Goal: Feedback & Contribution: Contribute content

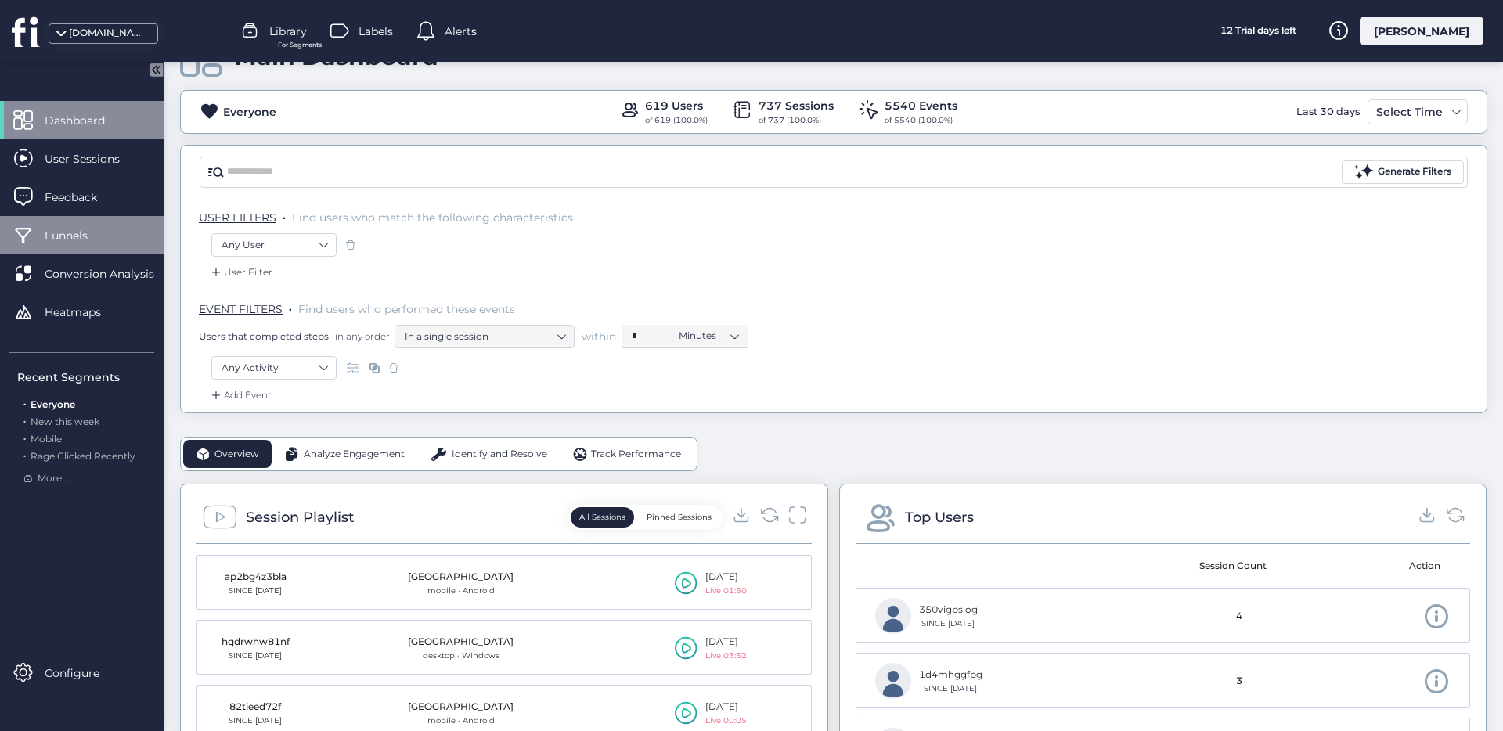
click at [89, 227] on span "Funnels" at bounding box center [78, 235] width 67 height 17
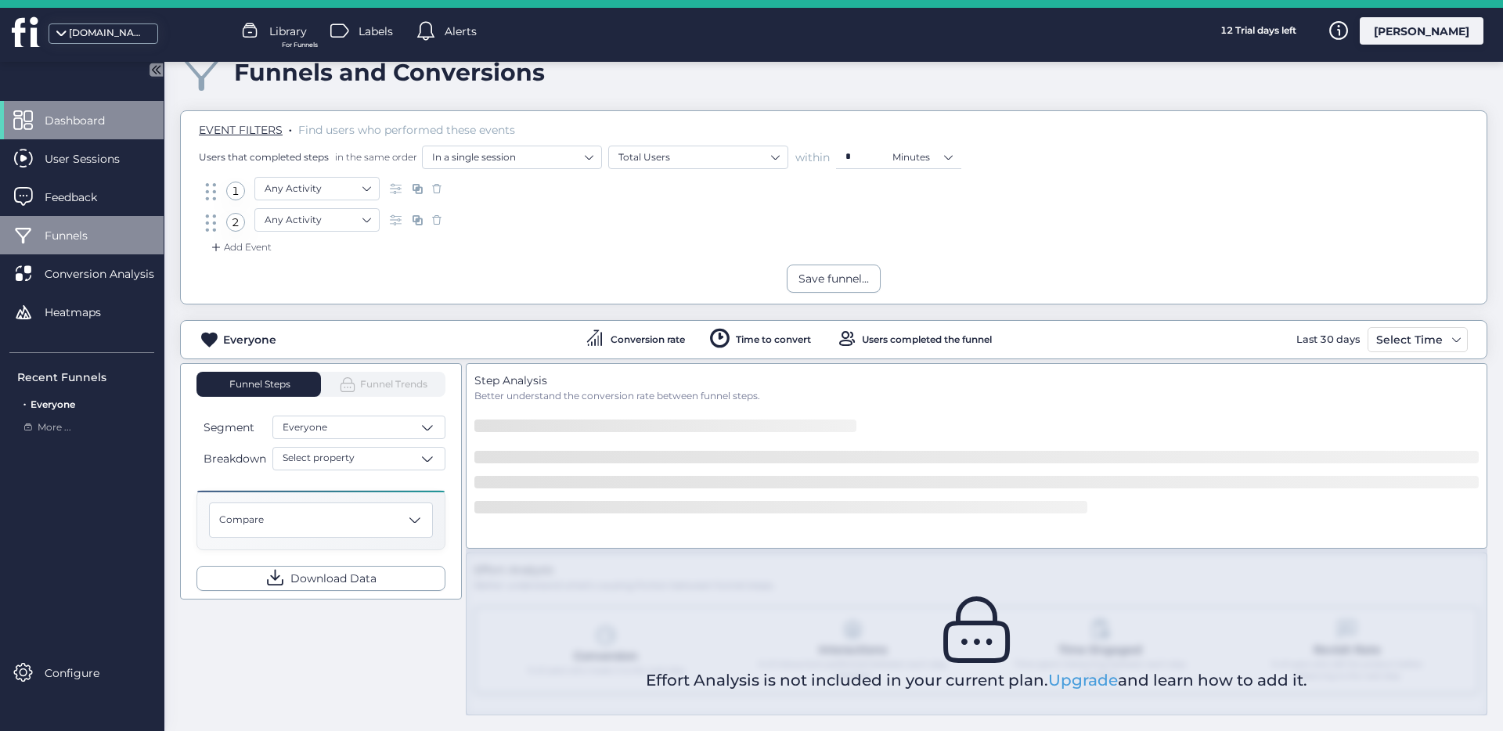
scroll to position [35, 0]
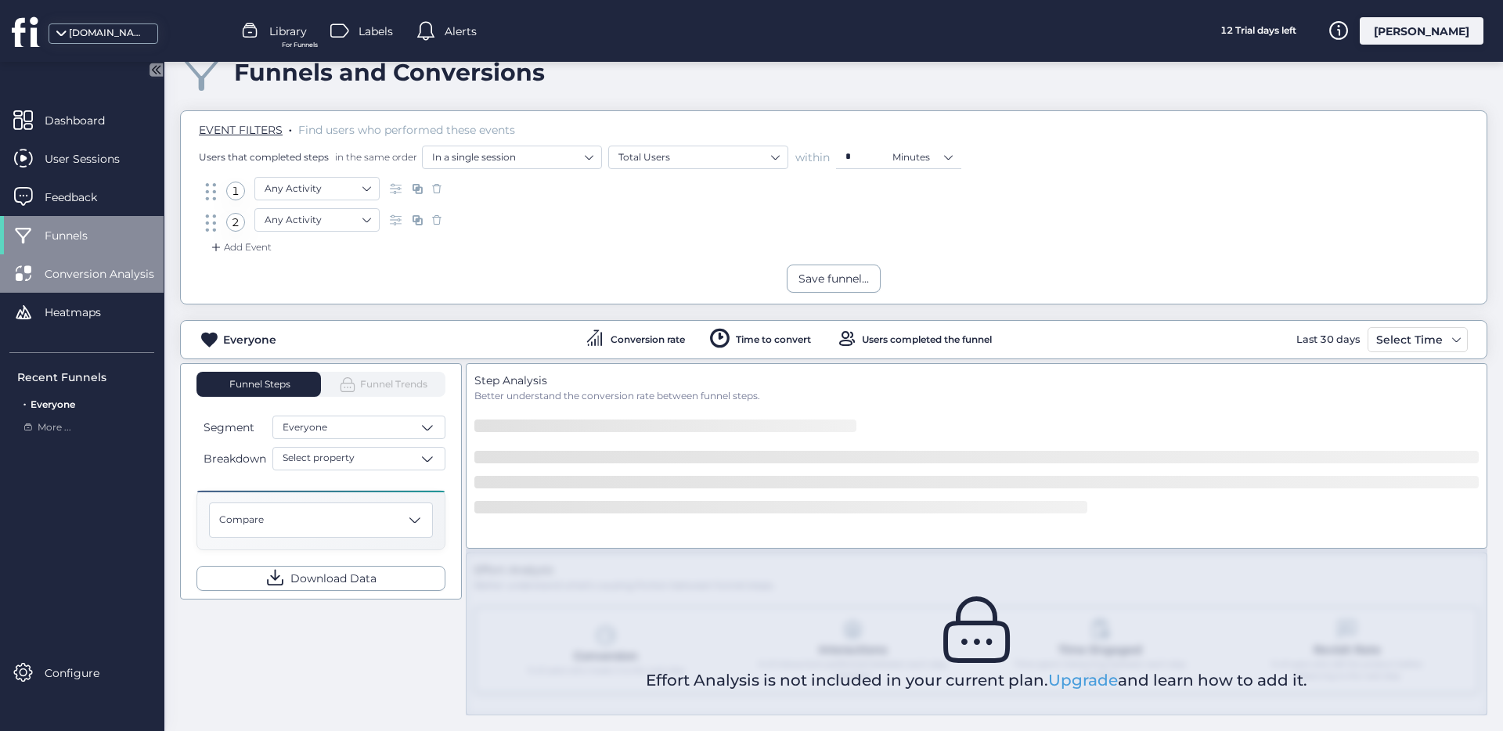
click at [110, 271] on span "Conversion Analysis" at bounding box center [111, 273] width 133 height 17
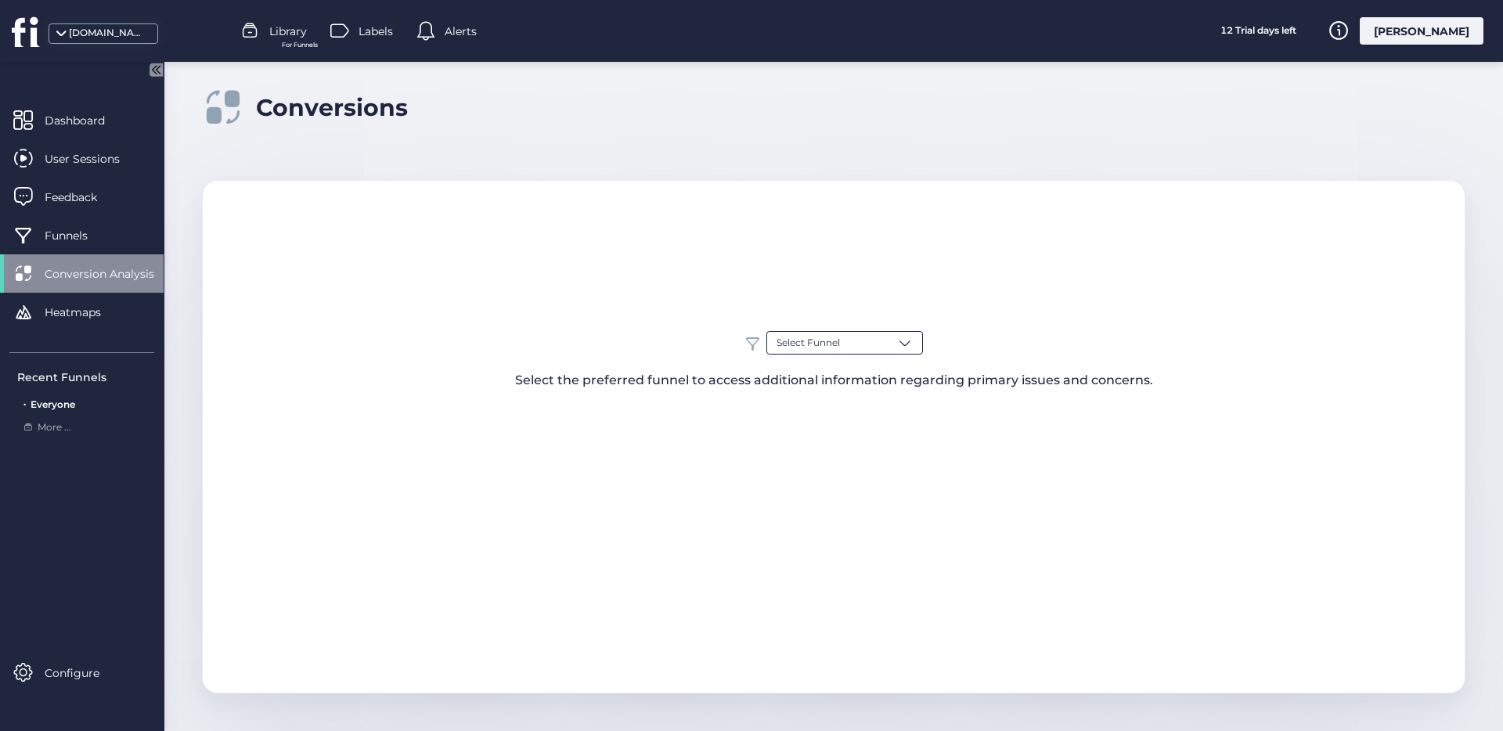
click at [847, 345] on div "Select Funnel" at bounding box center [844, 342] width 157 height 23
click at [69, 236] on span "Funnels" at bounding box center [78, 235] width 67 height 17
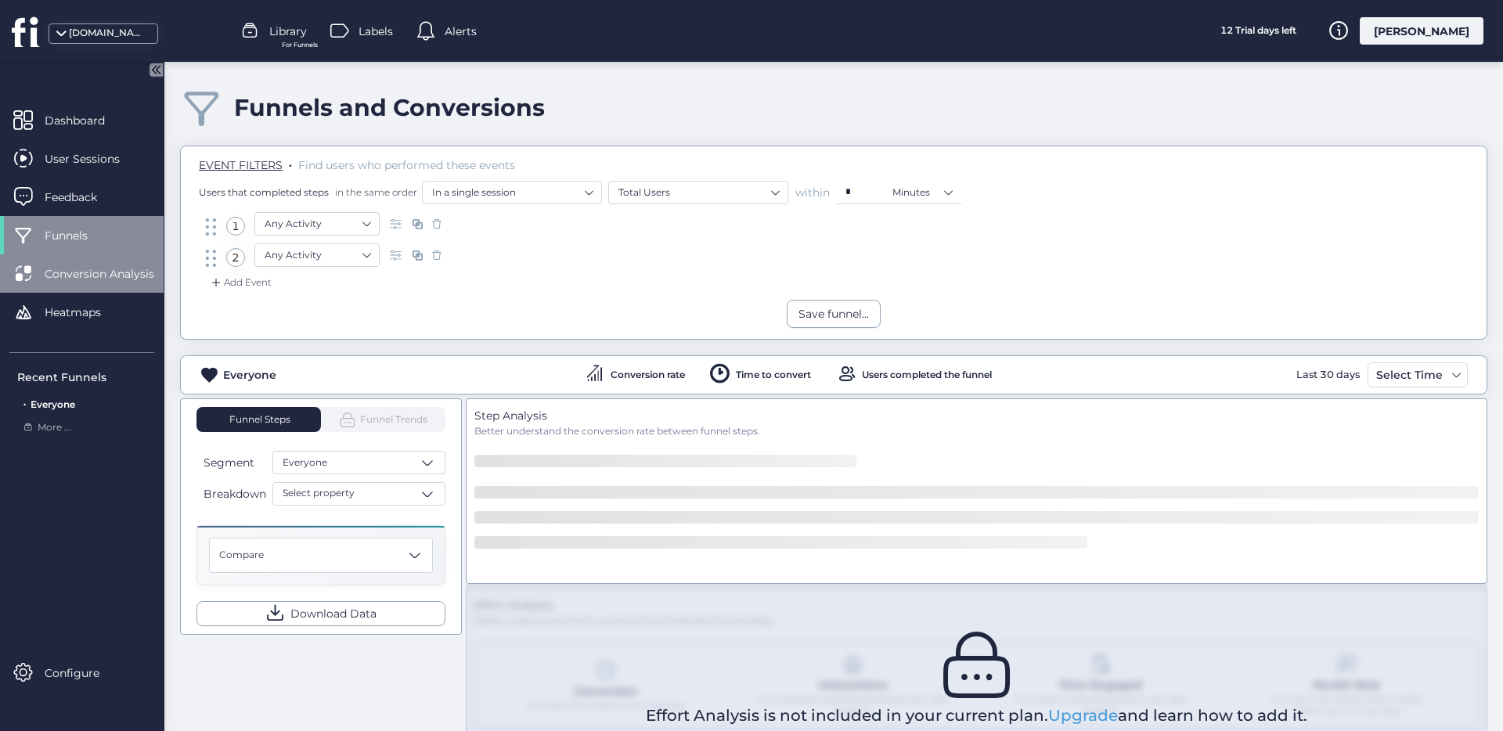
click at [129, 262] on div "Conversion Analysis" at bounding box center [82, 273] width 164 height 38
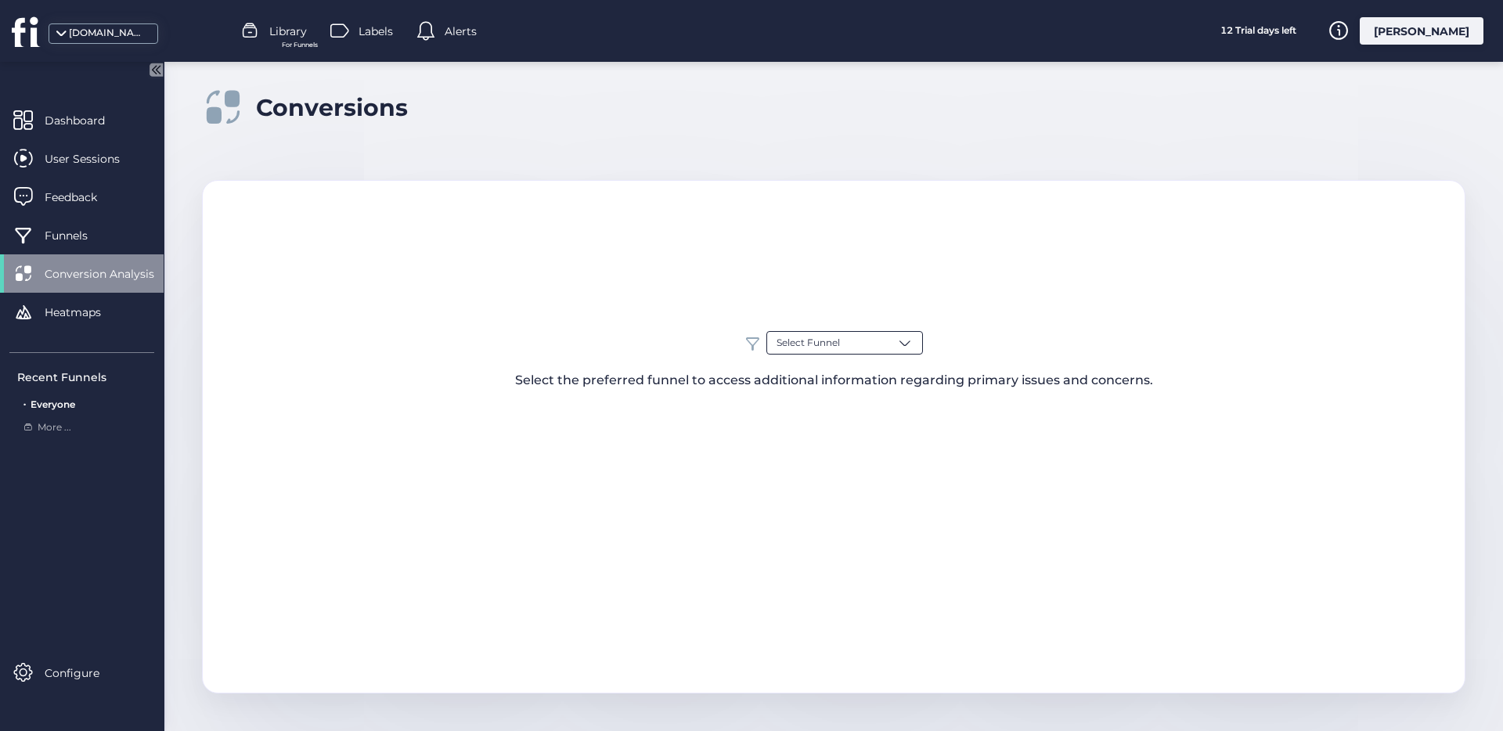
click at [885, 343] on div "Select Funnel" at bounding box center [844, 342] width 157 height 23
click at [883, 345] on div "Select Funnel" at bounding box center [844, 342] width 157 height 23
click at [288, 358] on div "Select Funnel Everyone Select the preferred funnel to access additional informa…" at bounding box center [834, 360] width 1262 height 59
click at [53, 431] on span "More ..." at bounding box center [55, 427] width 34 height 15
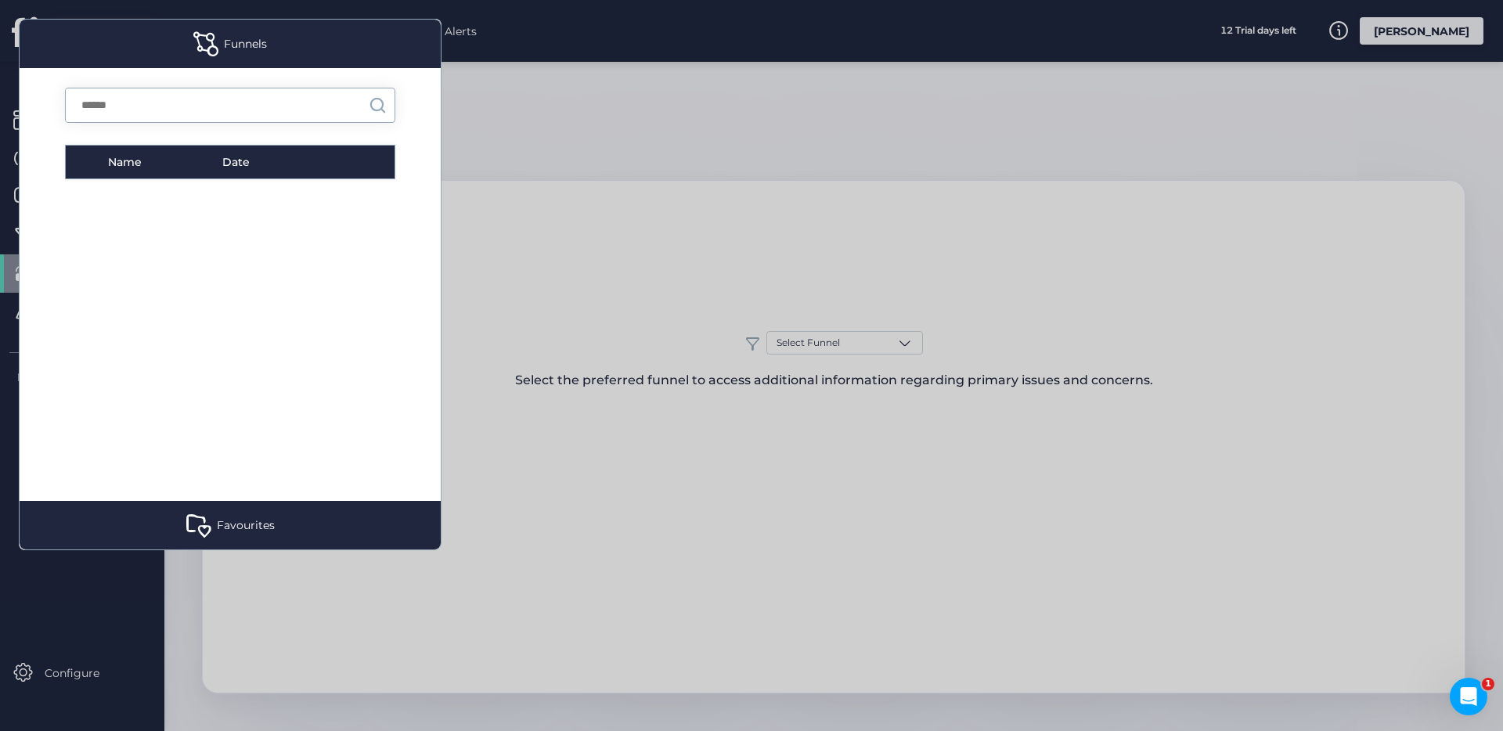
click at [160, 171] on div "Name Date" at bounding box center [230, 162] width 330 height 34
click at [604, 138] on div at bounding box center [751, 365] width 1503 height 731
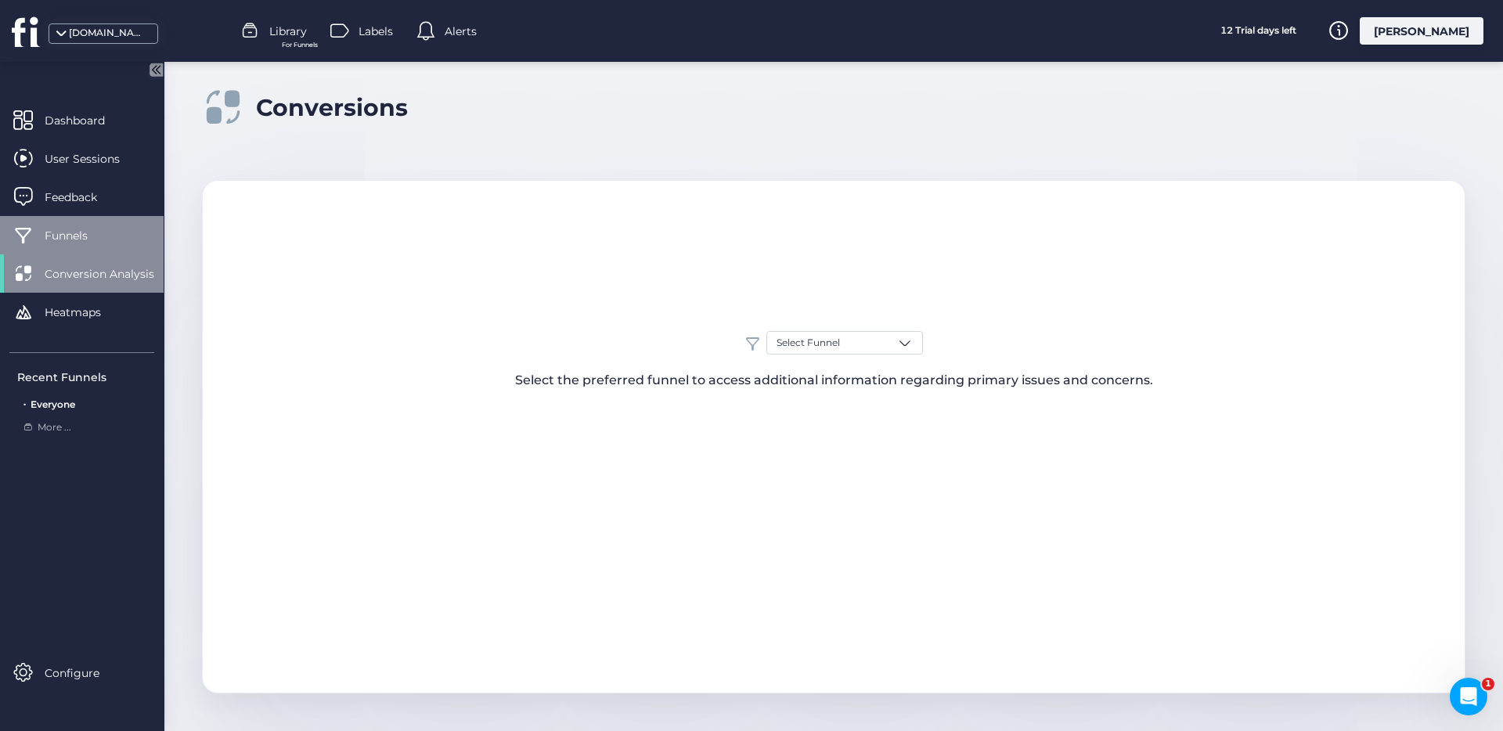
click at [102, 236] on span "Funnels" at bounding box center [78, 235] width 67 height 17
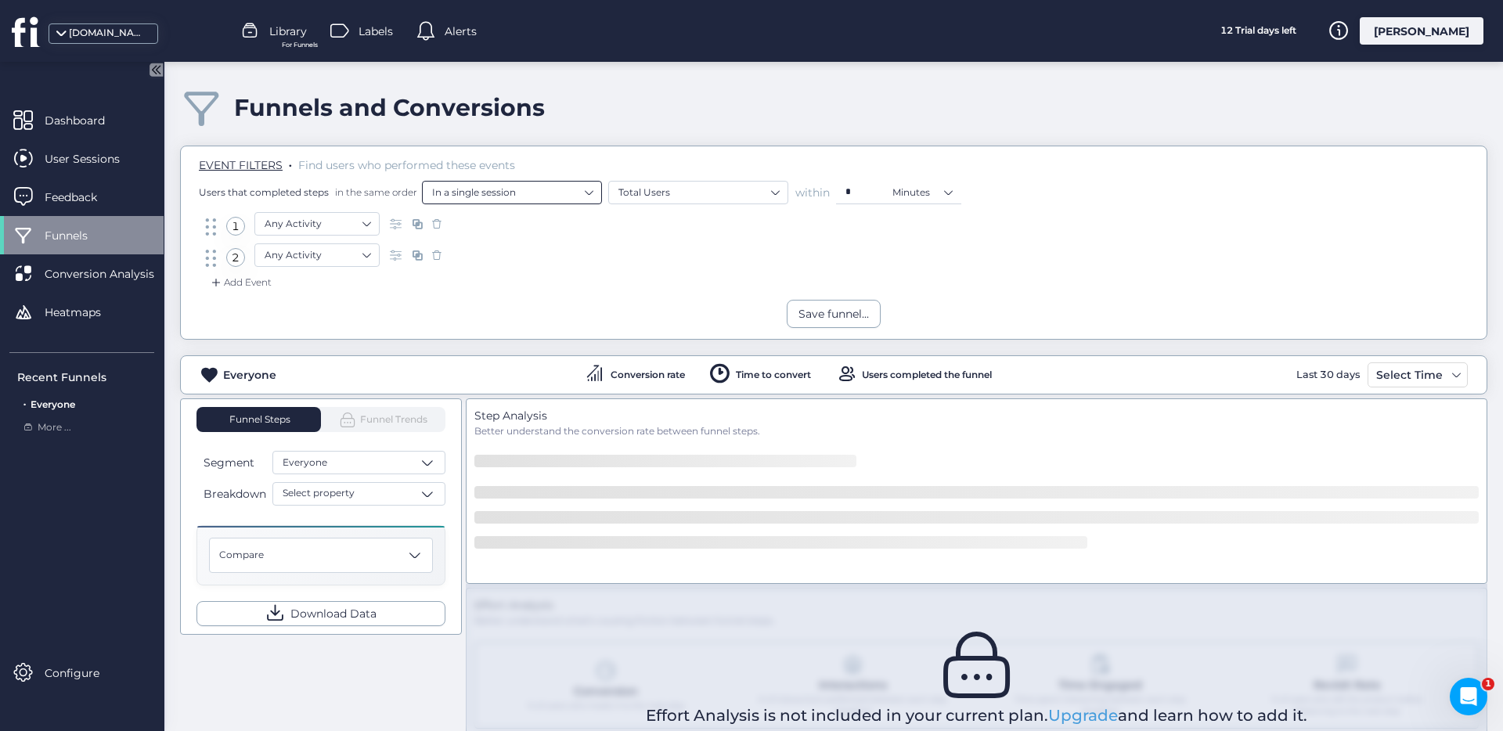
click at [498, 198] on nz-select-item "In a single session" at bounding box center [512, 192] width 160 height 23
drag, startPoint x: 588, startPoint y: 224, endPoint x: 672, endPoint y: 152, distance: 110.5
click at [669, 153] on body "[DOMAIN_NAME] Library For Funnels Labels Alerts 12 Trial days left [PERSON_NAME…" at bounding box center [751, 365] width 1503 height 731
click at [672, 151] on div "EVENT FILTERS . Find users who performed these events Users that completed step…" at bounding box center [834, 179] width 1282 height 66
click at [706, 190] on nz-select-item "Total Users" at bounding box center [698, 192] width 160 height 23
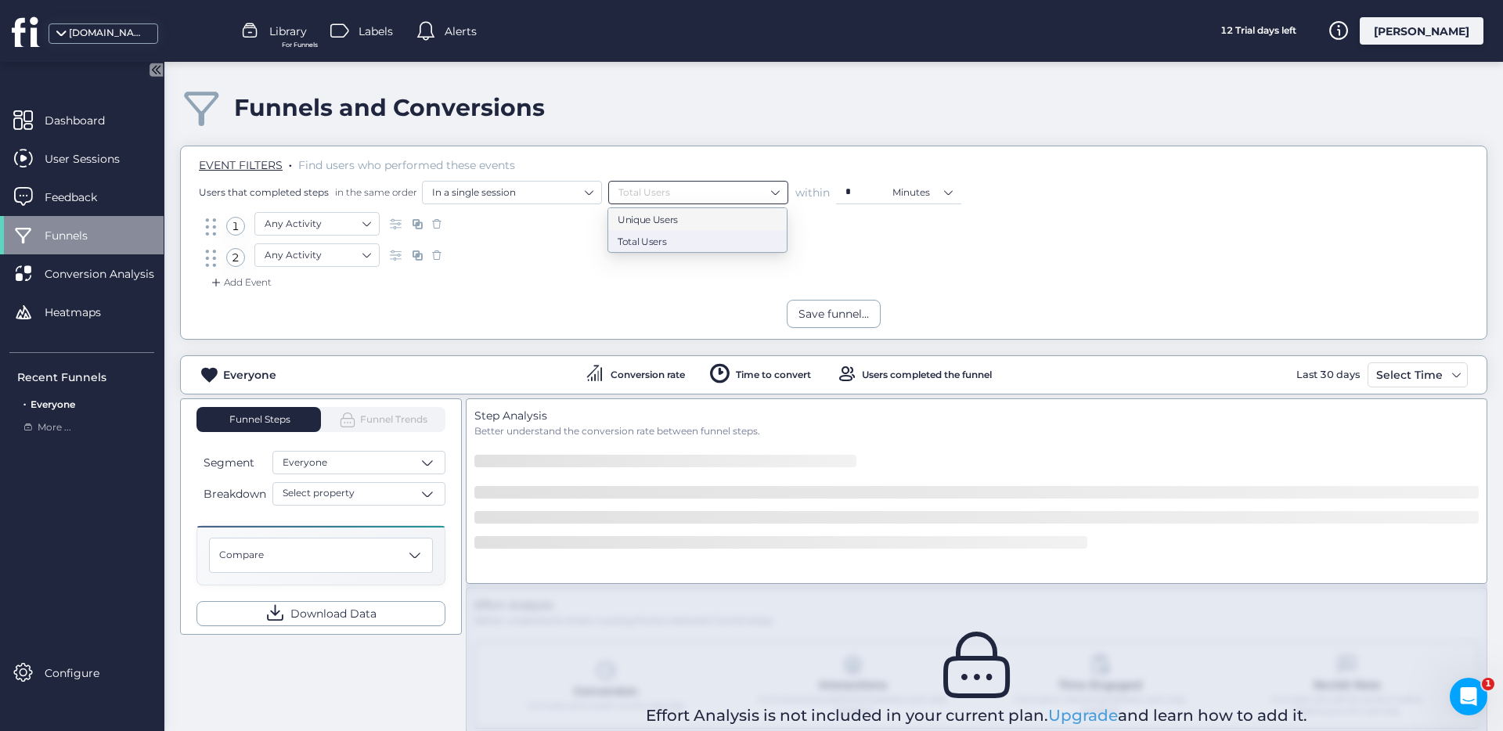
click at [665, 117] on div "Funnels and Conversions" at bounding box center [833, 107] width 1307 height 45
click at [337, 214] on nz-select-item "Any Activity" at bounding box center [317, 223] width 105 height 23
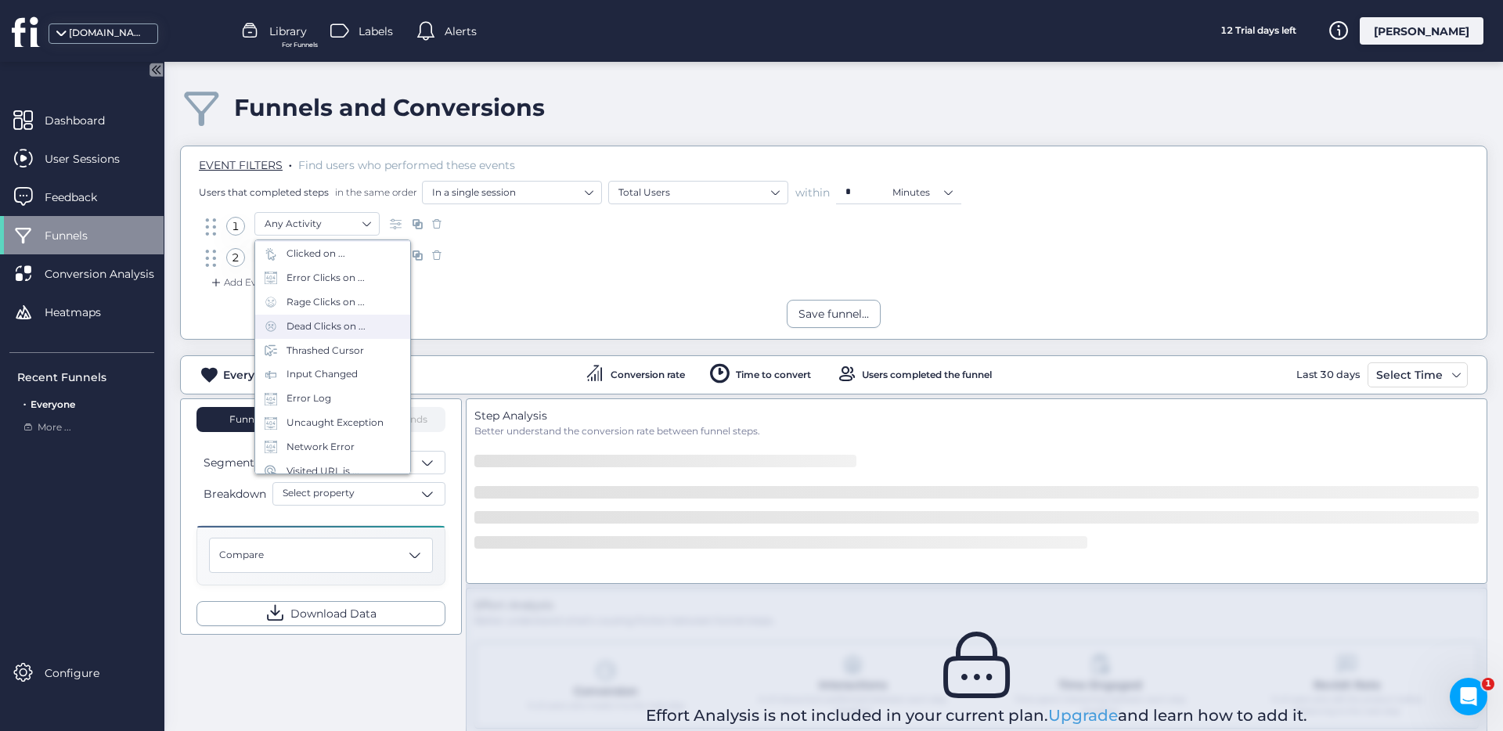
scroll to position [69, 0]
click at [342, 460] on div "Visited URL is ..." at bounding box center [323, 462] width 73 height 15
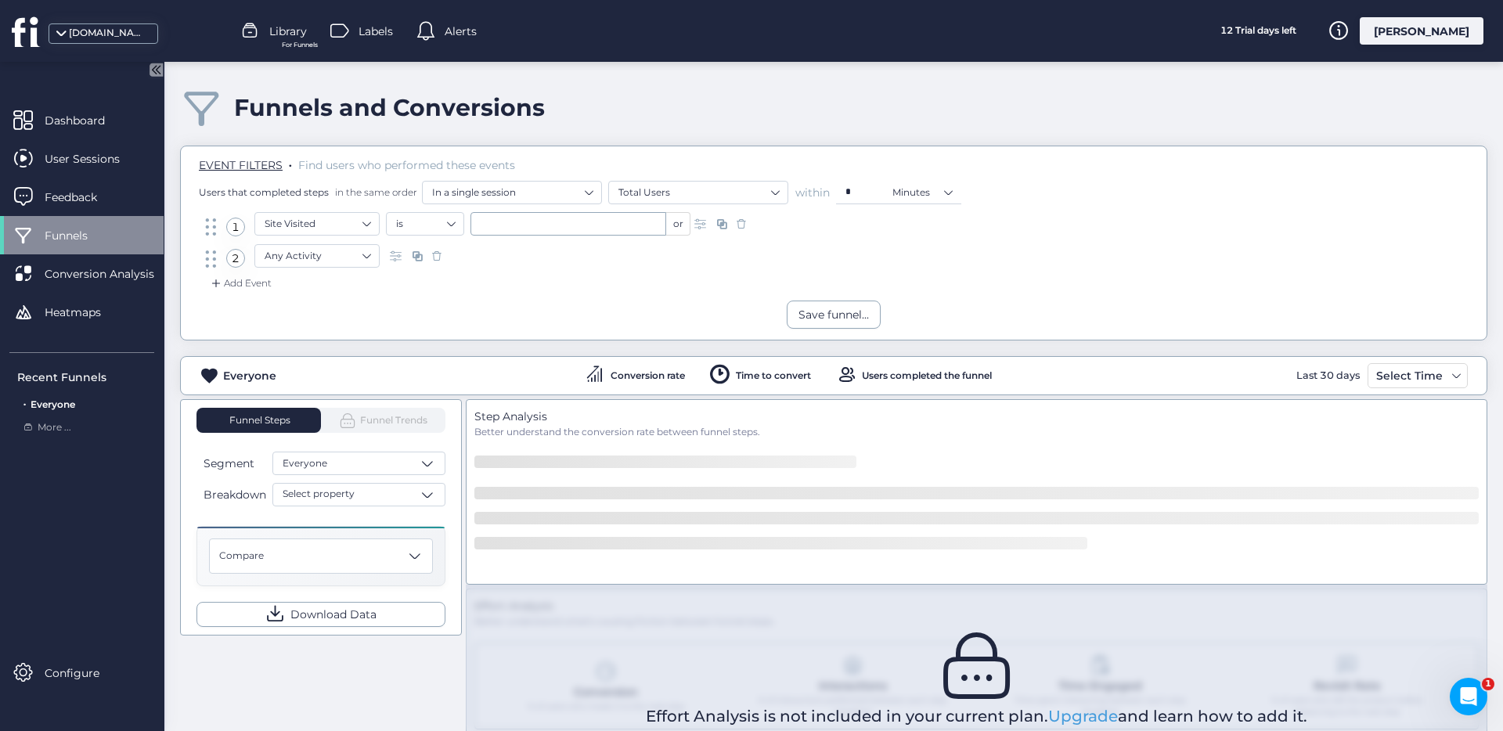
click at [434, 208] on div "EVENT FILTERS . Find users who performed these events Users that completed step…" at bounding box center [834, 179] width 1282 height 66
click at [435, 222] on nz-select-item "is" at bounding box center [425, 223] width 58 height 23
click at [508, 225] on input "text" at bounding box center [569, 223] width 196 height 23
click at [434, 226] on nz-select-item "is" at bounding box center [425, 223] width 58 height 23
click at [425, 264] on nz-option-item "contains" at bounding box center [425, 272] width 77 height 22
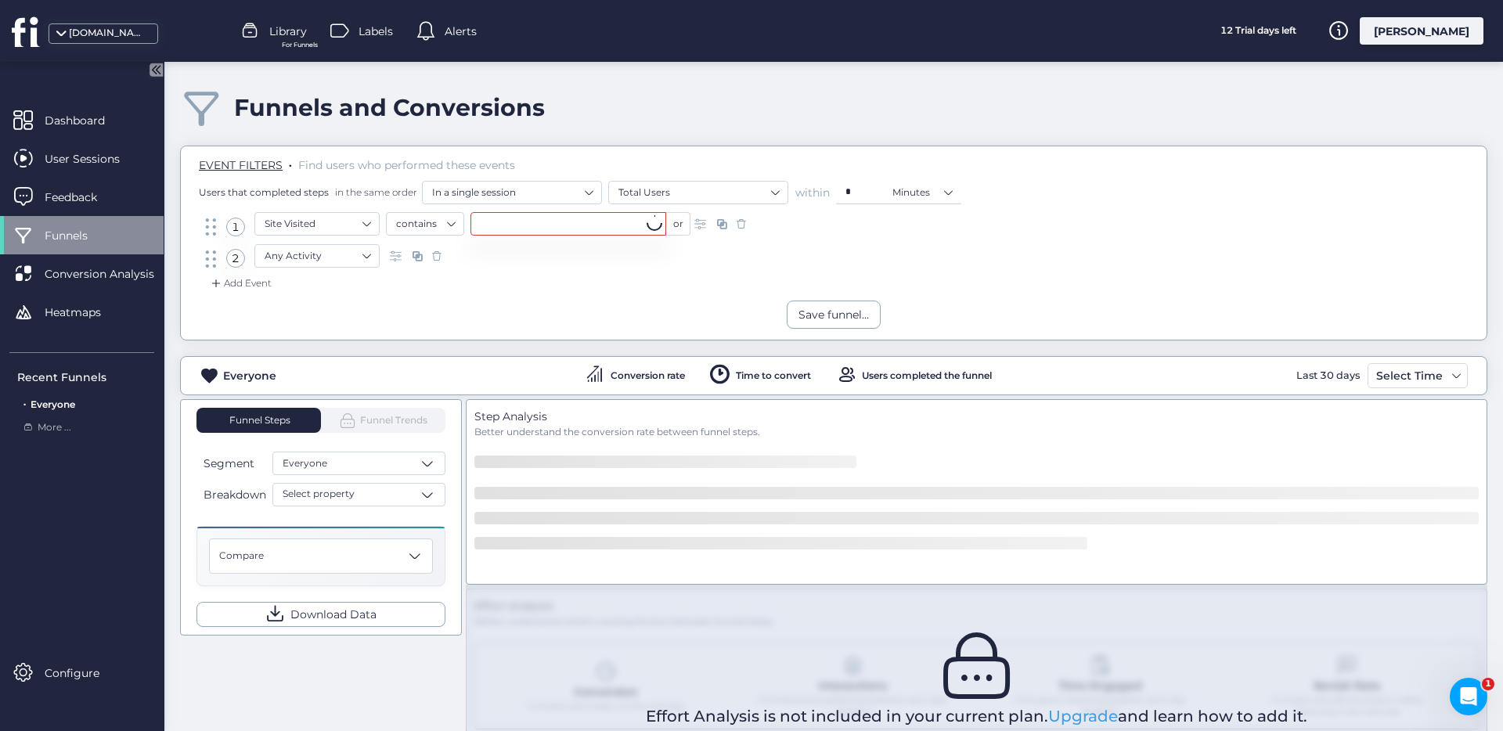
click at [505, 240] on div at bounding box center [569, 240] width 196 height 0
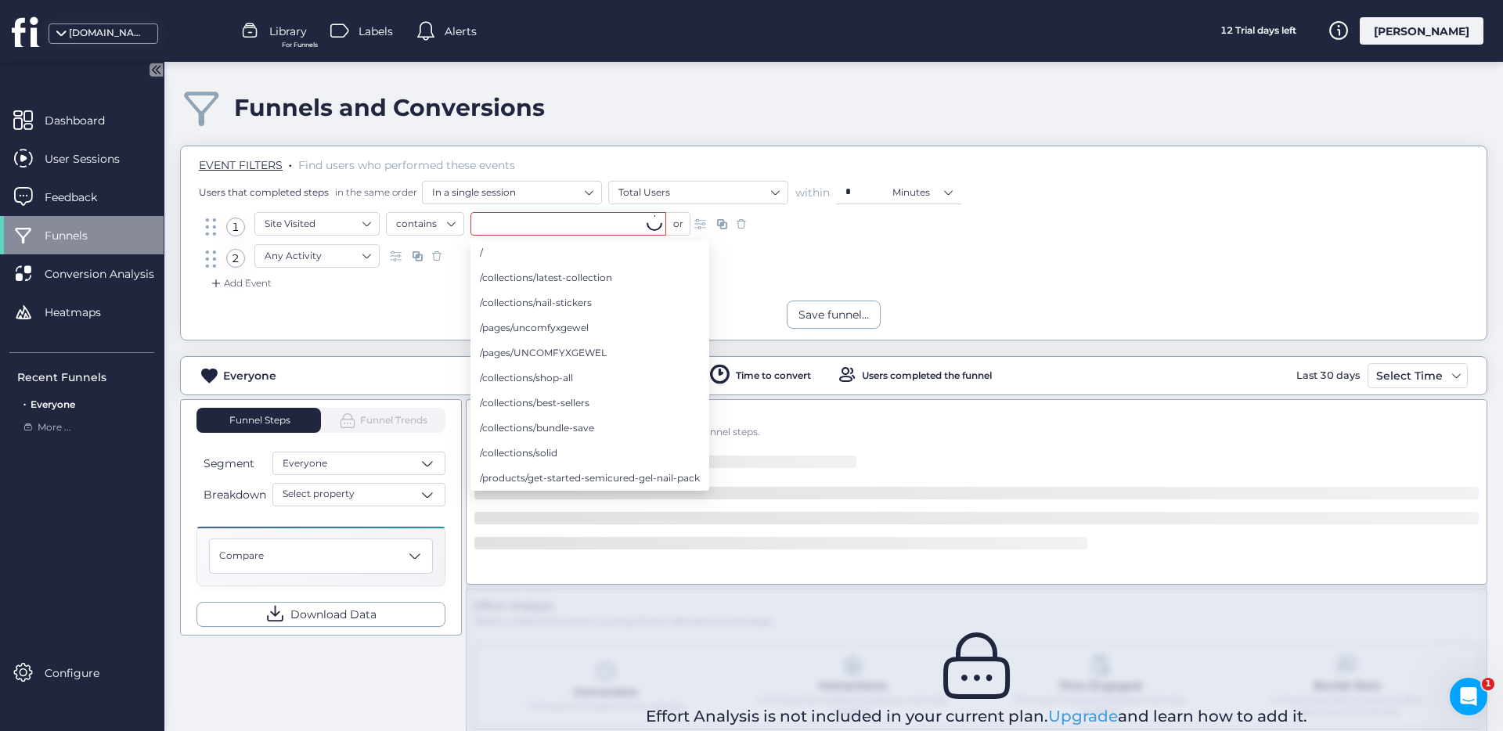
click at [517, 228] on input "text" at bounding box center [569, 223] width 196 height 23
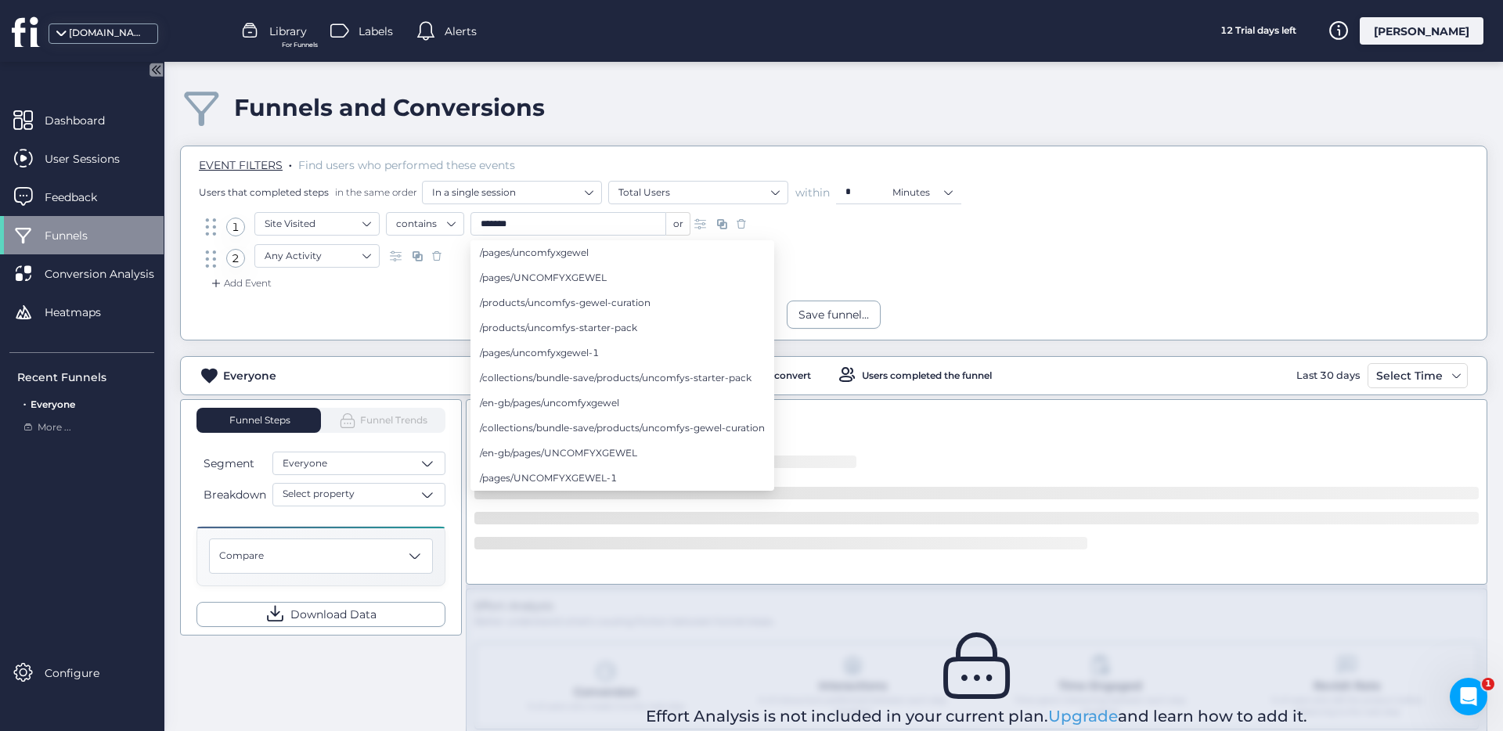
type input "*******"
click at [944, 269] on div "2 Any Activity" at bounding box center [834, 259] width 1264 height 31
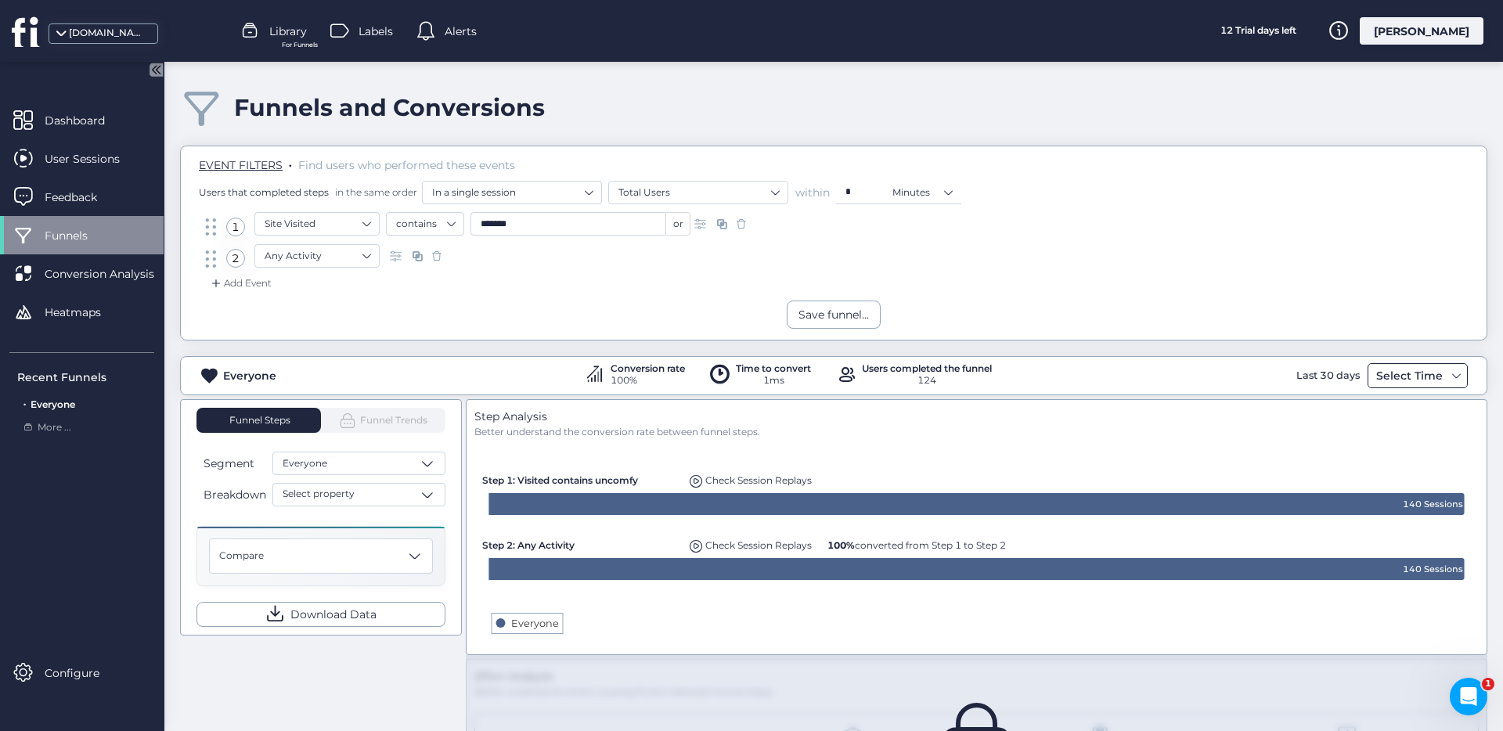
click at [1418, 380] on div "Select Time" at bounding box center [1409, 375] width 74 height 19
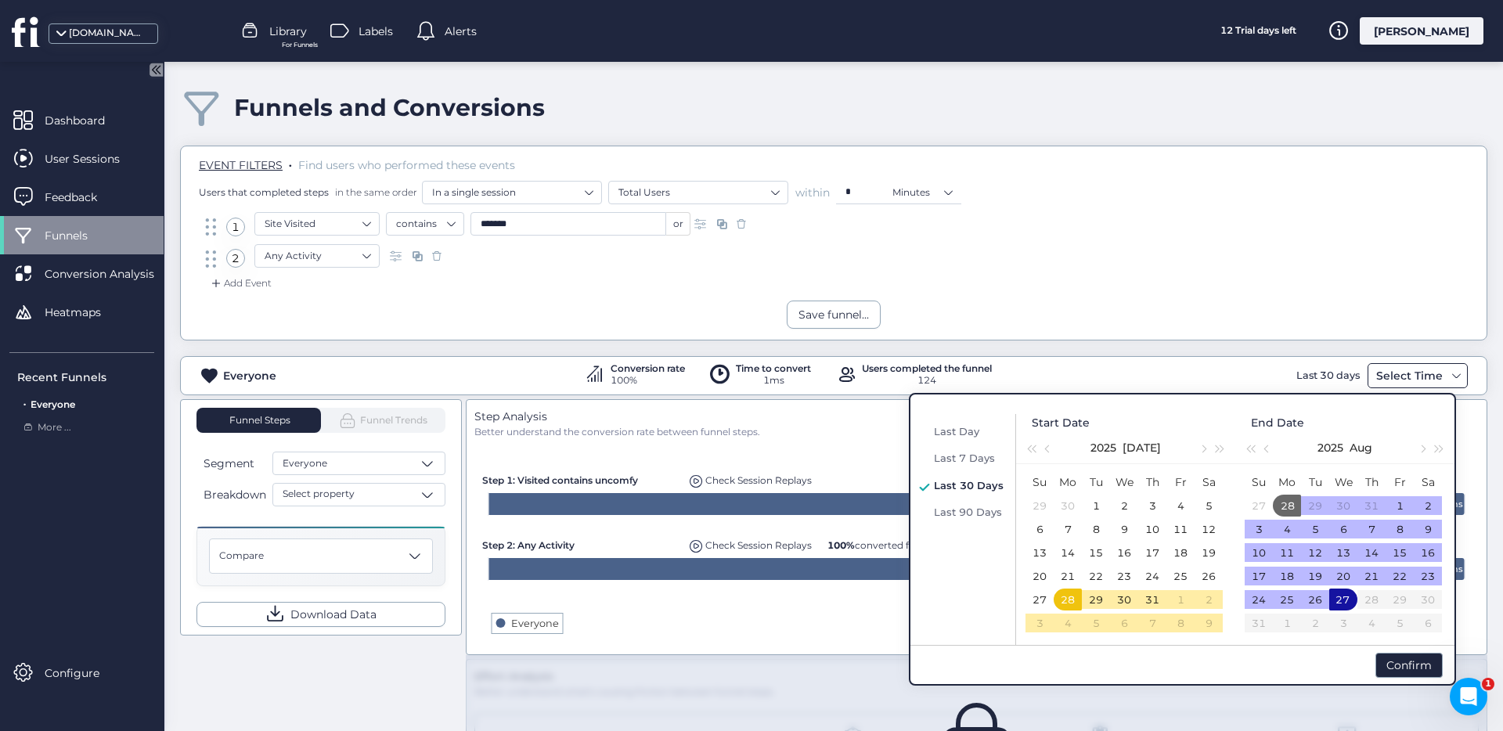
click at [1415, 377] on div "Select Time" at bounding box center [1409, 375] width 74 height 19
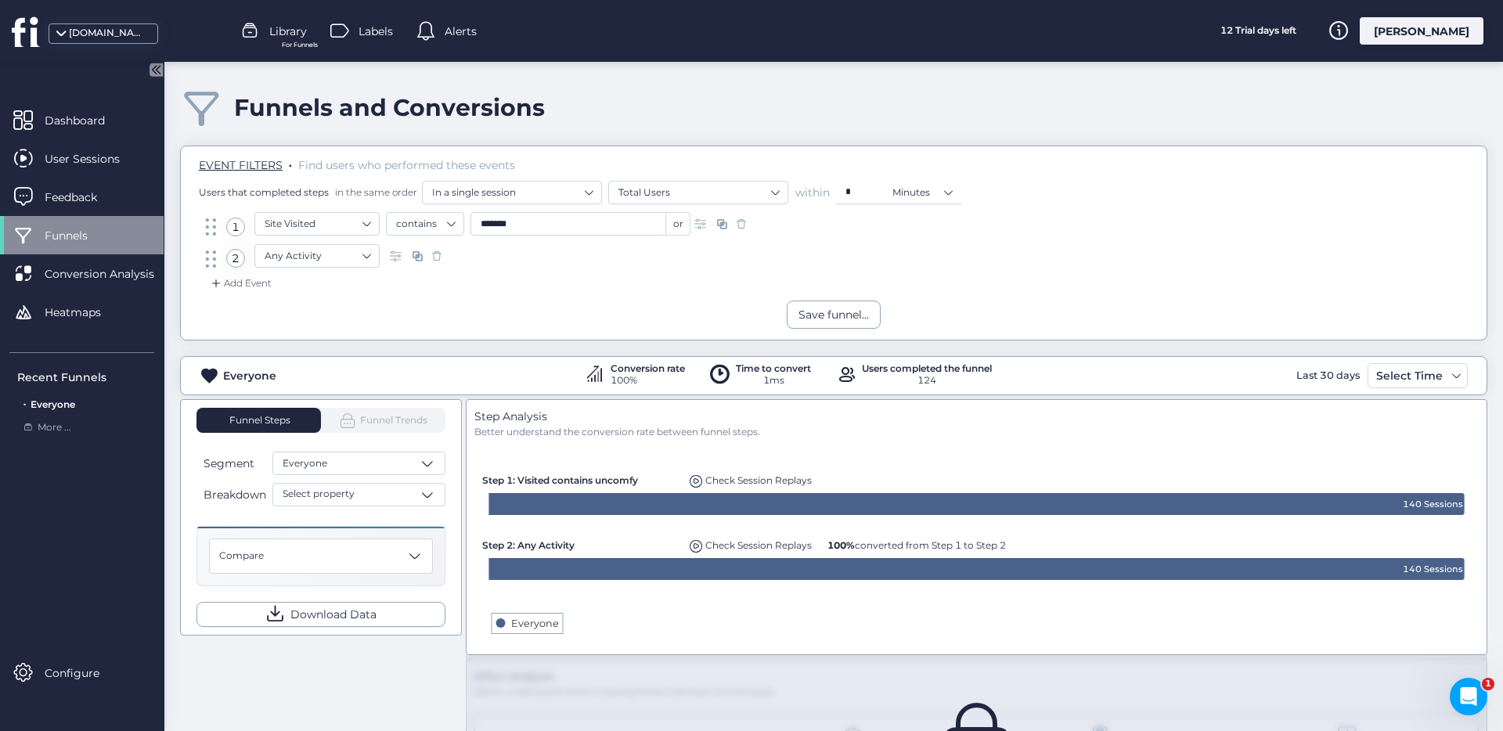
click at [1293, 376] on div "Last 30 days" at bounding box center [1328, 375] width 71 height 25
click at [301, 256] on nz-select-item "Any Activity" at bounding box center [317, 255] width 105 height 23
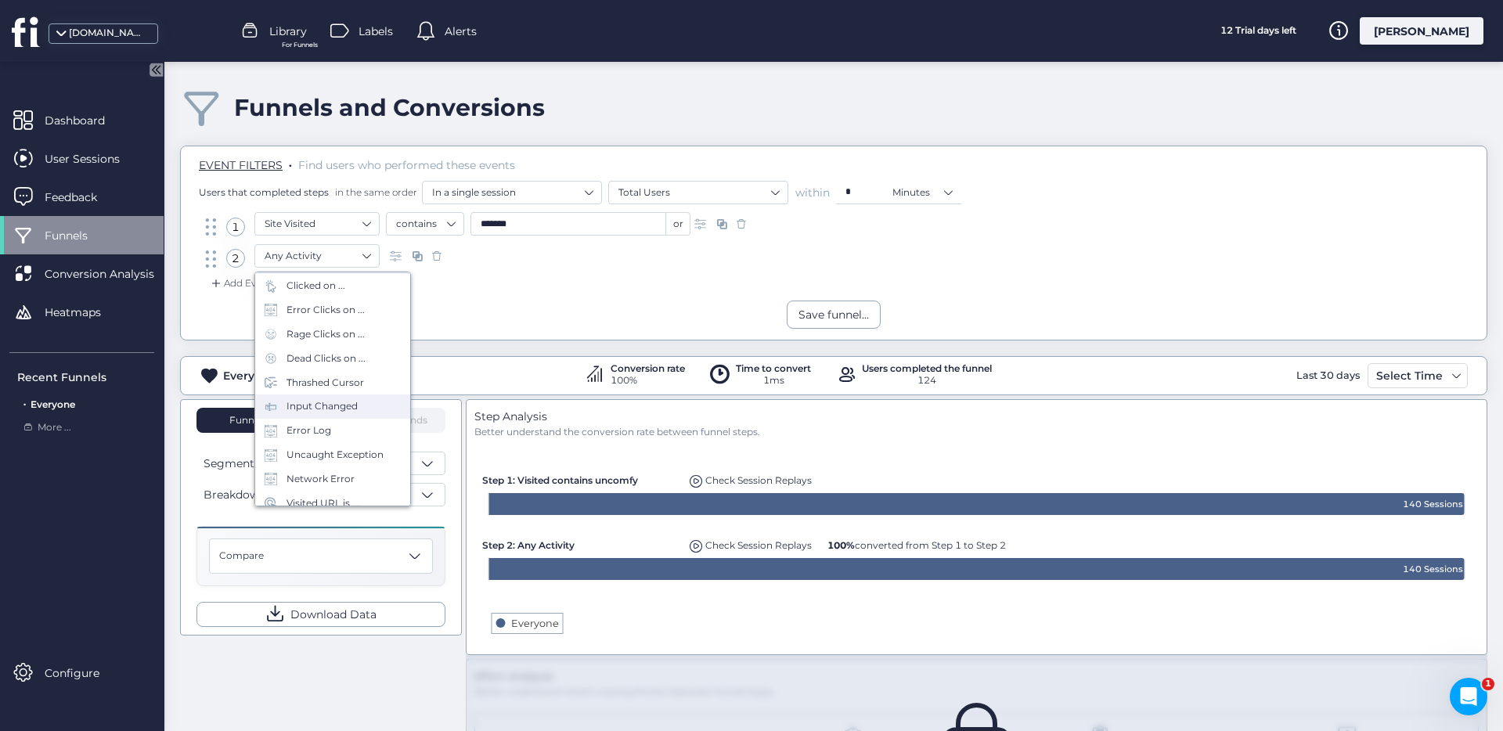
scroll to position [69, 0]
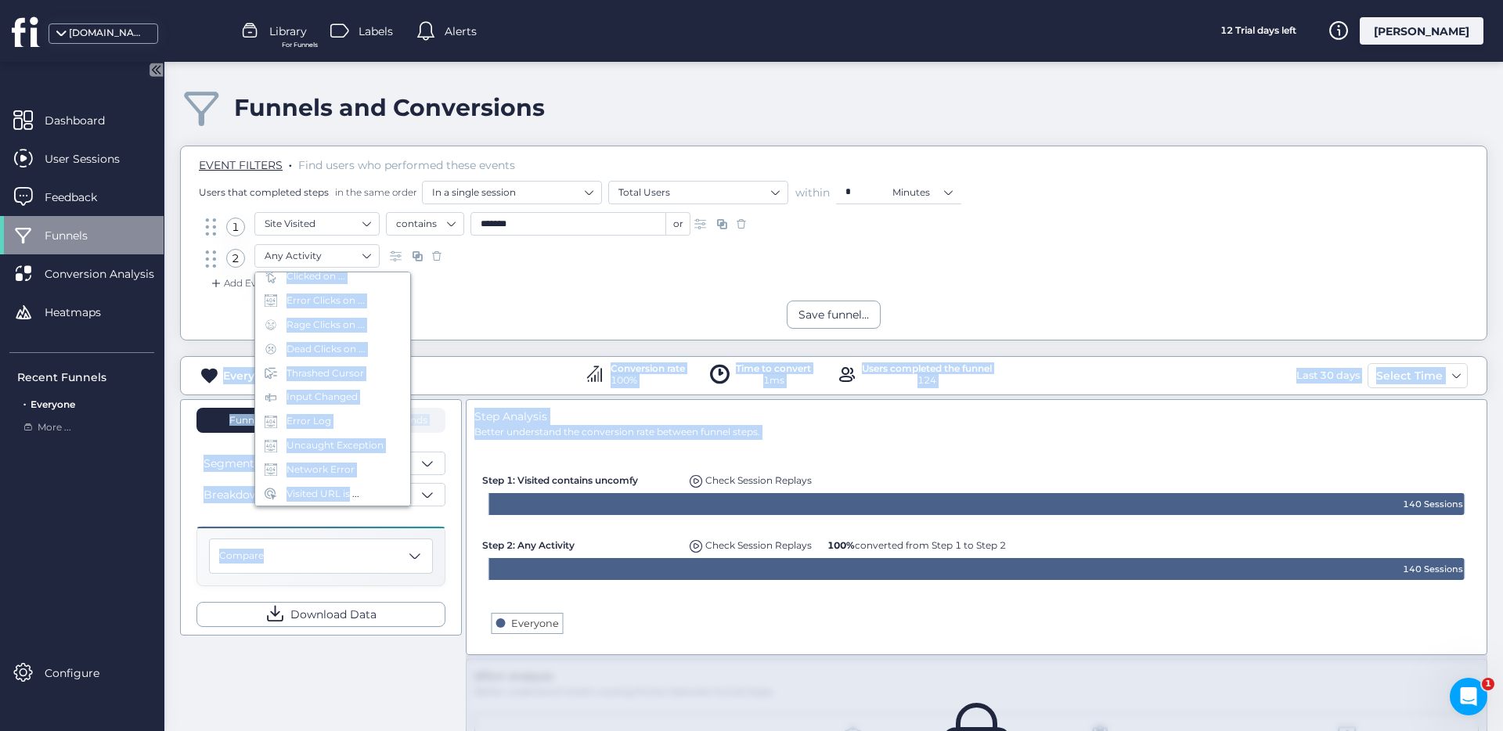
drag, startPoint x: 347, startPoint y: 498, endPoint x: 545, endPoint y: 333, distance: 257.9
click at [545, 334] on body "[DOMAIN_NAME] Library For Funnels Labels Alerts 12 Trial days left [PERSON_NAME…" at bounding box center [751, 365] width 1503 height 731
click at [545, 333] on div "EVENT FILTERS . Find users who performed these events Users that completed step…" at bounding box center [833, 243] width 1307 height 195
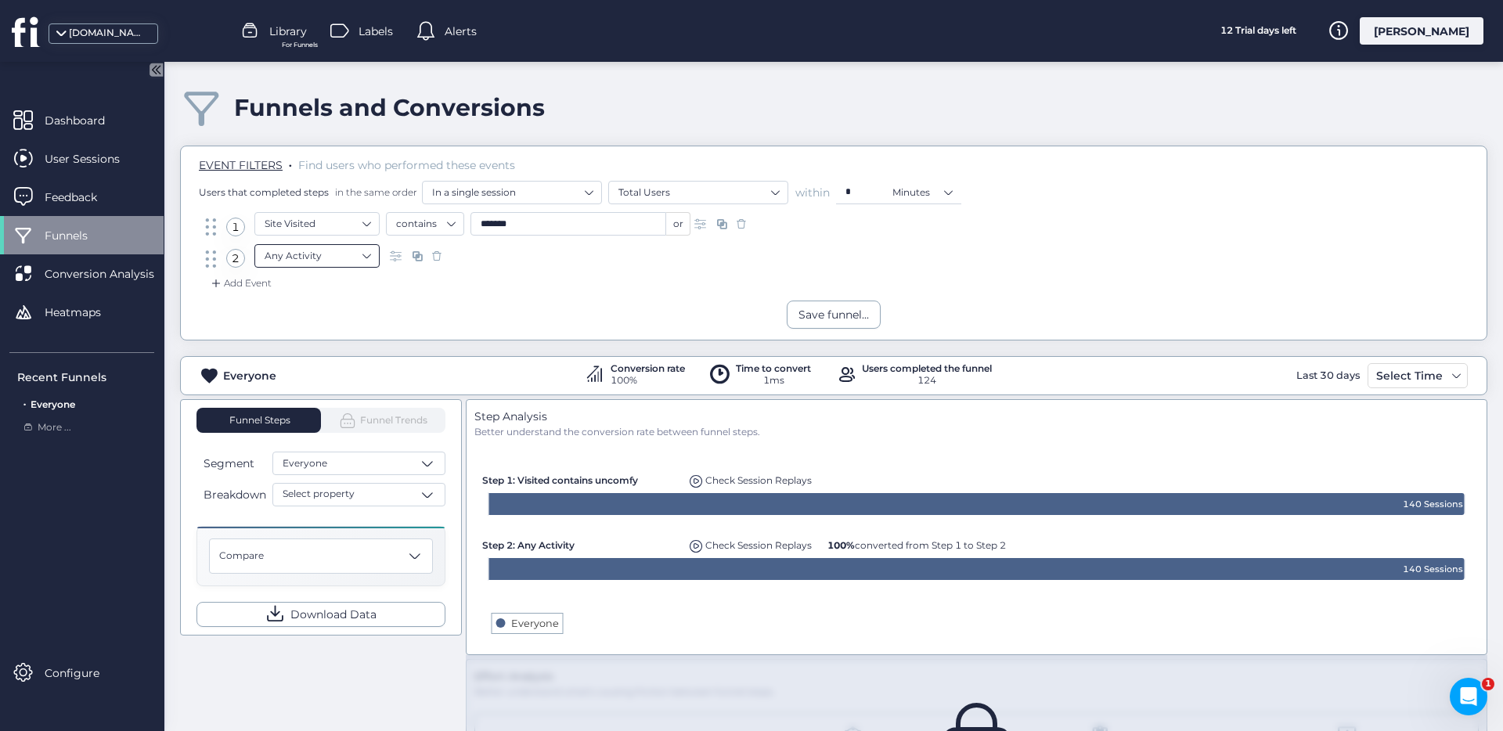
click at [334, 246] on nz-select-item "Any Activity" at bounding box center [317, 255] width 105 height 23
click at [567, 330] on div "EVENT FILTERS . Find users who performed these events Users that completed step…" at bounding box center [833, 243] width 1307 height 195
click at [436, 254] on span at bounding box center [437, 256] width 16 height 16
click at [439, 258] on span at bounding box center [437, 256] width 16 height 16
click at [828, 313] on div "Save funnel..." at bounding box center [834, 314] width 70 height 17
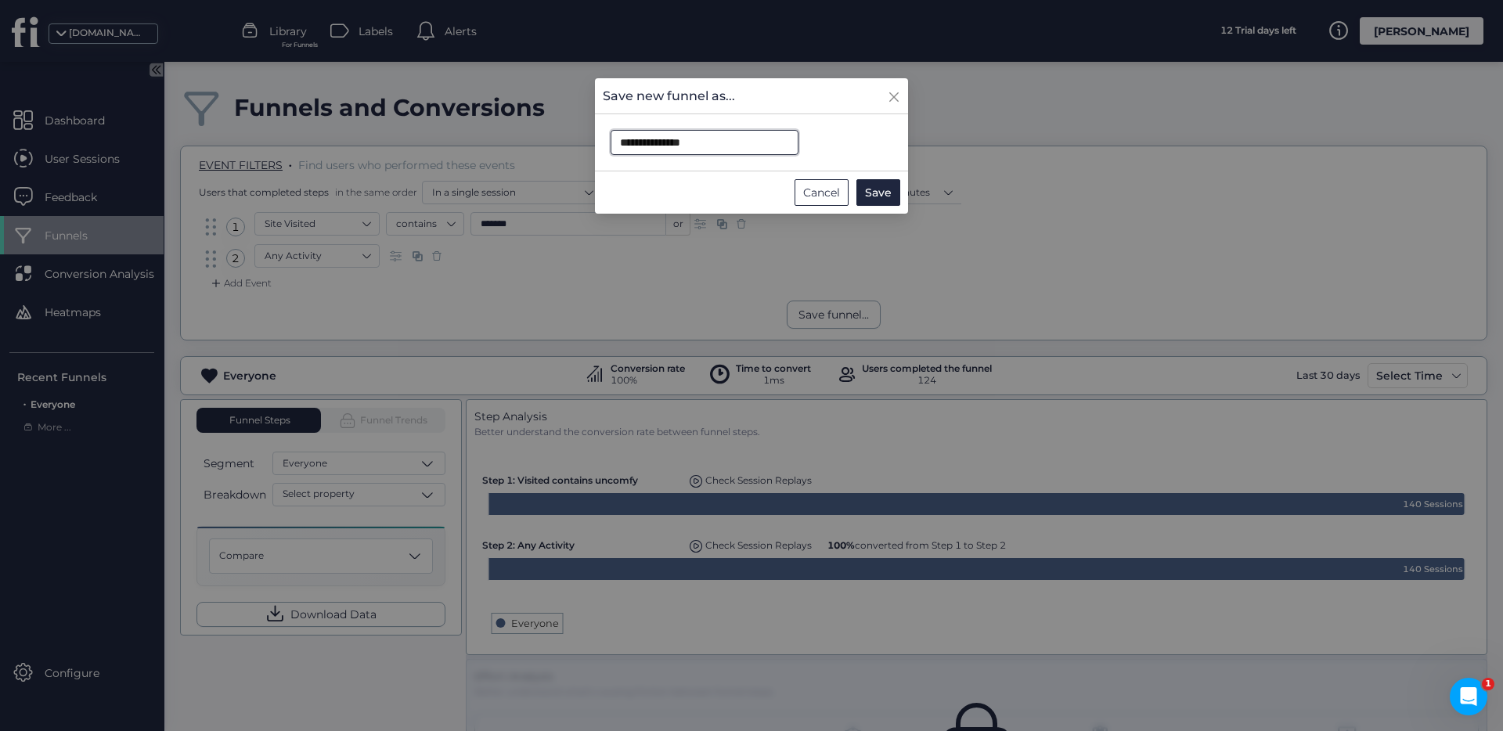
drag, startPoint x: 728, startPoint y: 142, endPoint x: 586, endPoint y: 127, distance: 143.3
click at [586, 127] on nz-modal-container "**********" at bounding box center [751, 365] width 1503 height 731
click at [883, 185] on span "Save" at bounding box center [878, 192] width 27 height 17
type input "**********"
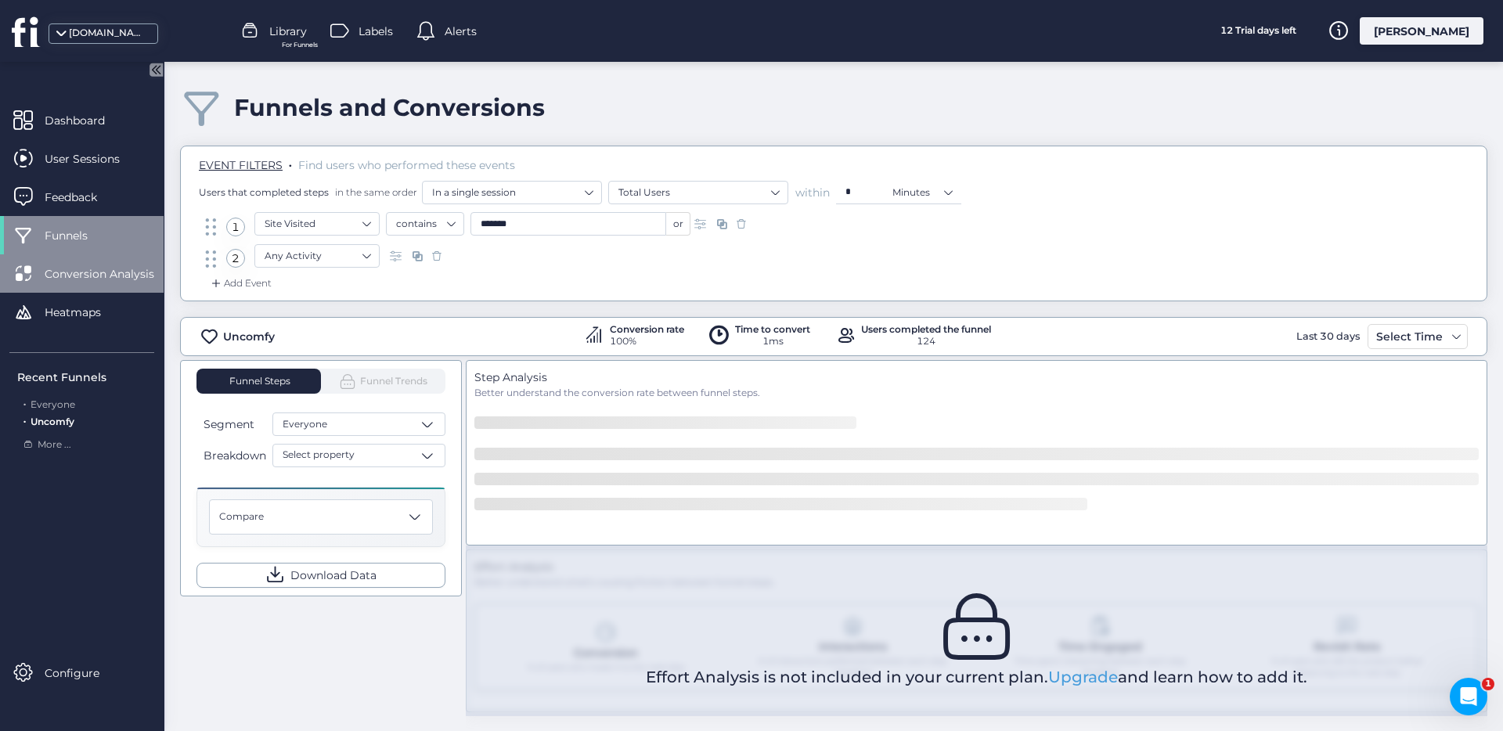
click at [122, 275] on span "Conversion Analysis" at bounding box center [111, 273] width 133 height 17
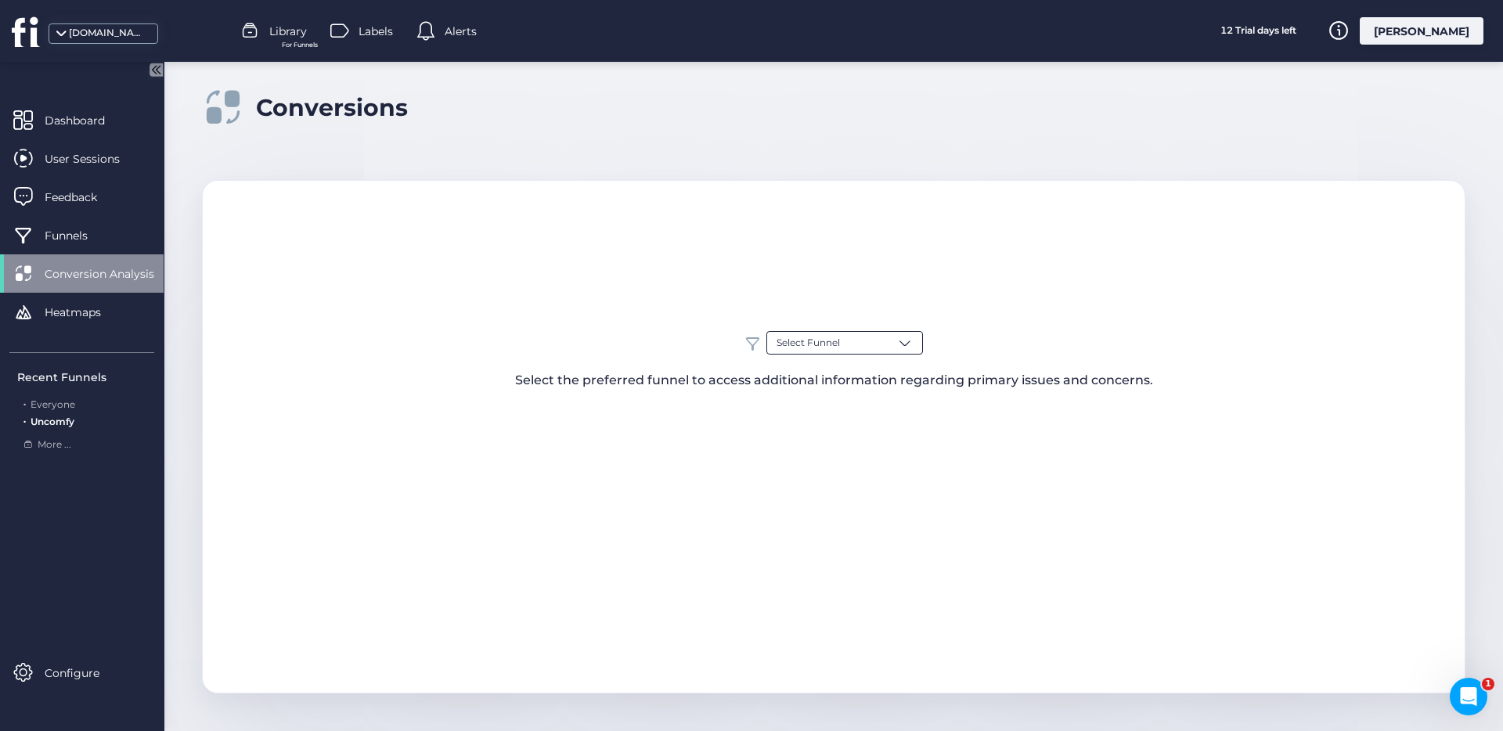
click at [918, 337] on div "Select Funnel" at bounding box center [844, 342] width 157 height 23
click at [851, 432] on div "Uncomfy" at bounding box center [845, 431] width 136 height 15
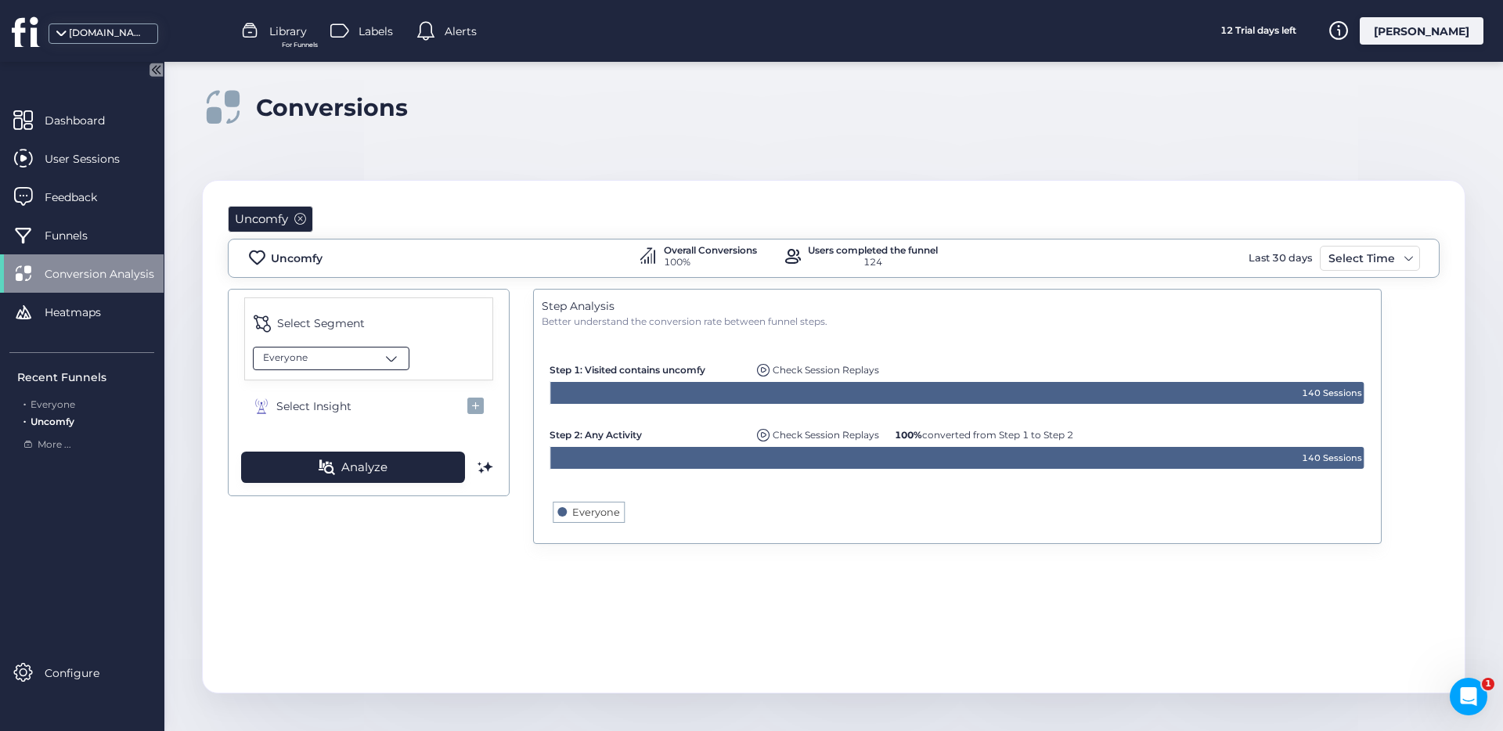
click at [359, 350] on div "Everyone" at bounding box center [331, 358] width 157 height 23
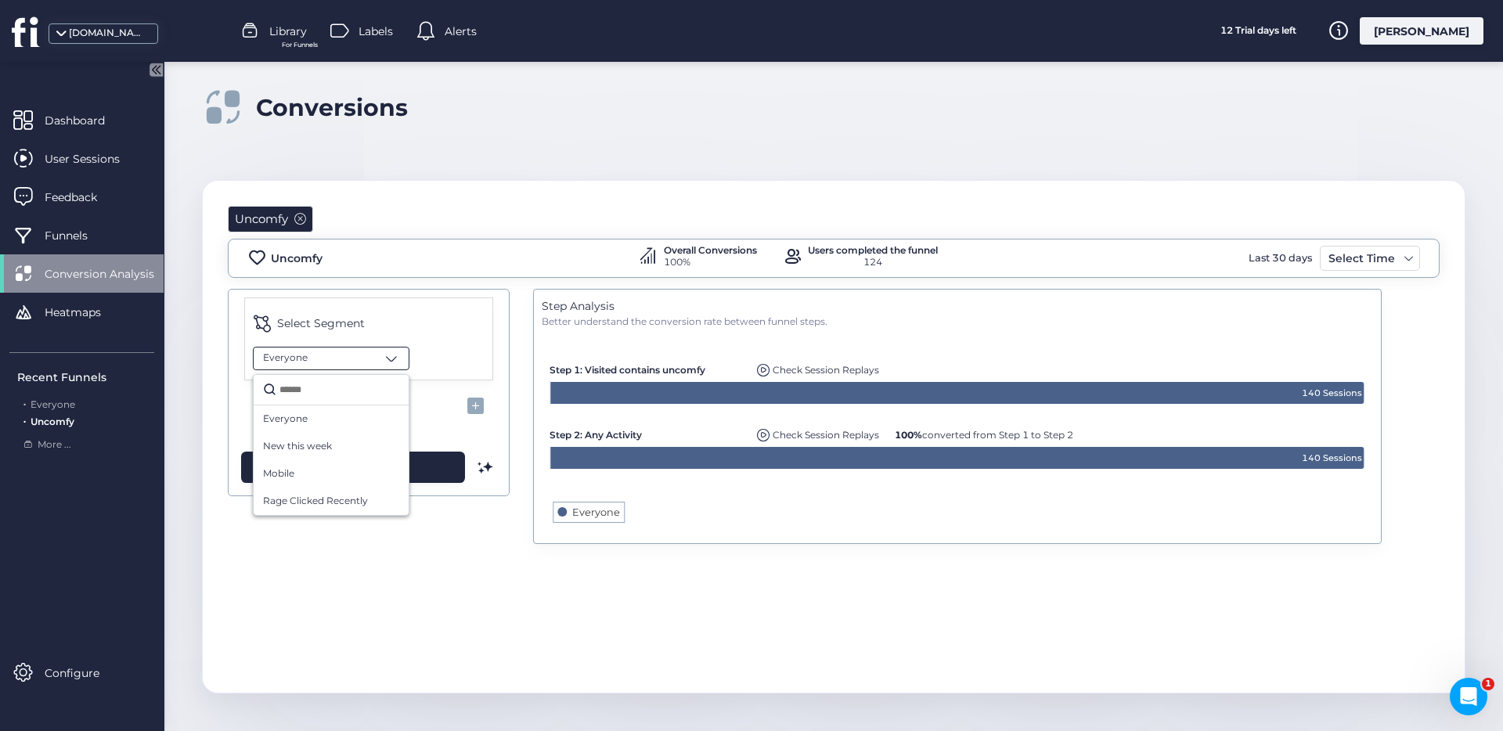
click at [359, 350] on div "Everyone" at bounding box center [331, 358] width 157 height 23
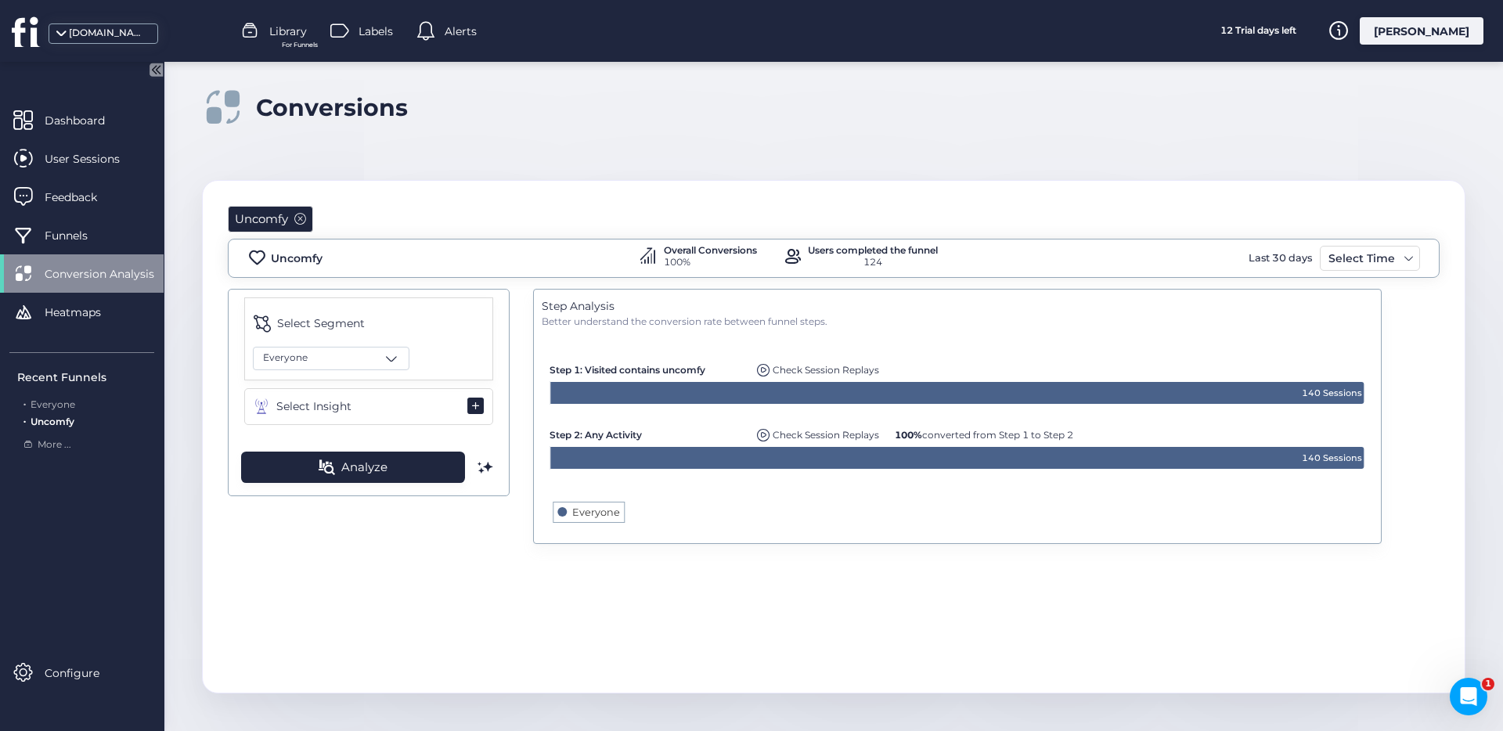
click at [466, 409] on button "Select Insight" at bounding box center [368, 406] width 249 height 37
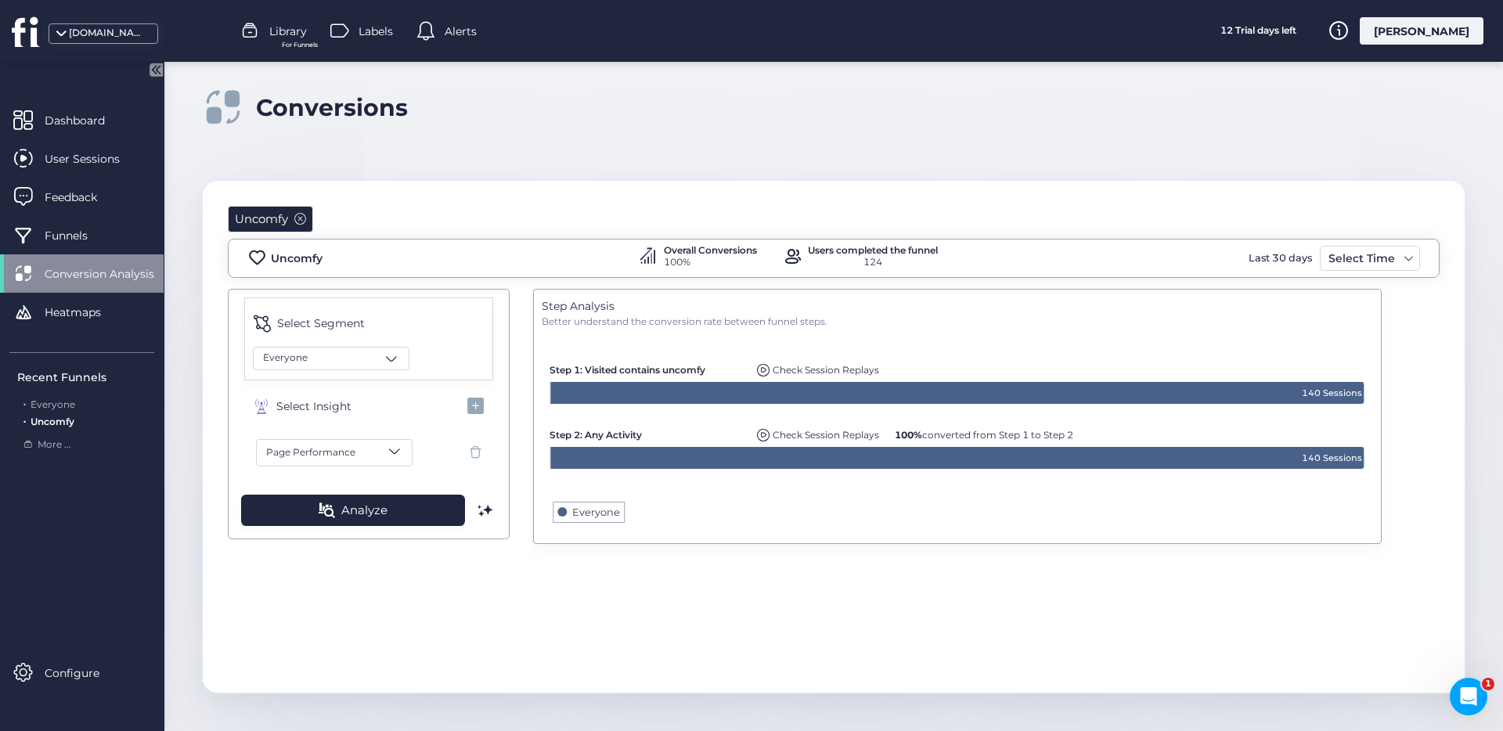
click at [370, 441] on button "Page Performance" at bounding box center [334, 452] width 157 height 27
click at [314, 654] on span "Custom Event" at bounding box center [341, 650] width 153 height 15
click at [391, 507] on button "Analyze" at bounding box center [353, 510] width 224 height 31
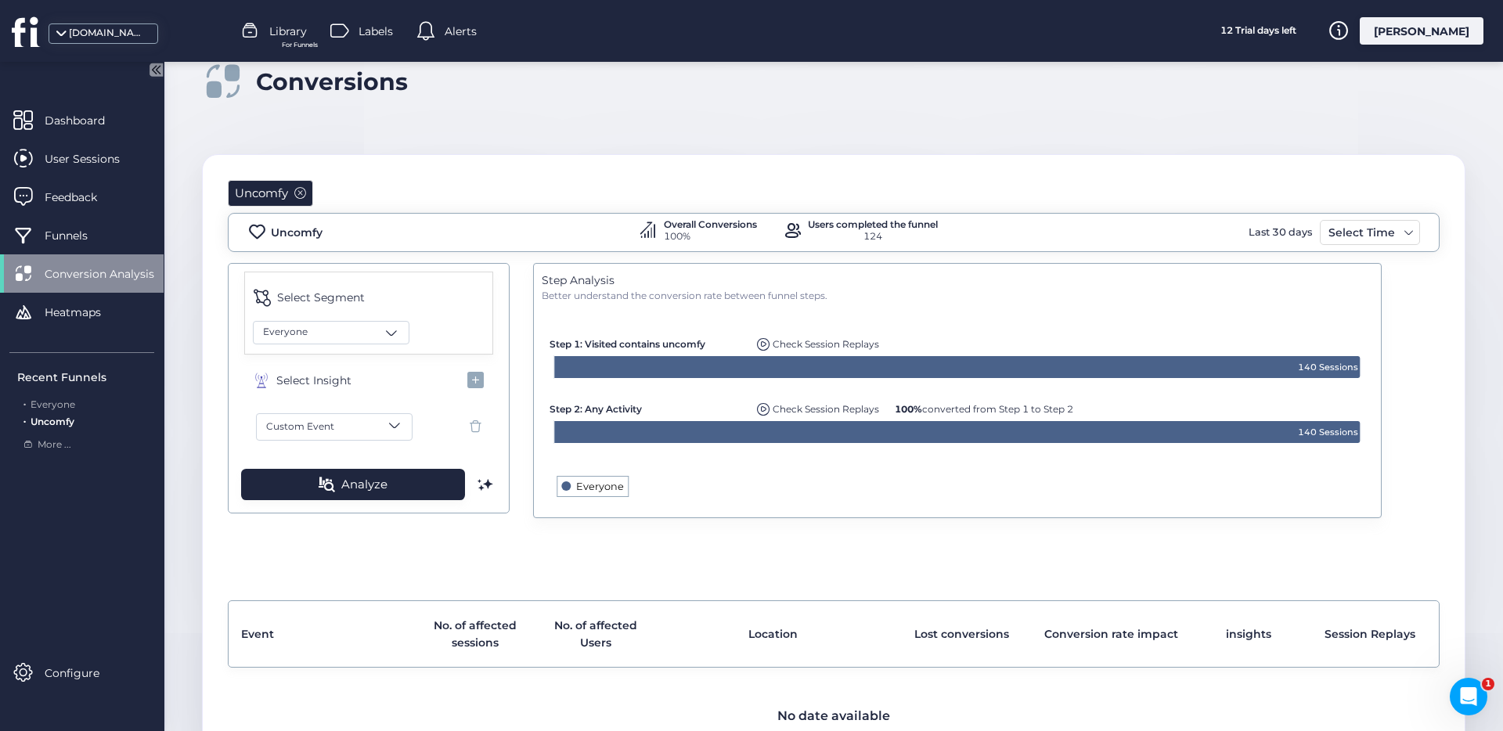
scroll to position [22, 0]
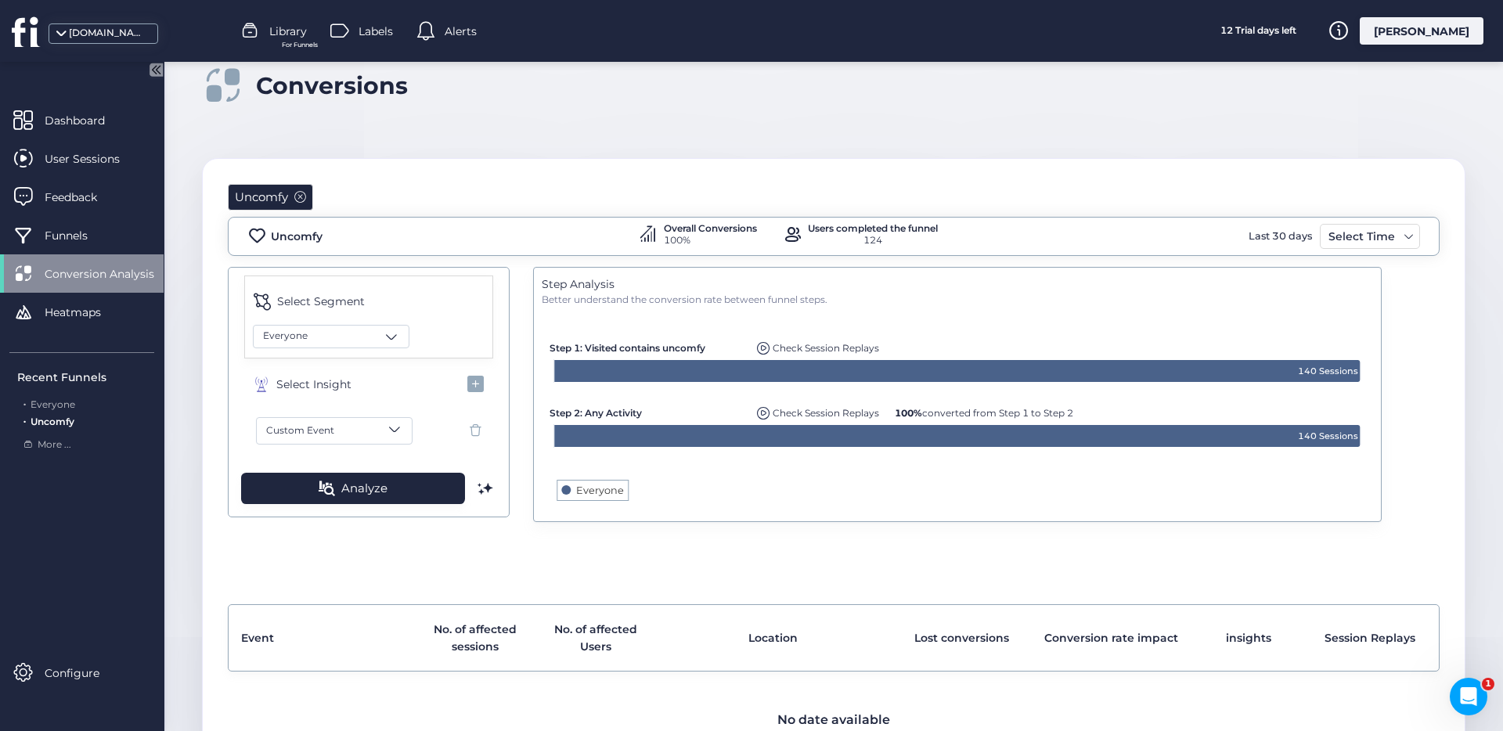
click at [108, 267] on span "Conversion Analysis" at bounding box center [111, 273] width 133 height 17
click at [130, 245] on div "Funnels" at bounding box center [82, 235] width 164 height 38
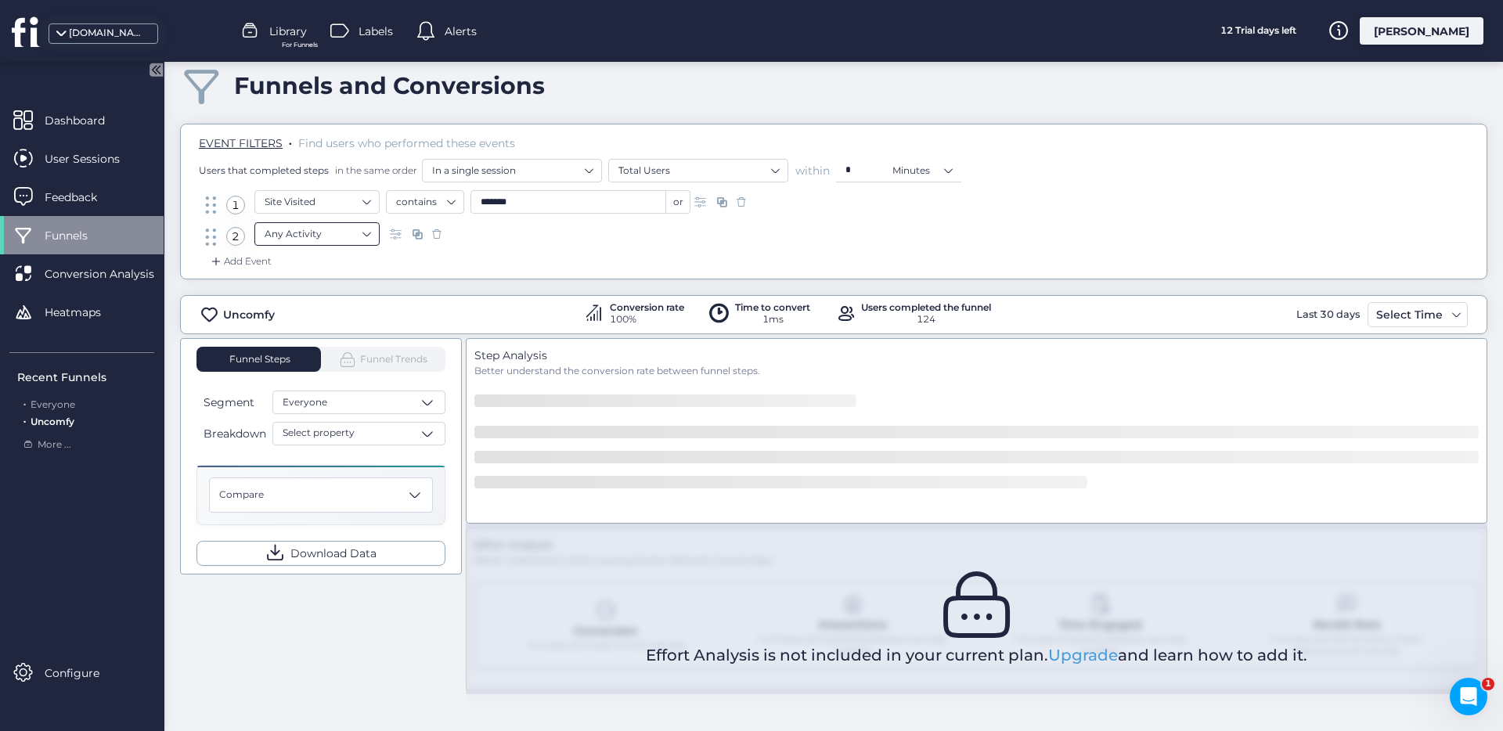
click at [343, 232] on nz-select-item "Any Activity" at bounding box center [317, 233] width 105 height 23
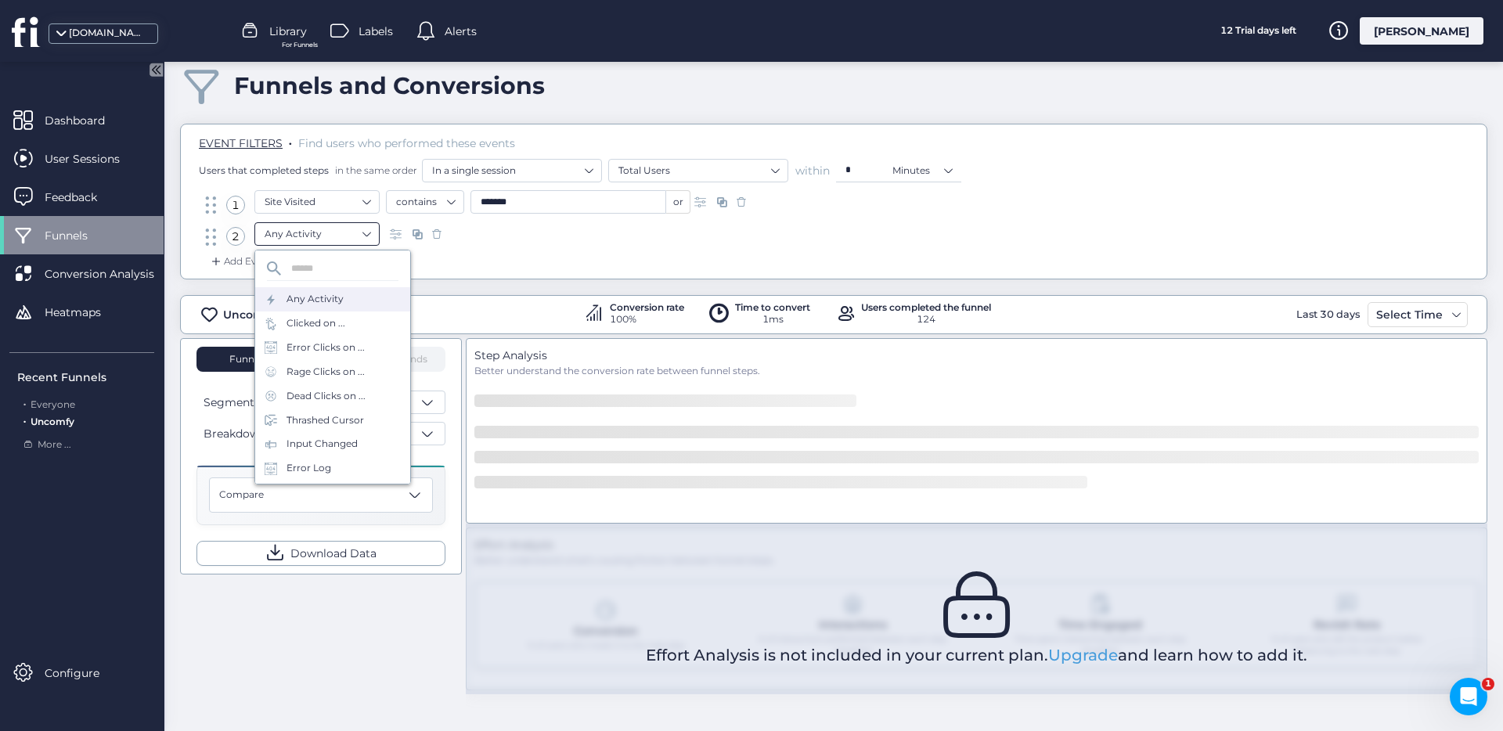
click at [342, 233] on nz-select-item "Any Activity" at bounding box center [317, 233] width 105 height 23
click at [350, 461] on div "Visited URL is ..." at bounding box center [332, 472] width 155 height 24
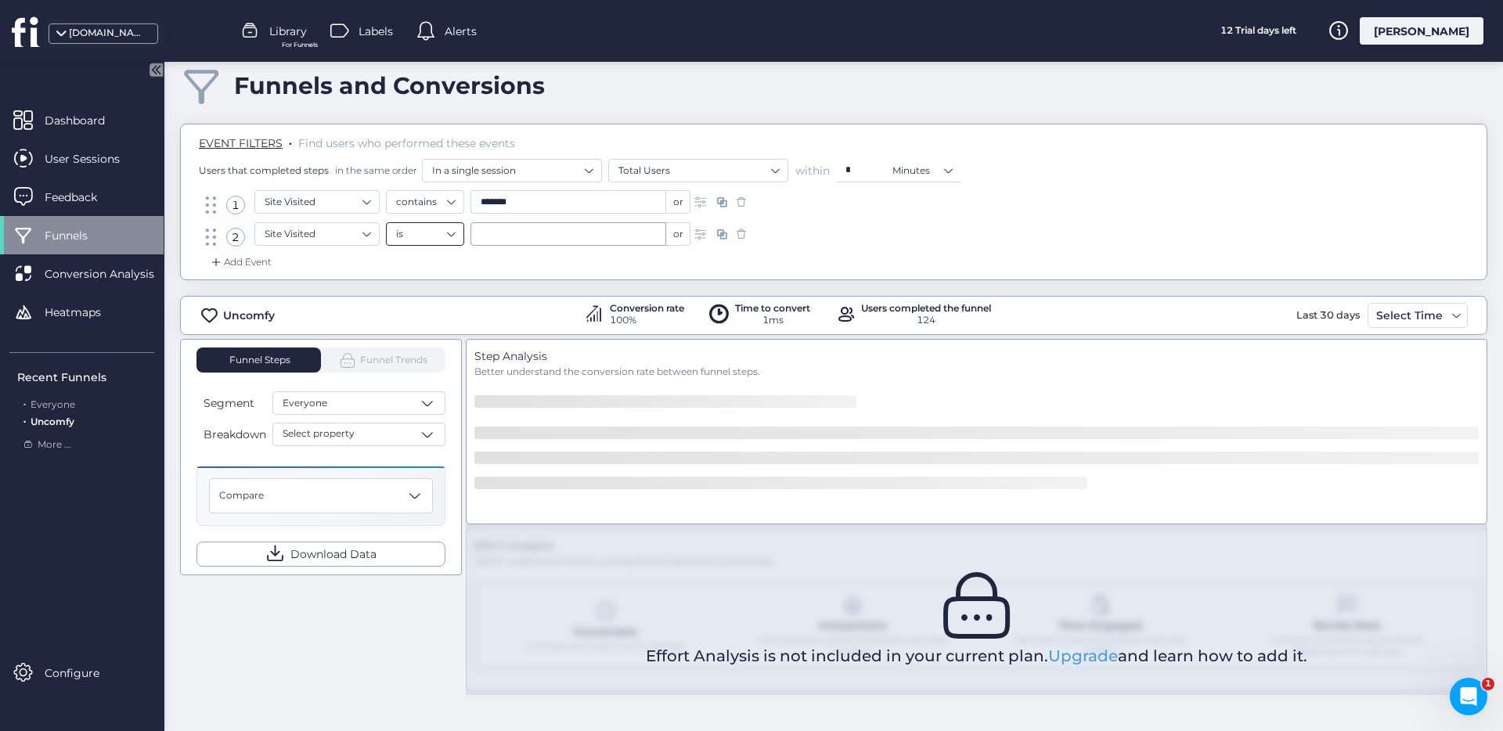
click at [448, 235] on nz-select-item "is" at bounding box center [425, 233] width 58 height 23
click at [431, 288] on div "contains" at bounding box center [425, 283] width 58 height 12
click at [542, 229] on input "text" at bounding box center [569, 233] width 196 height 23
drag, startPoint x: 485, startPoint y: 233, endPoint x: 462, endPoint y: 235, distance: 23.6
click at [463, 235] on div "**********" at bounding box center [538, 233] width 305 height 23
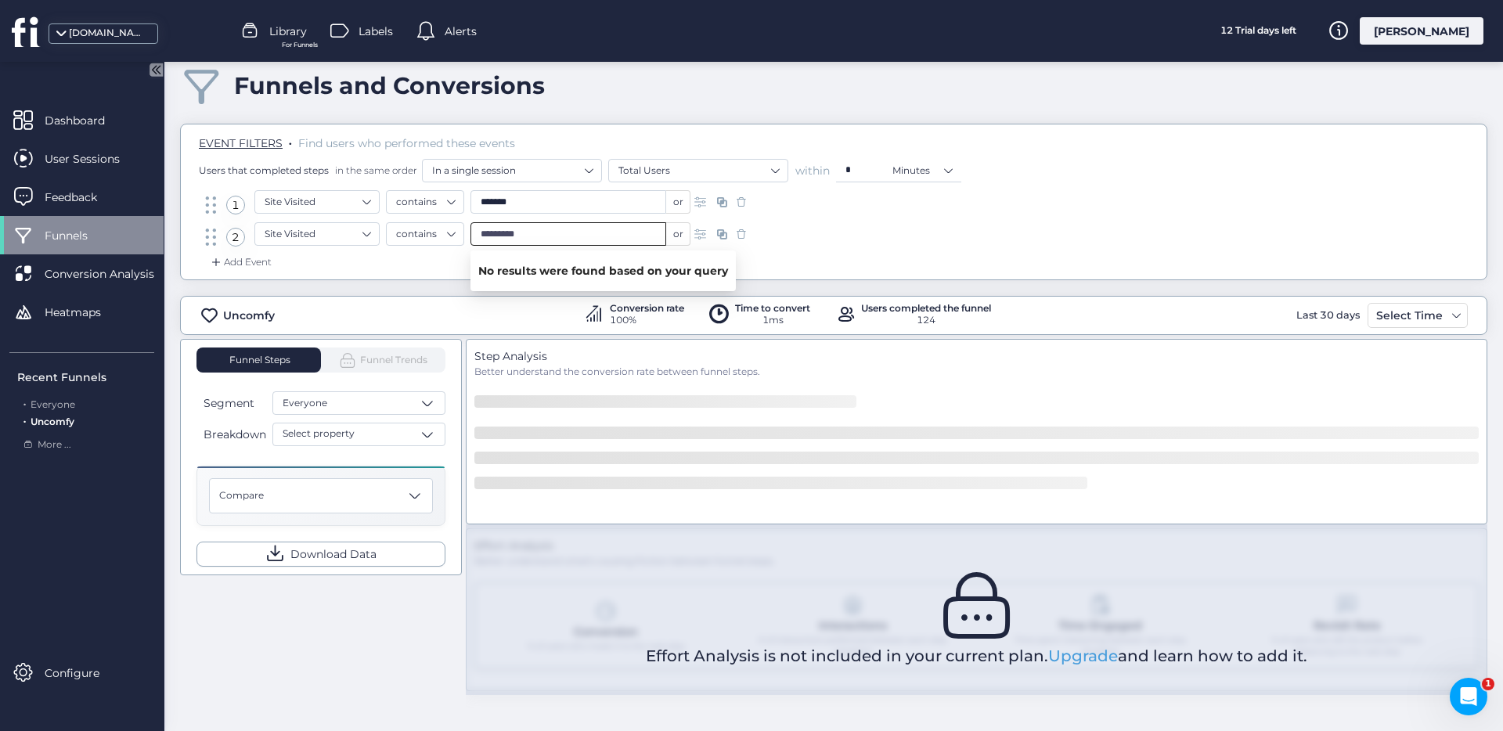
type input "*********"
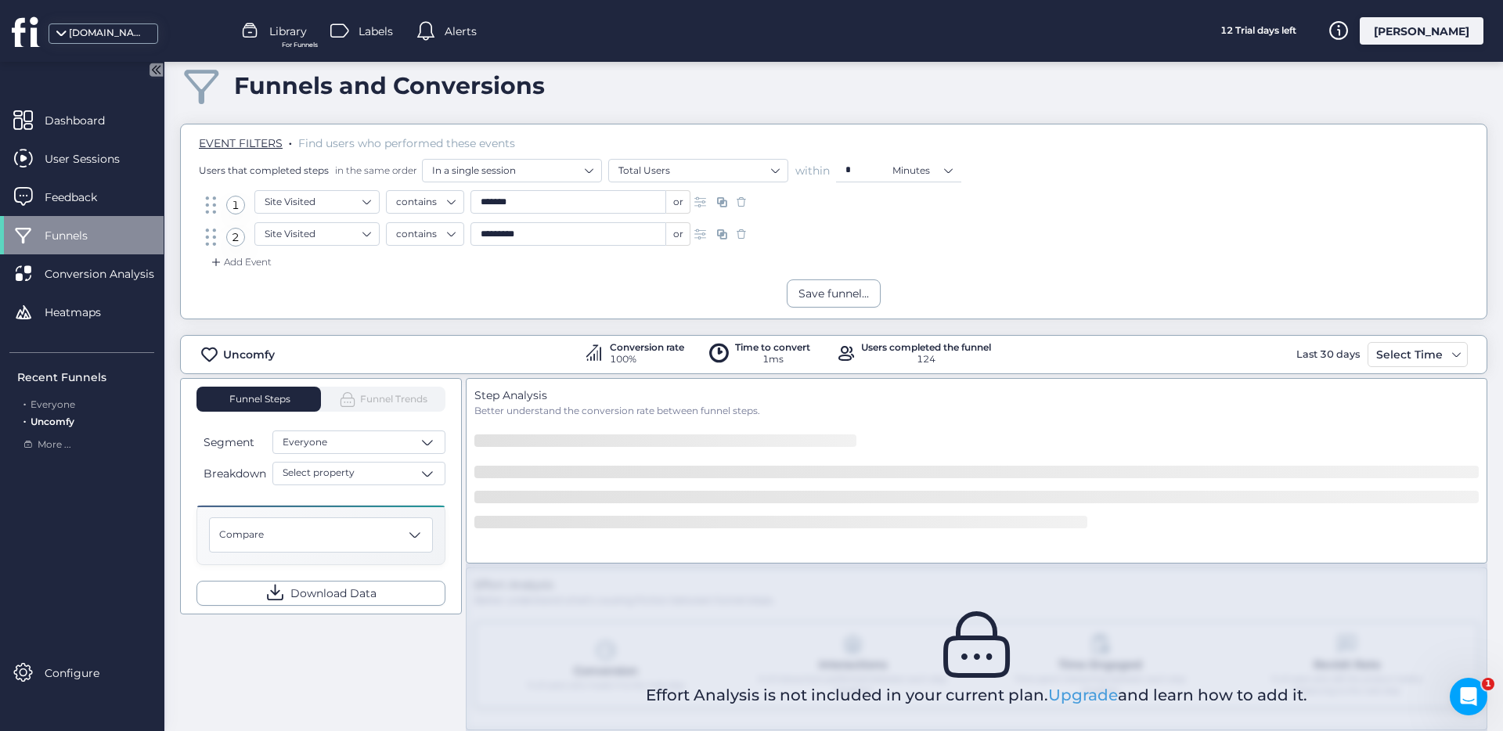
click at [817, 265] on div "Add Event" at bounding box center [834, 266] width 1282 height 25
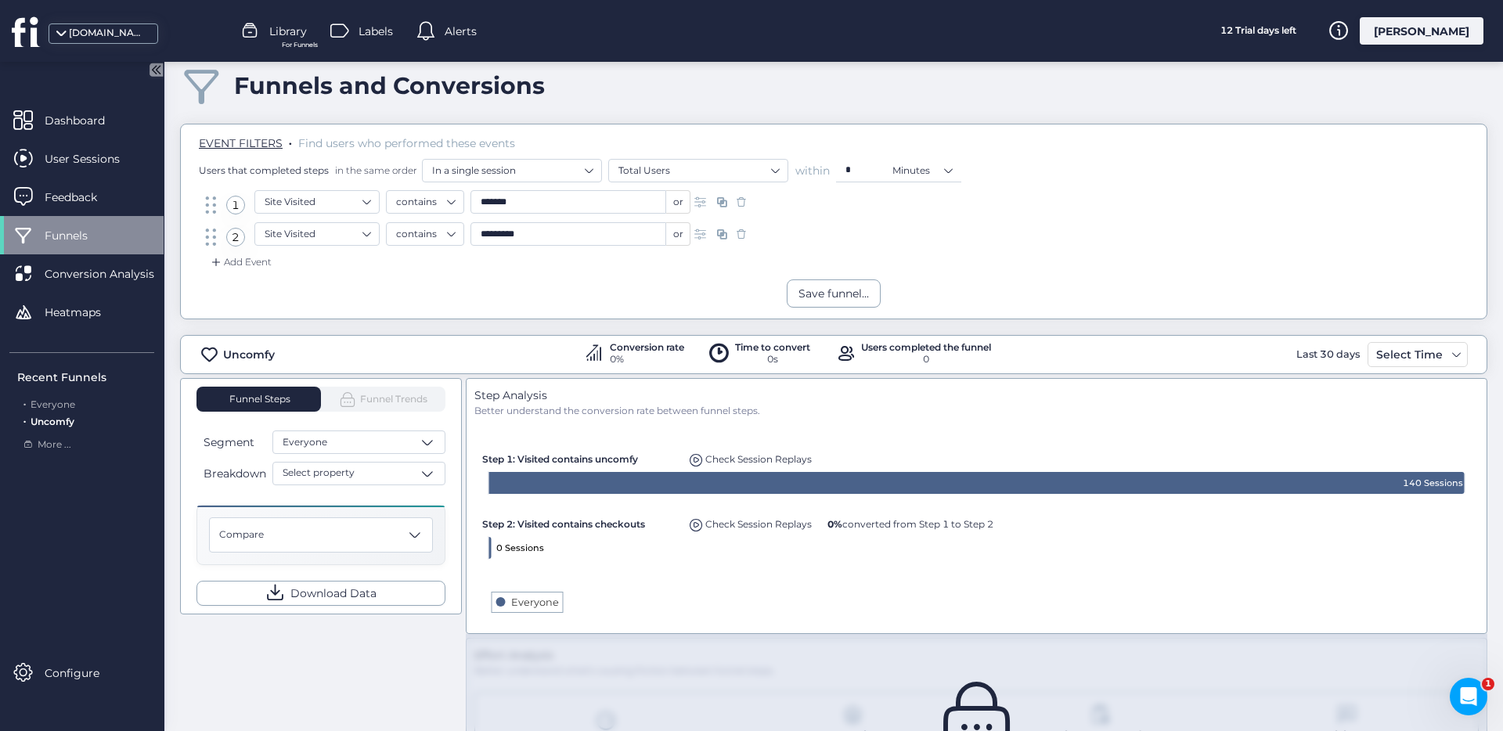
click at [741, 204] on span at bounding box center [742, 202] width 16 height 16
click at [526, 237] on input "*********" at bounding box center [569, 233] width 196 height 23
click at [348, 240] on nz-select-item "Site Visited" at bounding box center [317, 233] width 105 height 23
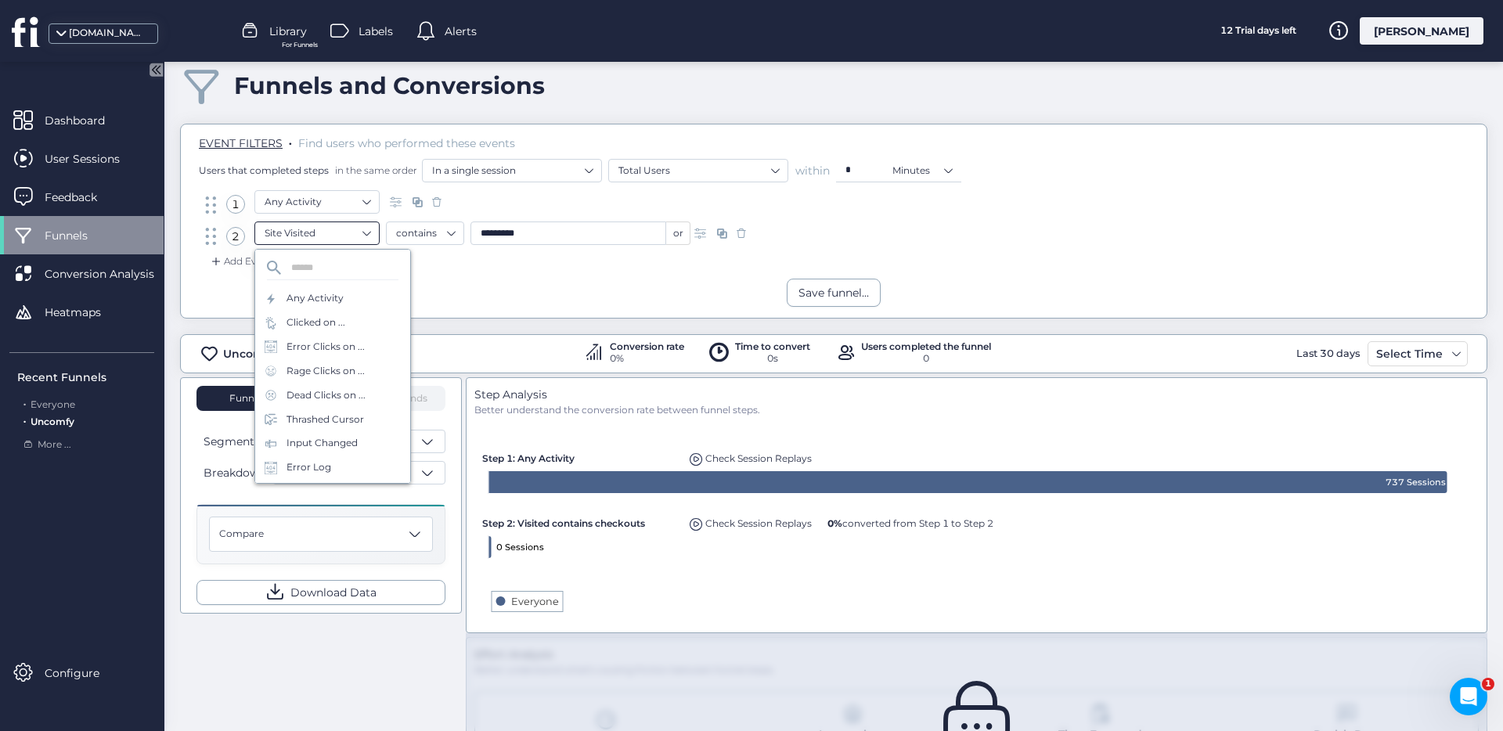
click at [348, 240] on nz-select-item "Site Visited" at bounding box center [317, 233] width 105 height 23
click at [355, 303] on div "Any Activity" at bounding box center [332, 299] width 155 height 24
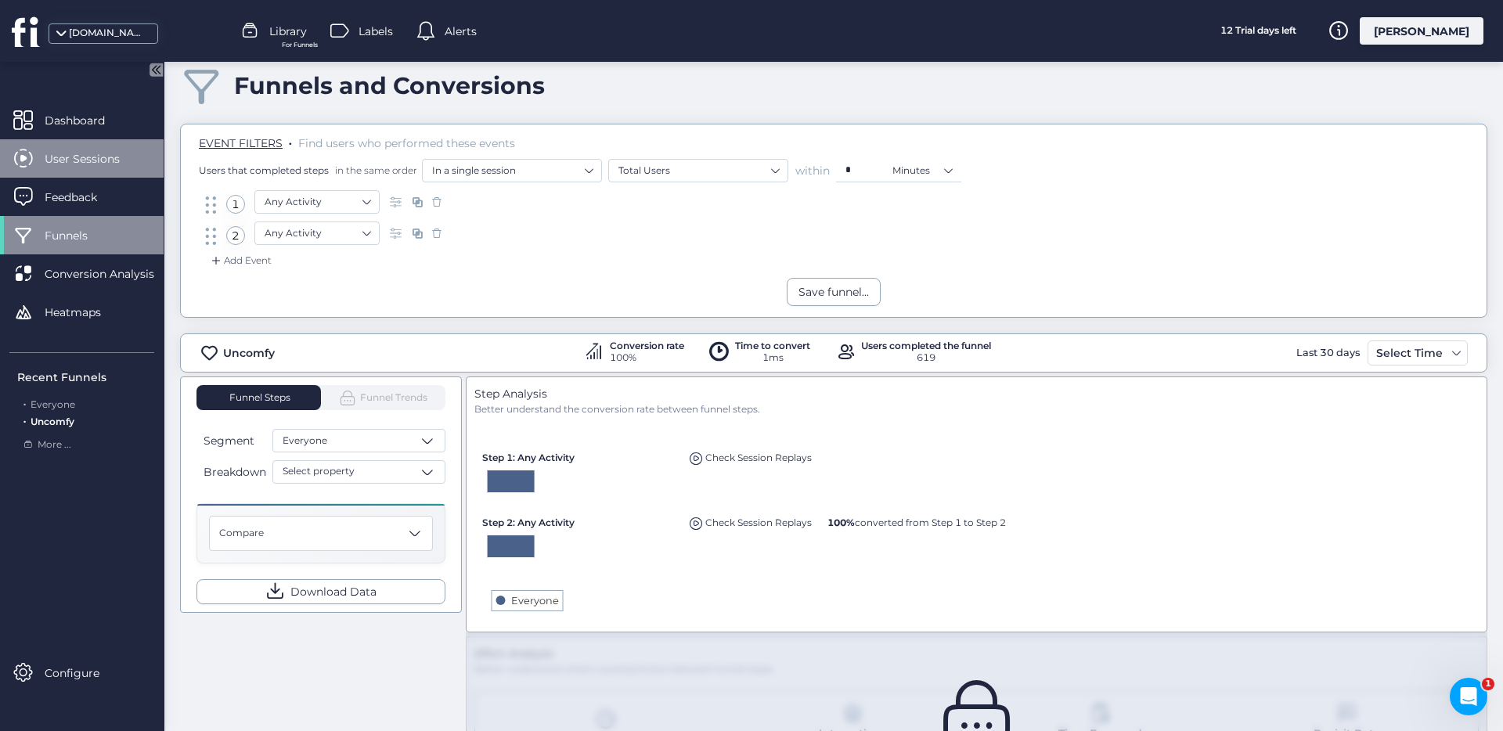
click at [86, 156] on span "User Sessions" at bounding box center [94, 158] width 99 height 17
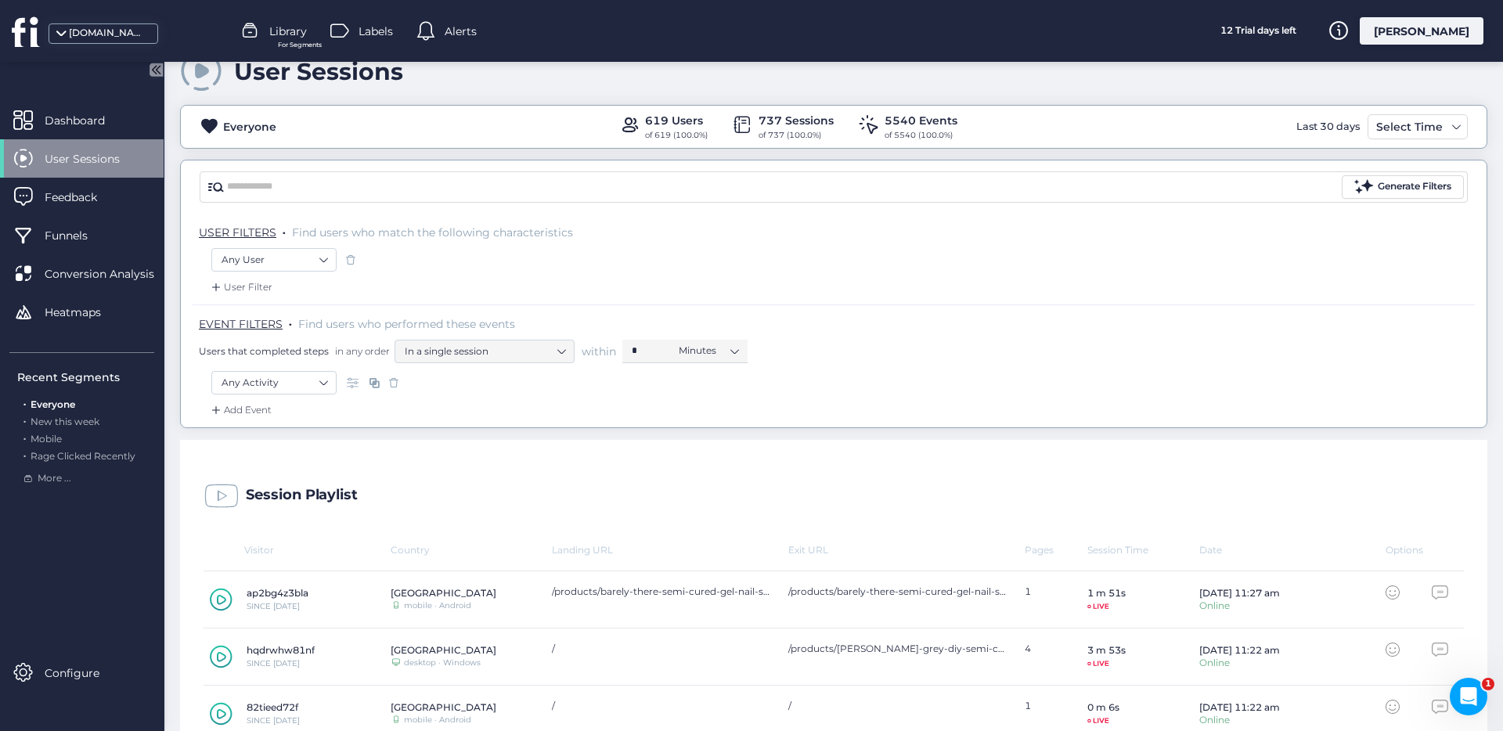
scroll to position [108, 0]
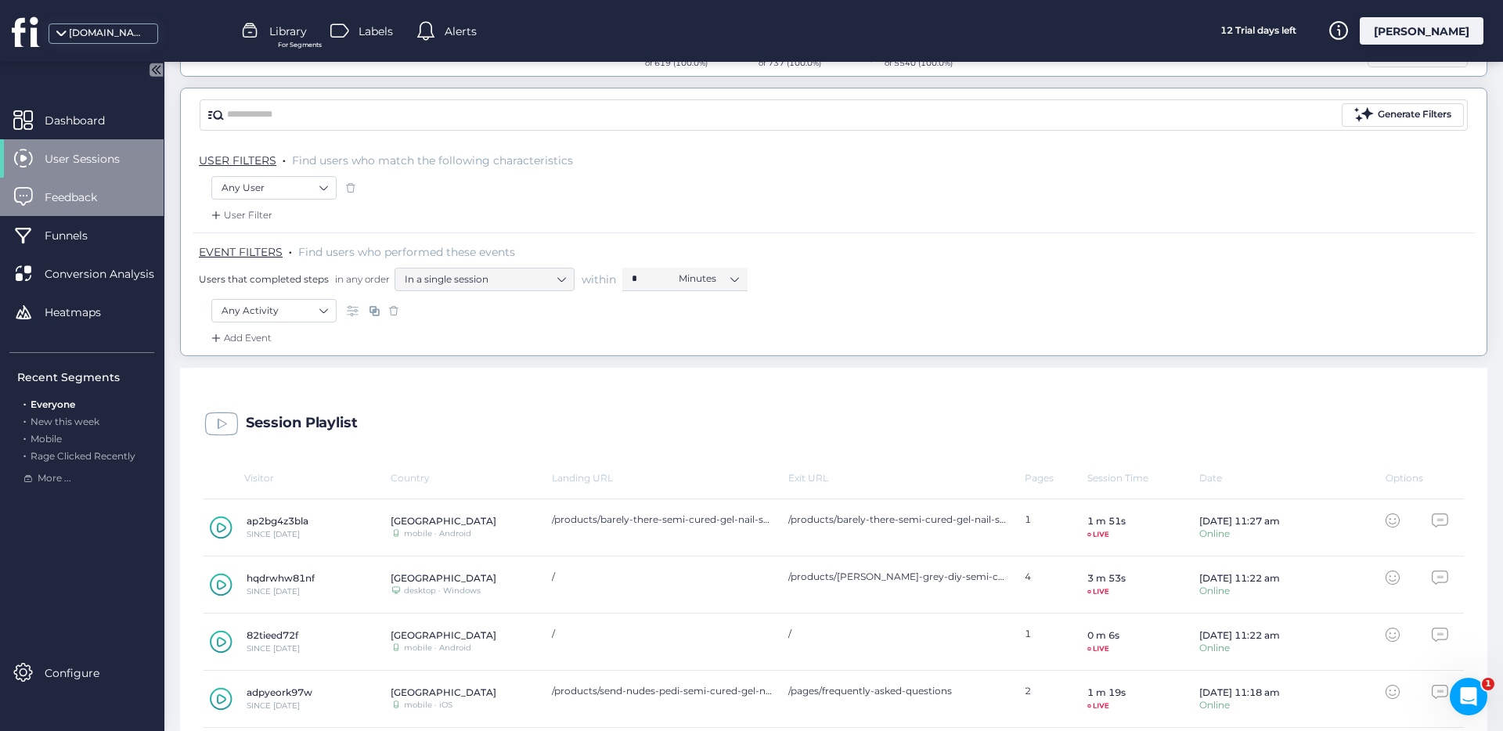
click at [132, 206] on div "Feedback" at bounding box center [82, 197] width 164 height 38
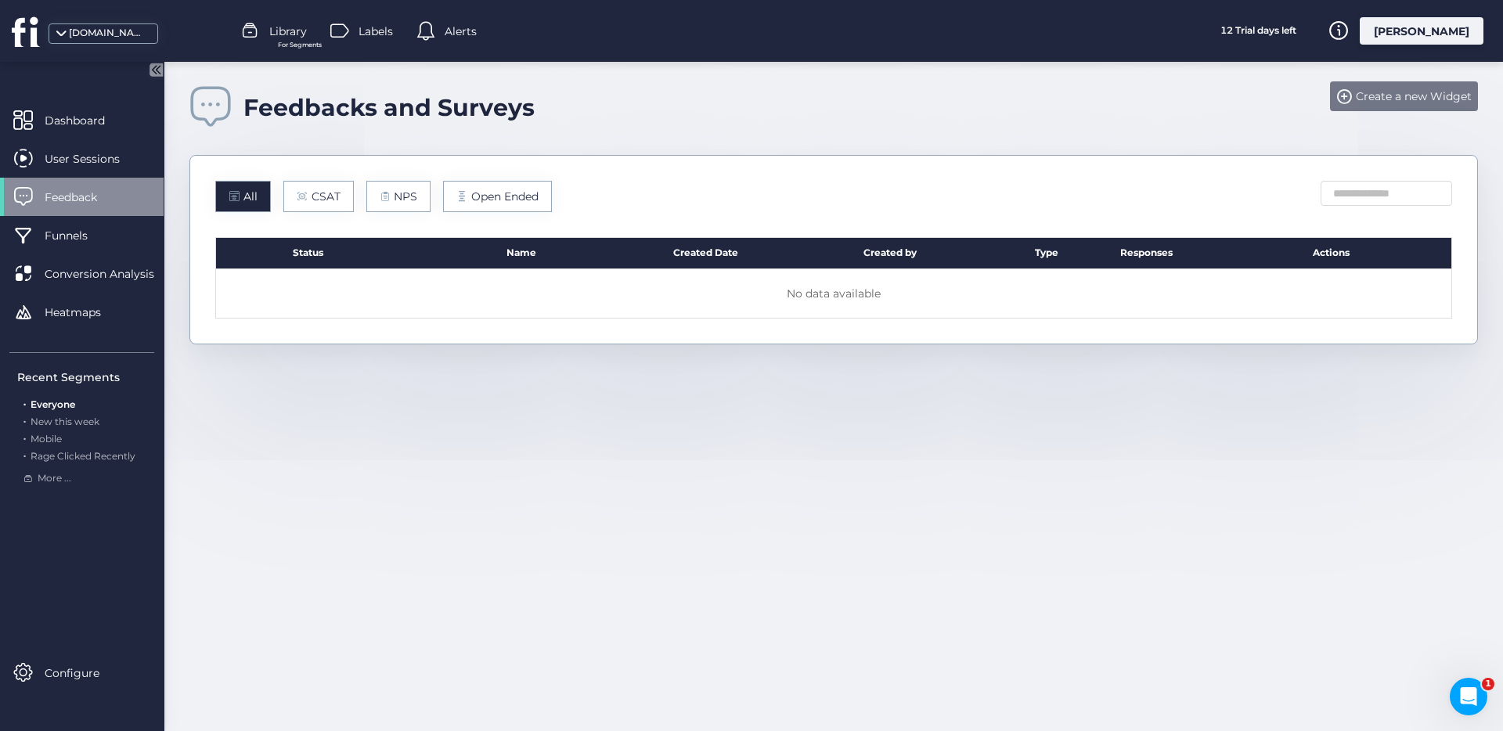
click at [1405, 109] on div "Feedbacks and Surveys Create a new Widget" at bounding box center [833, 96] width 1289 height 68
click at [1406, 106] on div "Create a new Widget" at bounding box center [1404, 96] width 148 height 30
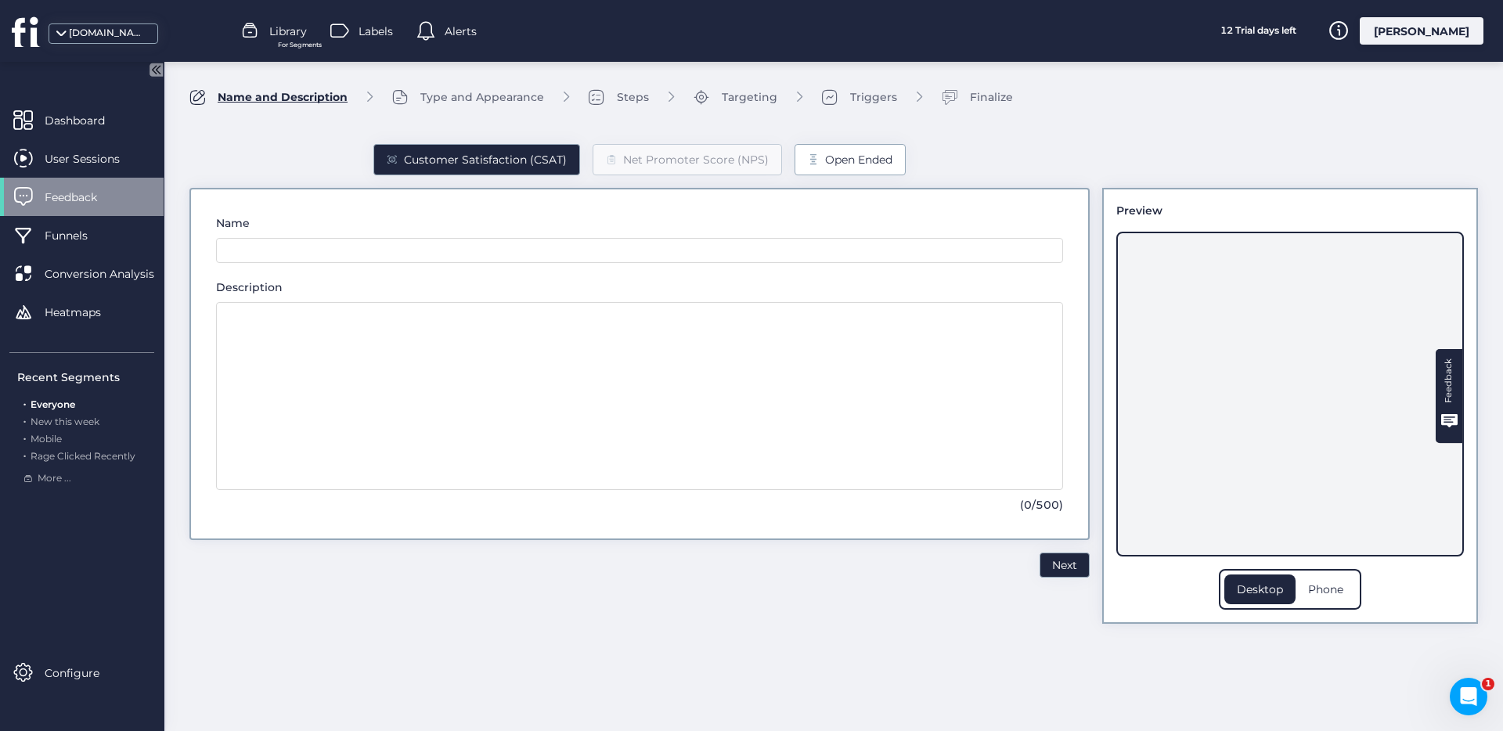
click at [860, 169] on div "Open Ended" at bounding box center [850, 159] width 111 height 31
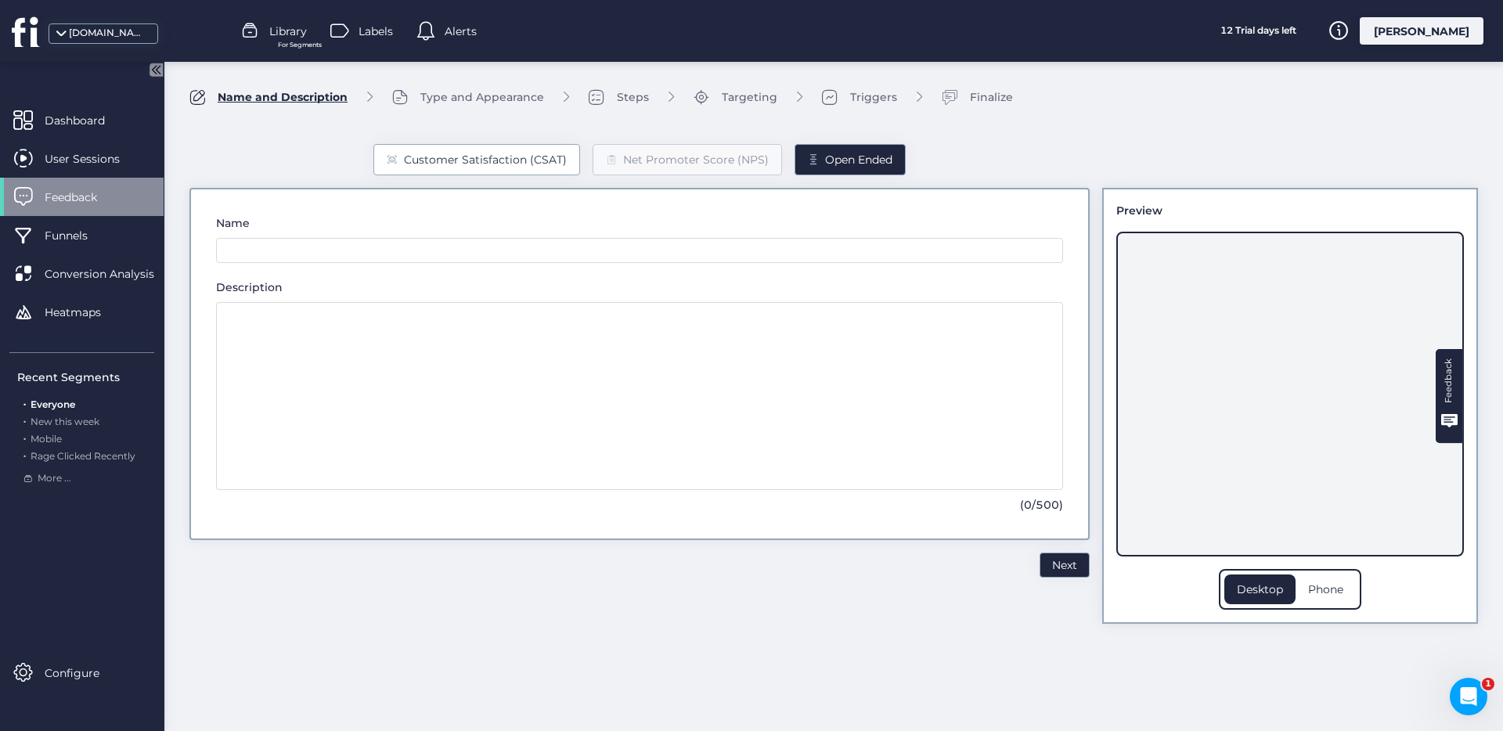
click at [533, 168] on div "Customer Satisfaction (CSAT)" at bounding box center [485, 159] width 163 height 17
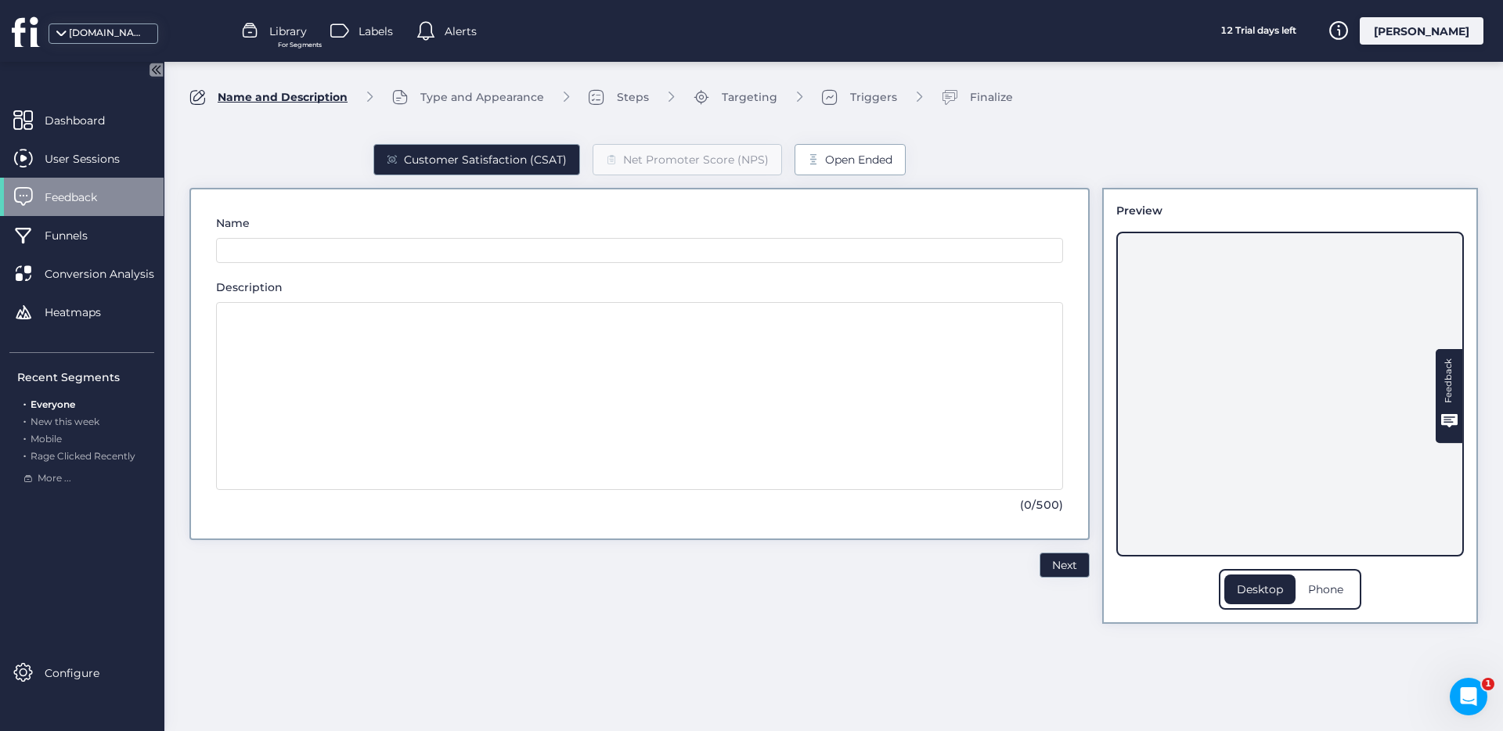
click at [835, 168] on div "Open Ended" at bounding box center [858, 159] width 67 height 17
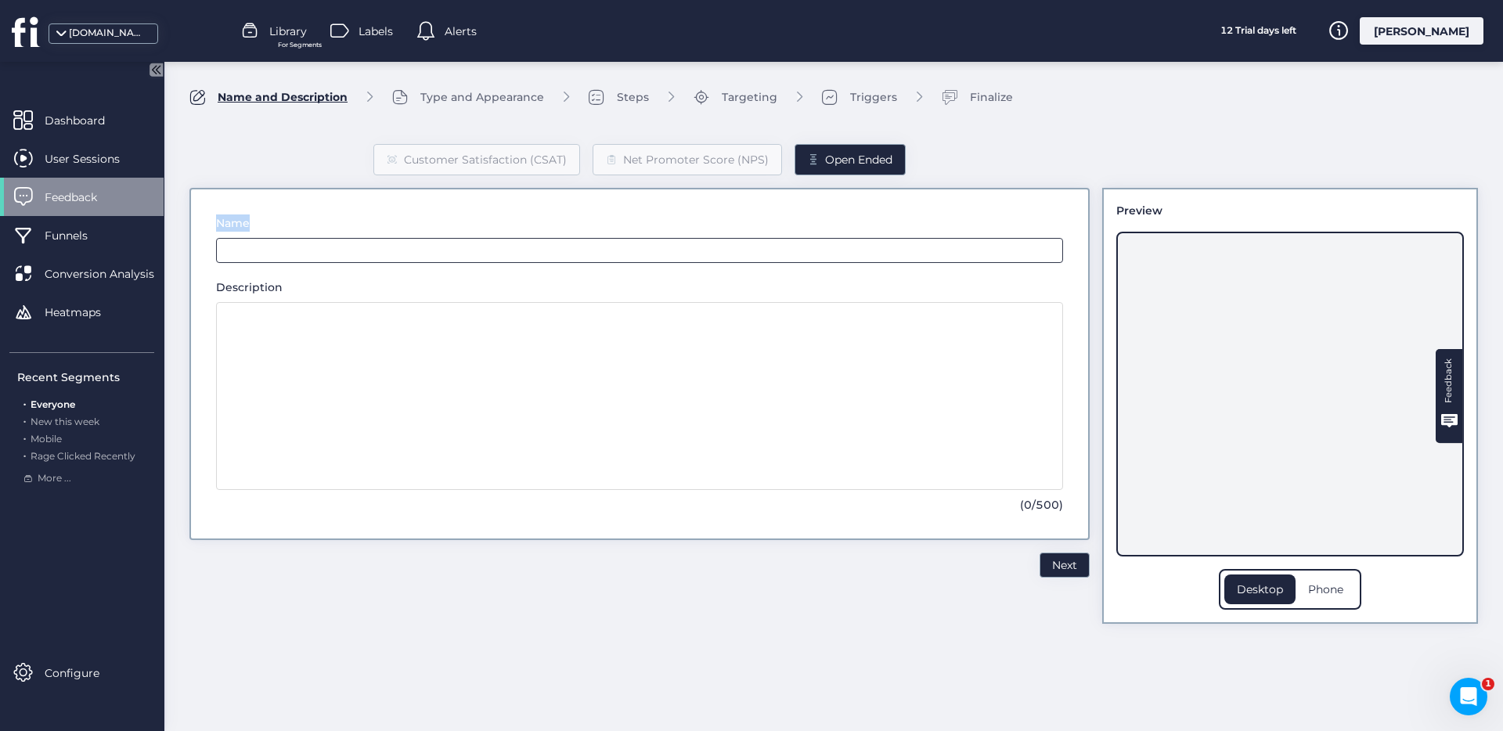
click at [592, 247] on div "Name" at bounding box center [639, 239] width 847 height 49
click at [578, 254] on input "text" at bounding box center [639, 250] width 847 height 25
type input "**"
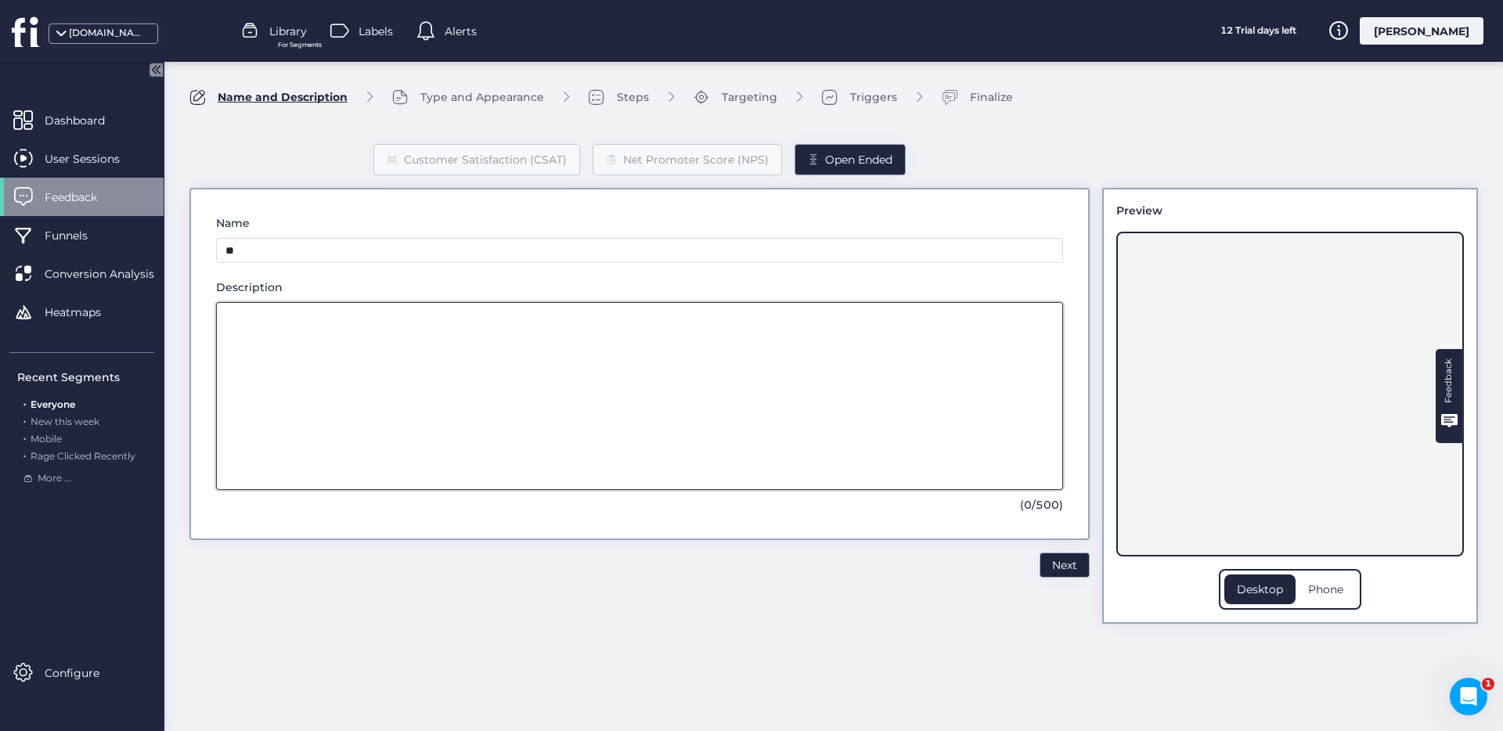
click at [404, 335] on textarea at bounding box center [639, 396] width 847 height 188
type textarea "**"
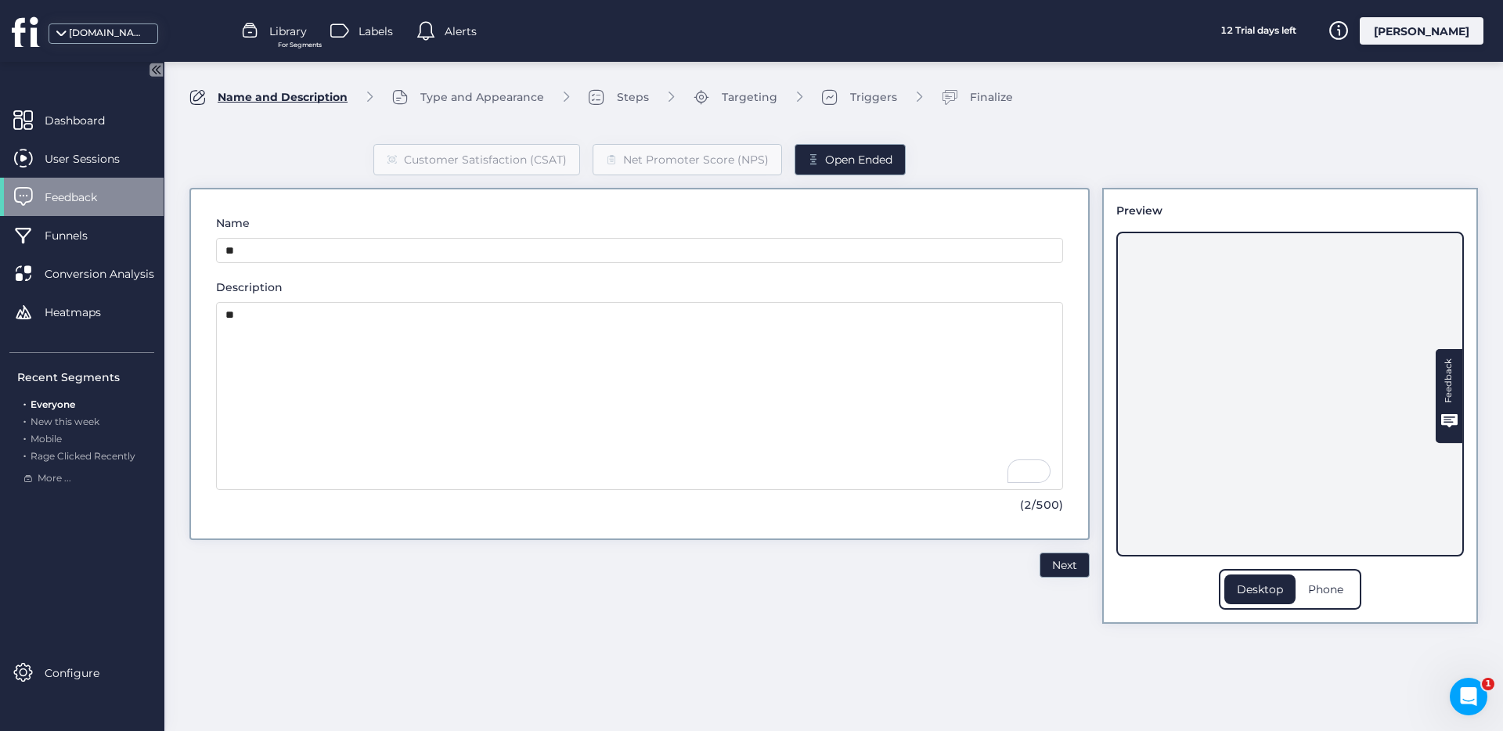
click at [1192, 485] on div "Feedback" at bounding box center [1290, 394] width 348 height 325
click at [1336, 596] on div "Phone" at bounding box center [1326, 590] width 60 height 30
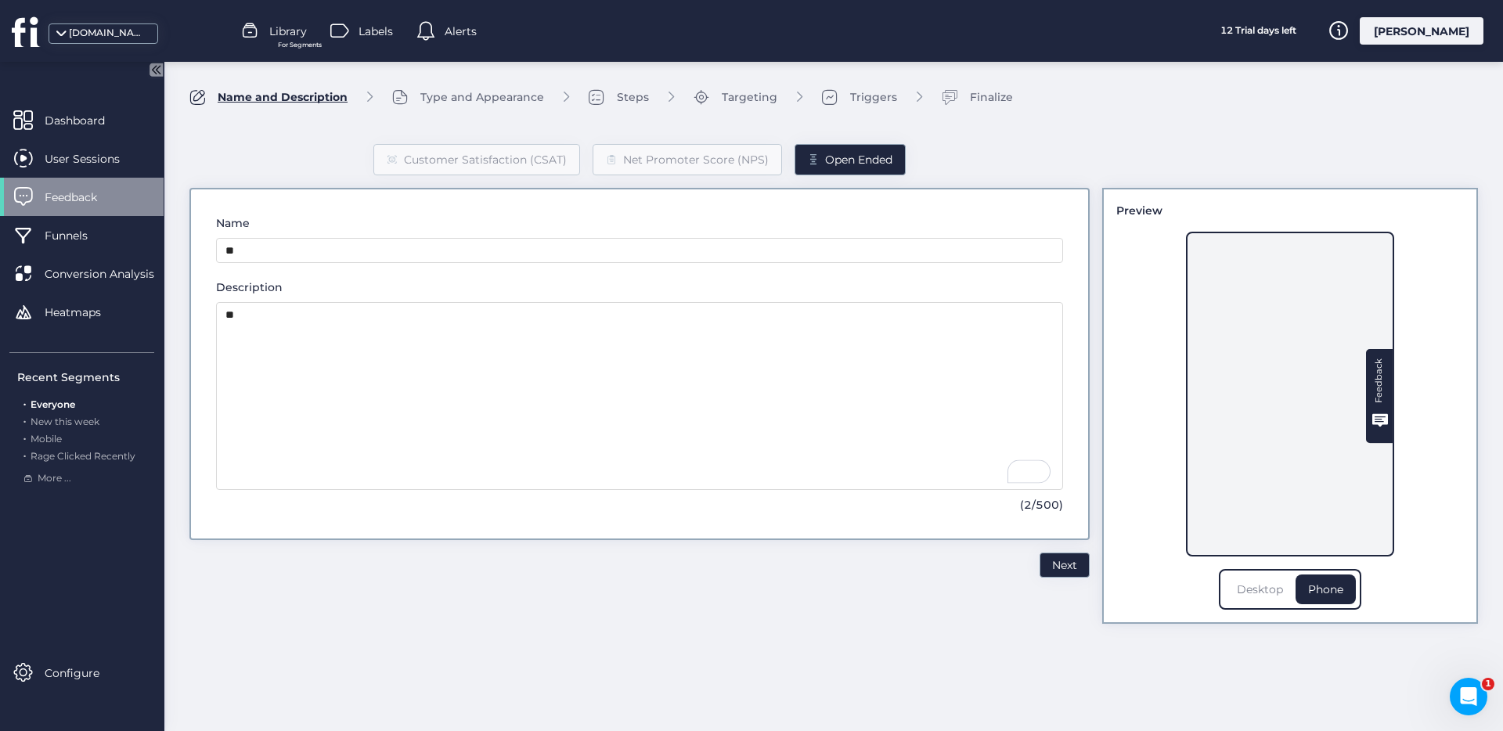
click at [1270, 596] on div "Desktop" at bounding box center [1259, 590] width 71 height 30
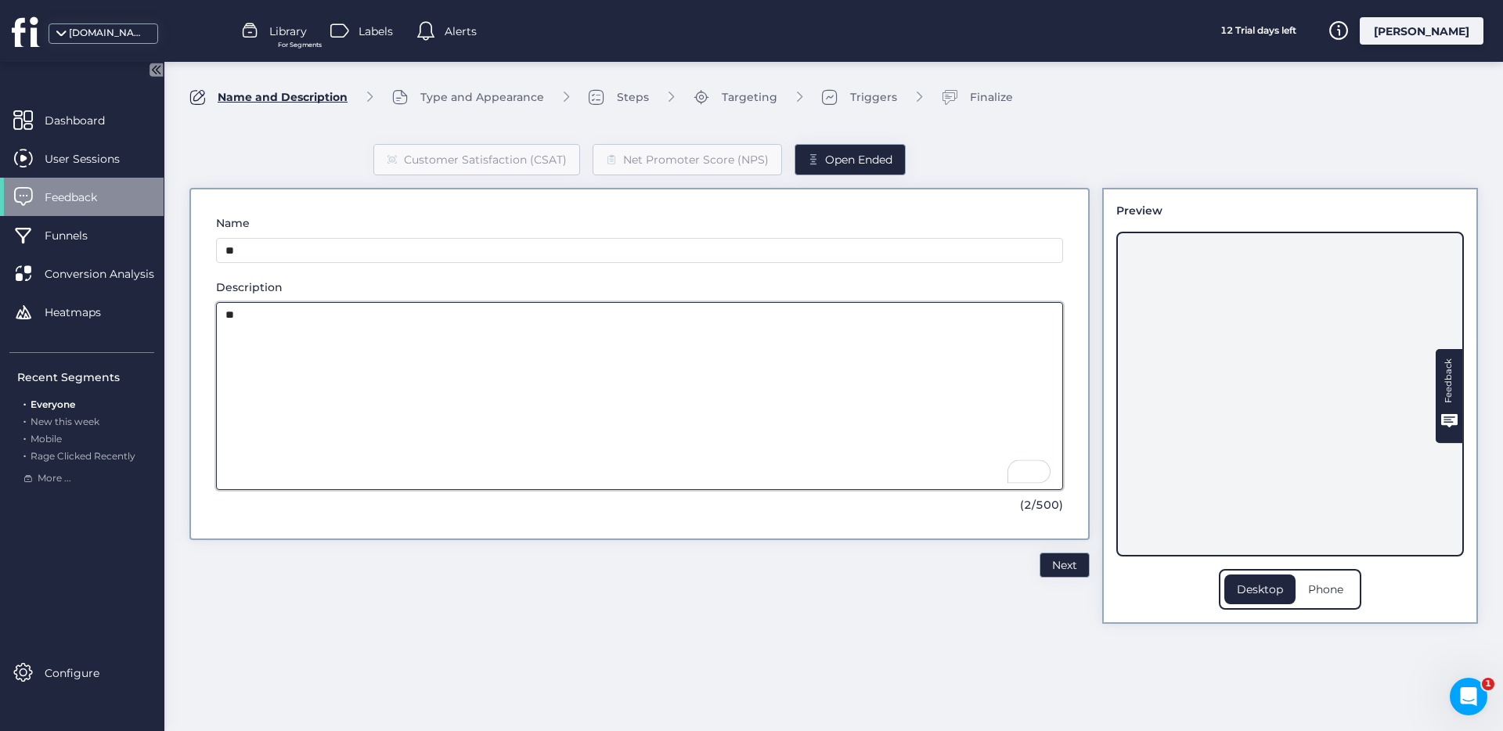
drag, startPoint x: 384, startPoint y: 328, endPoint x: 199, endPoint y: 304, distance: 186.3
click at [189, 312] on div "Name ** Description ** (2/500)" at bounding box center [639, 364] width 900 height 352
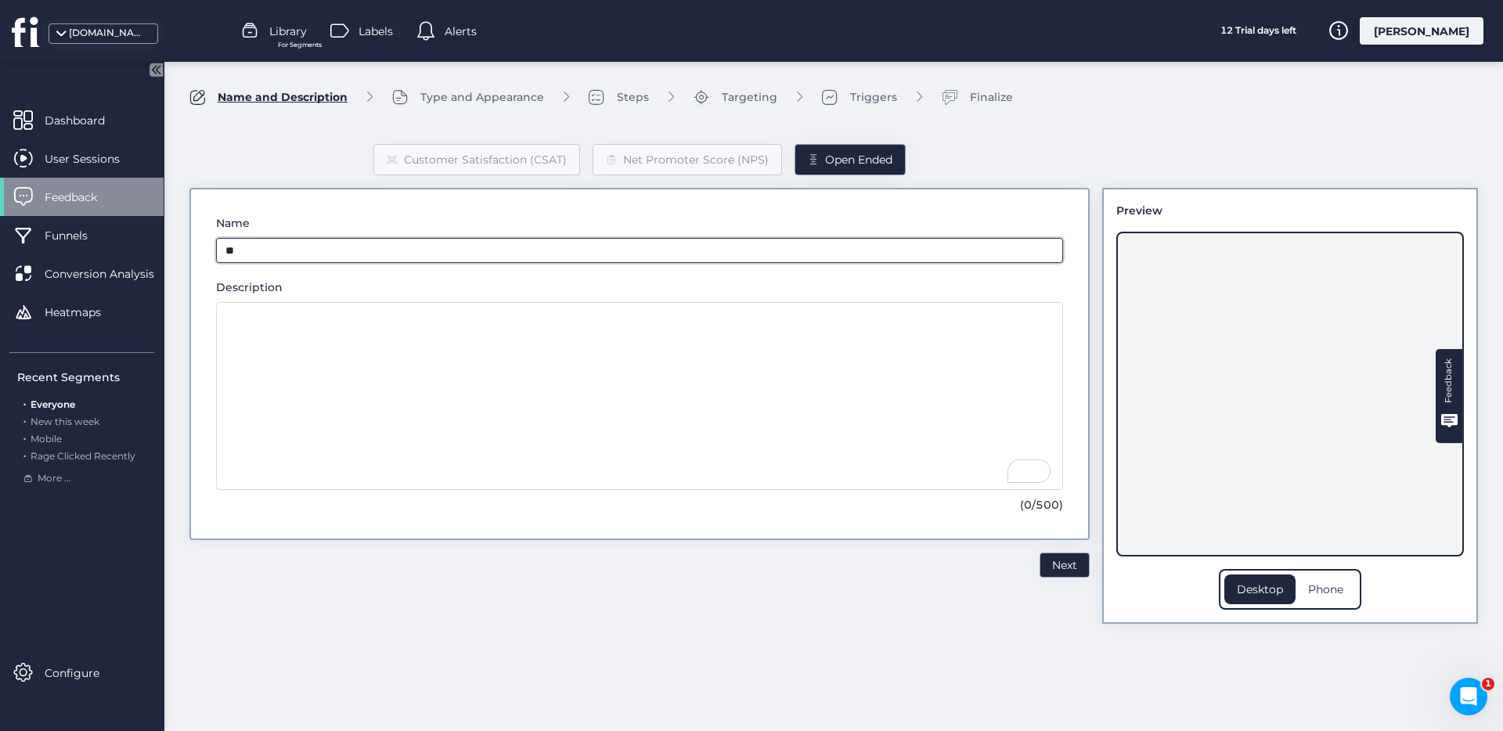
drag, startPoint x: 215, startPoint y: 258, endPoint x: 172, endPoint y: 250, distance: 43.8
click at [172, 250] on div "Name and Description Type and Appearance Steps Targeting Triggers Finalize Cust…" at bounding box center [833, 355] width 1339 height 587
type input "**********"
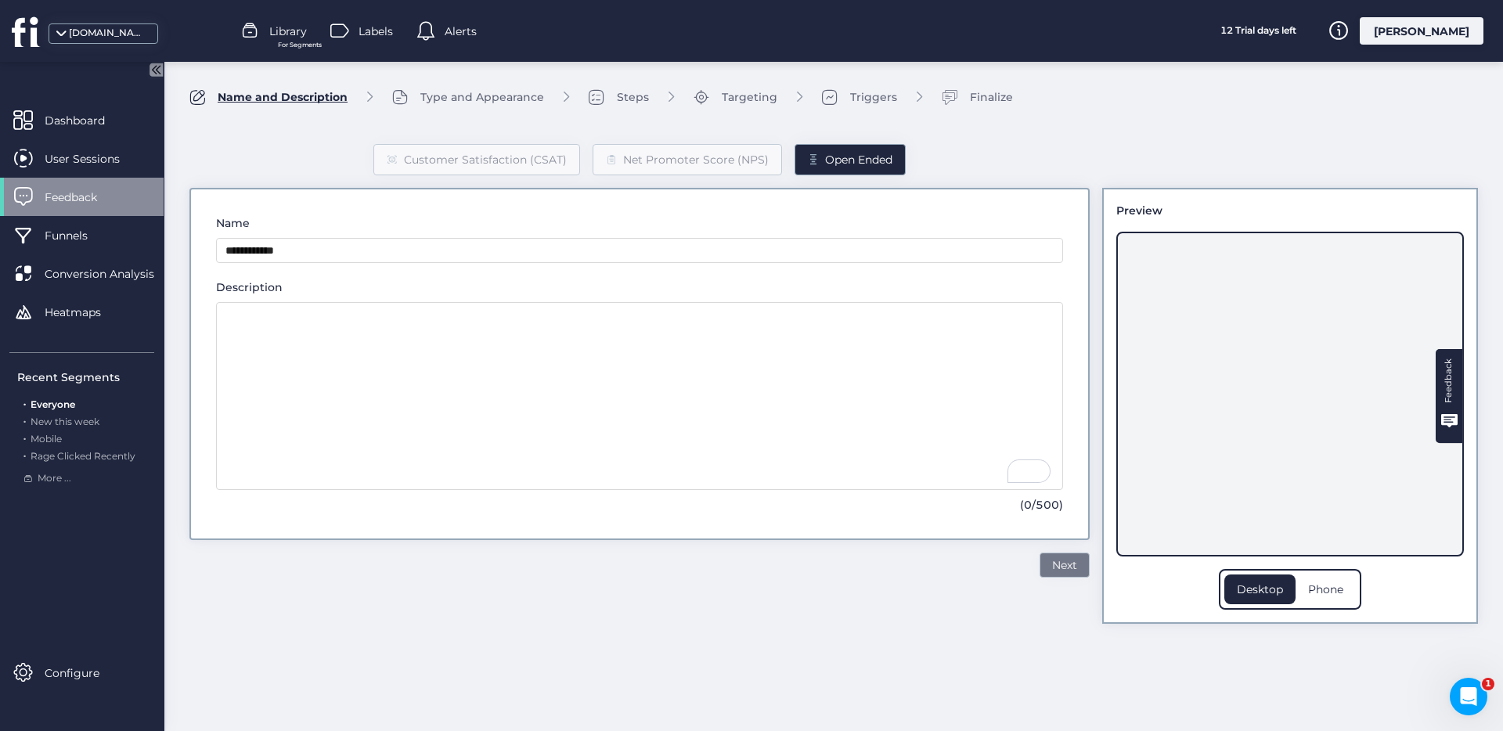
click at [1066, 560] on span "Next" at bounding box center [1064, 565] width 25 height 17
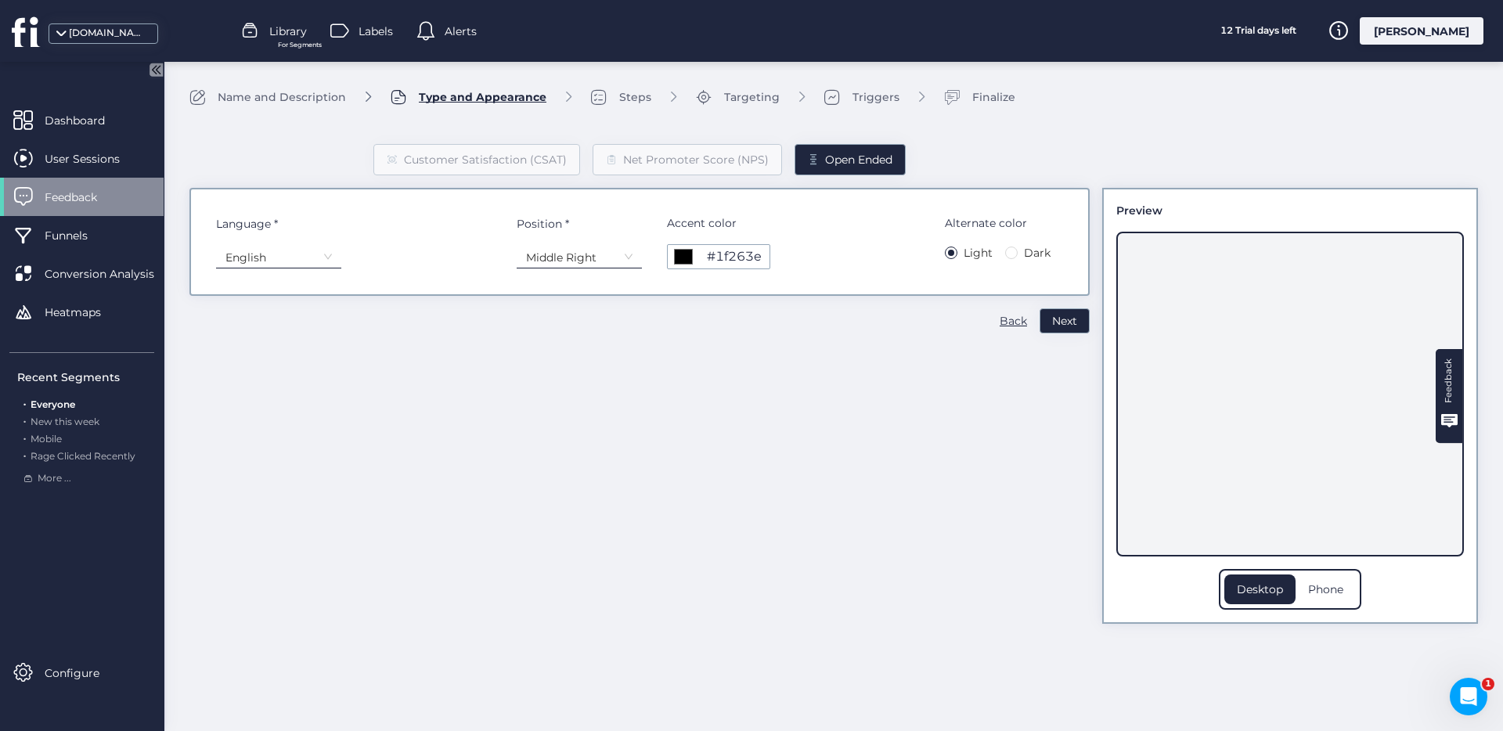
click at [406, 261] on div "Language * English Position * Middle Right" at bounding box center [429, 242] width 426 height 55
click at [1059, 310] on button "Next" at bounding box center [1065, 320] width 50 height 25
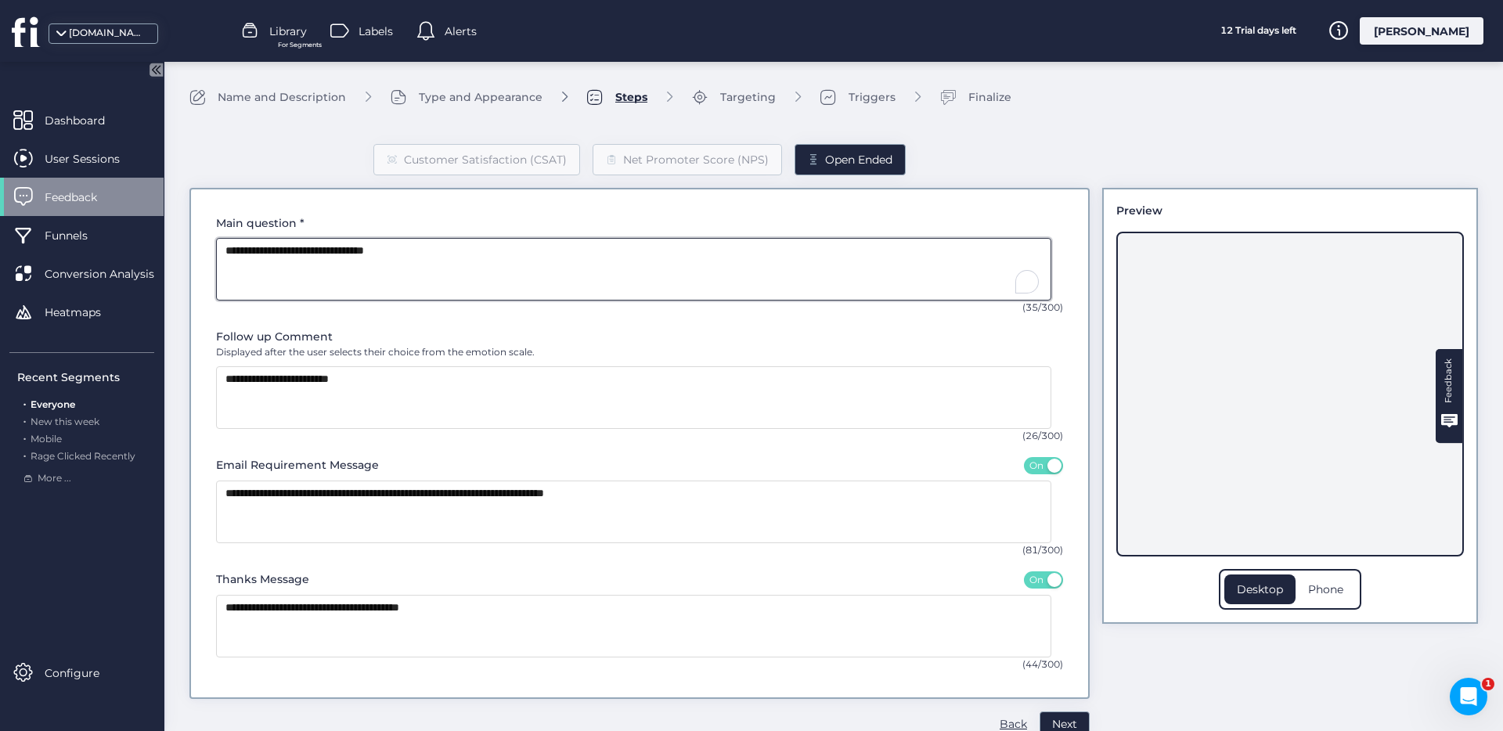
click at [797, 273] on textarea "To enrich screen reader interactions, please activate Accessibility in Grammarl…" at bounding box center [633, 269] width 835 height 63
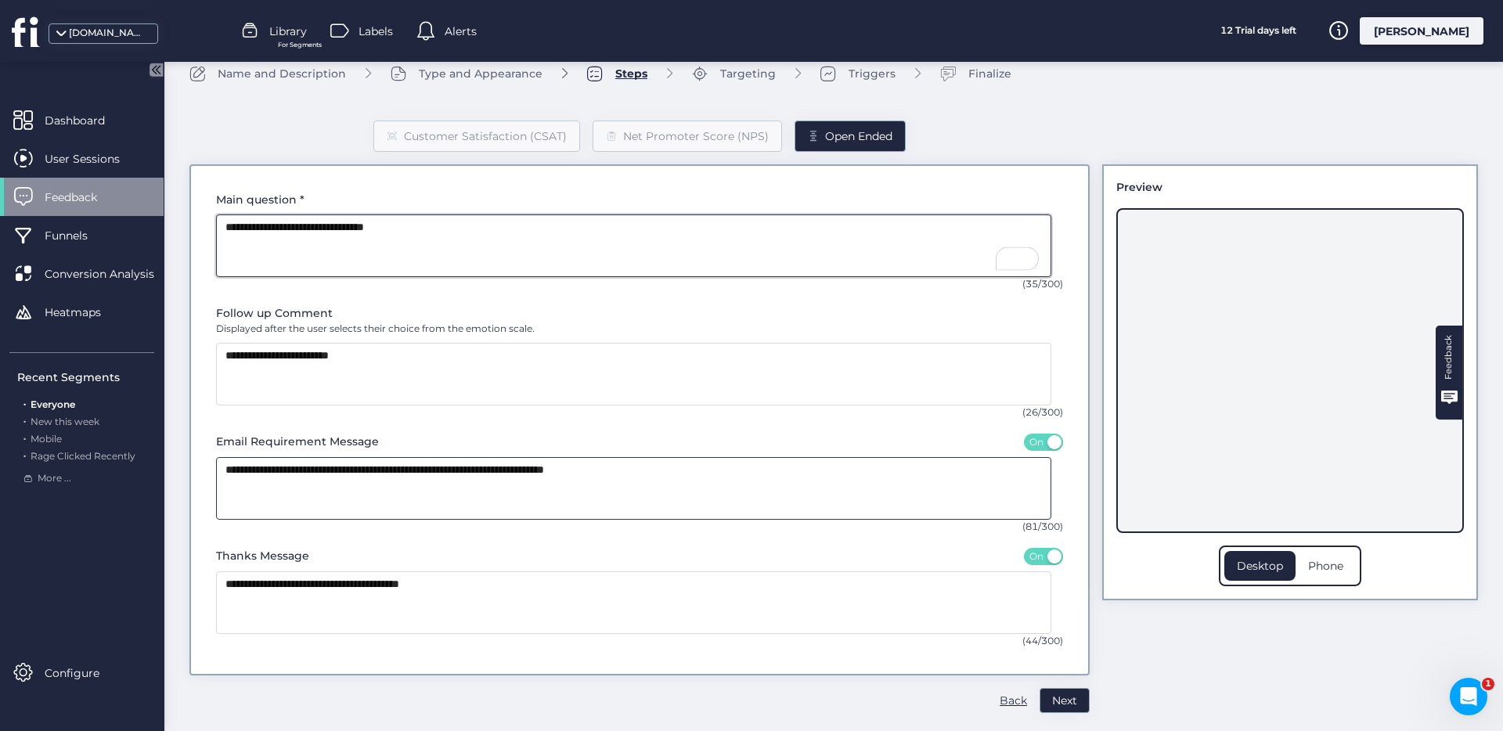
scroll to position [25, 0]
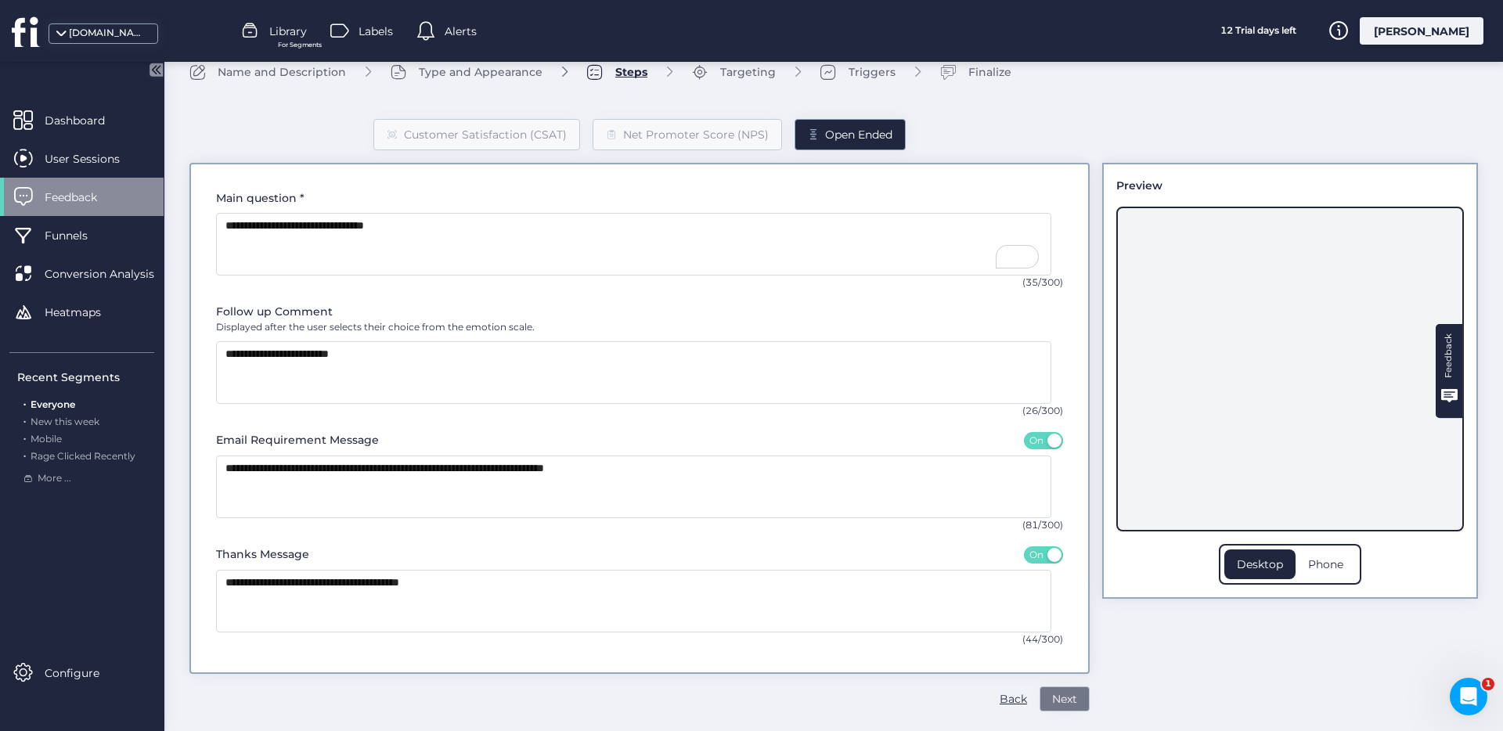
click at [1058, 689] on button "Next" at bounding box center [1065, 699] width 50 height 25
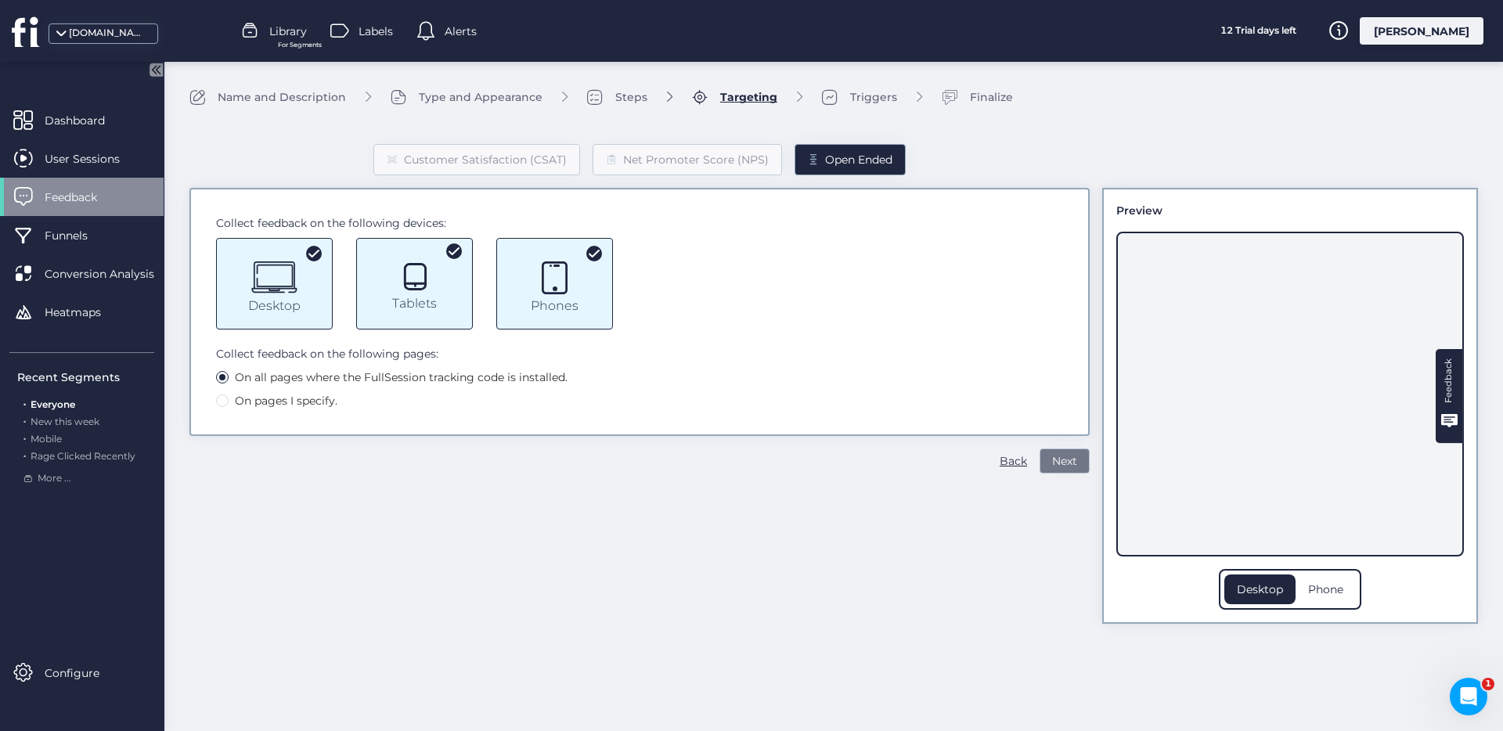
click at [1079, 463] on button "Next" at bounding box center [1065, 461] width 50 height 25
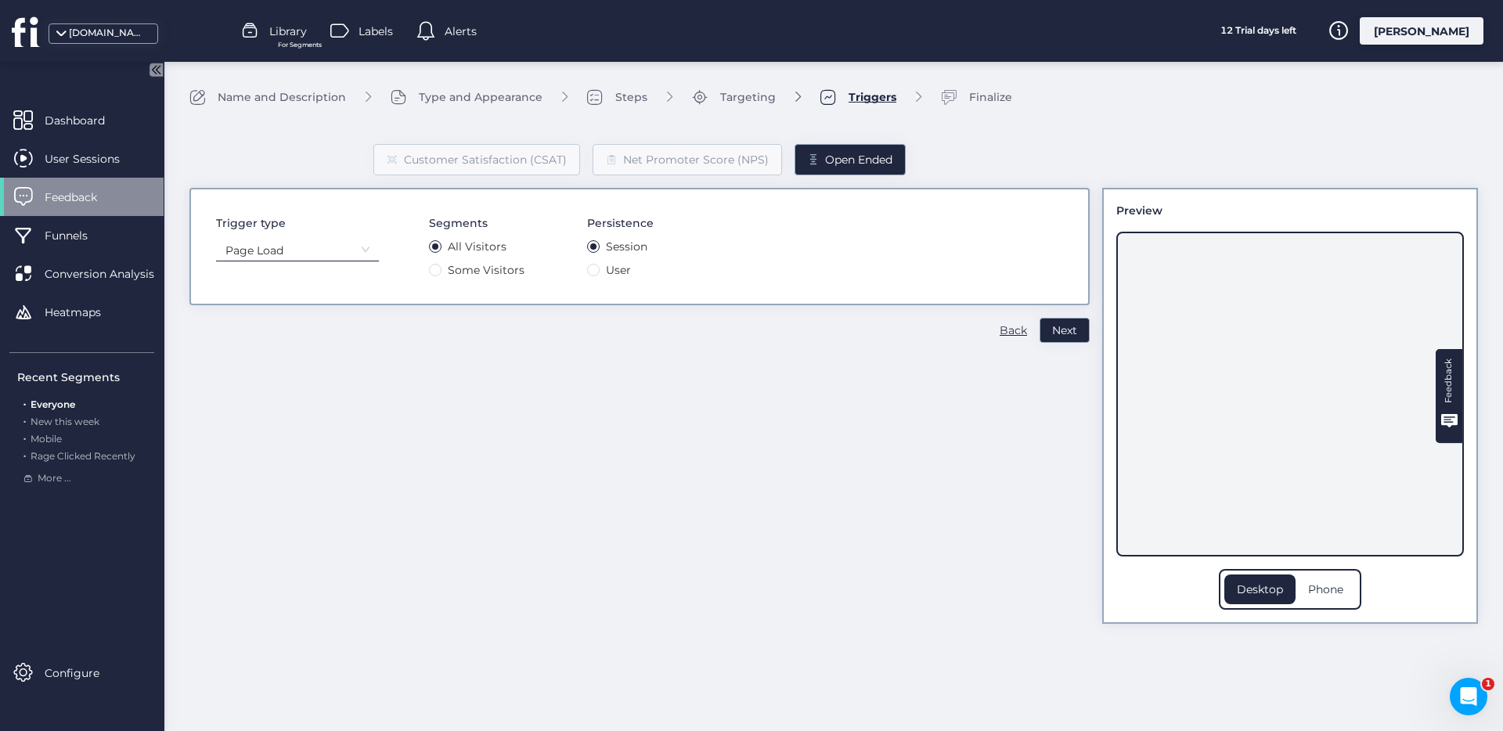
click at [327, 225] on span "Trigger type" at bounding box center [297, 223] width 163 height 17
click at [328, 244] on nz-select-item "Page Load" at bounding box center [297, 250] width 144 height 23
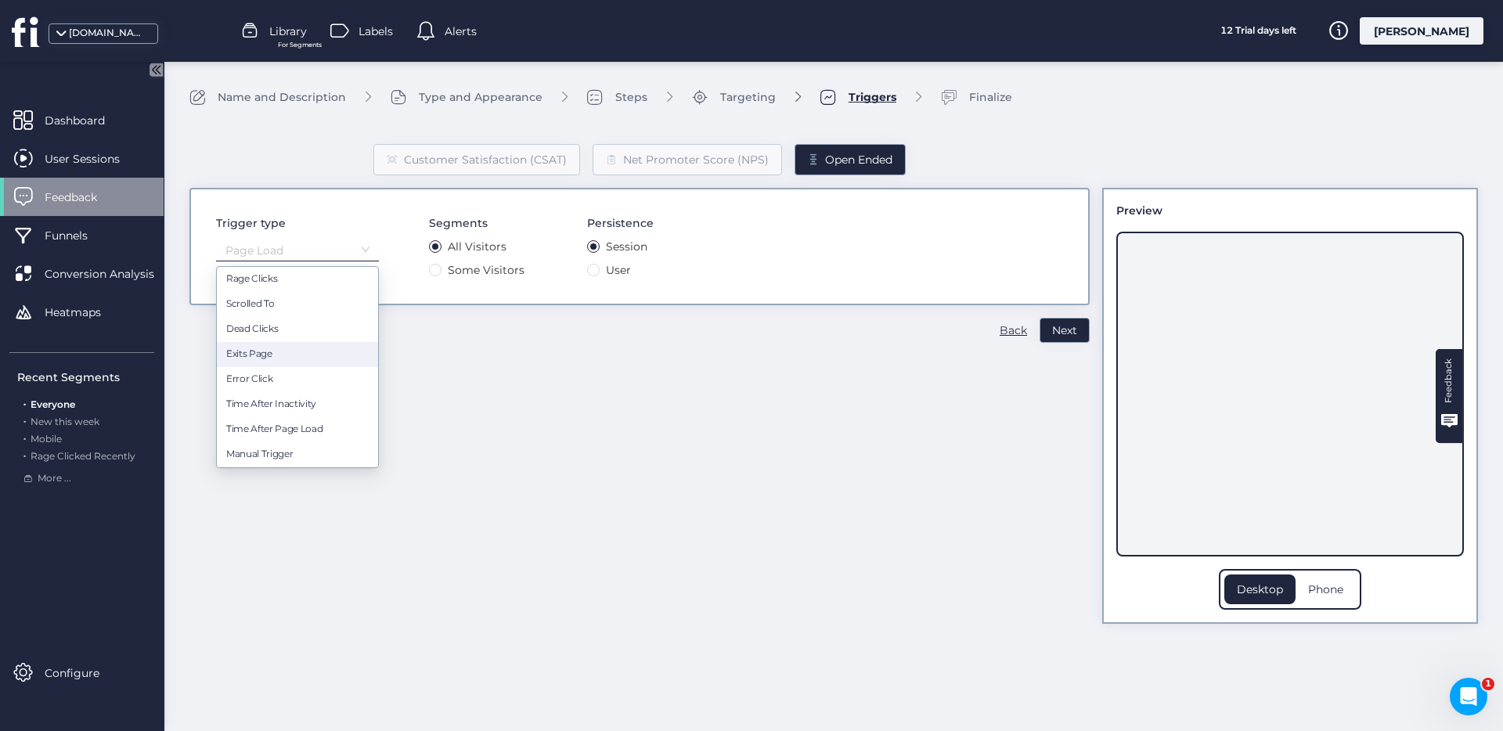
click at [319, 348] on div "Exits Page" at bounding box center [297, 355] width 142 height 15
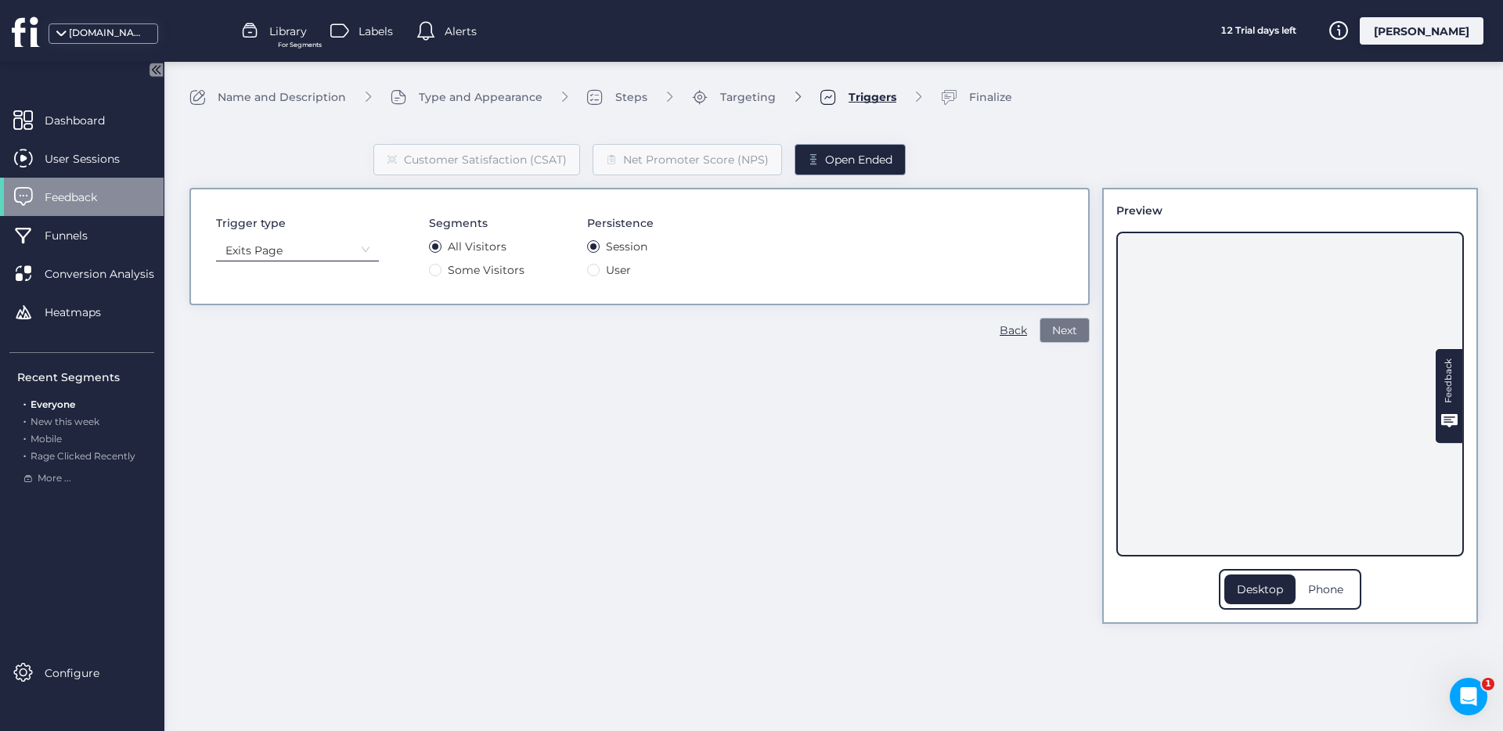
click at [1054, 331] on span "Next" at bounding box center [1064, 330] width 25 height 17
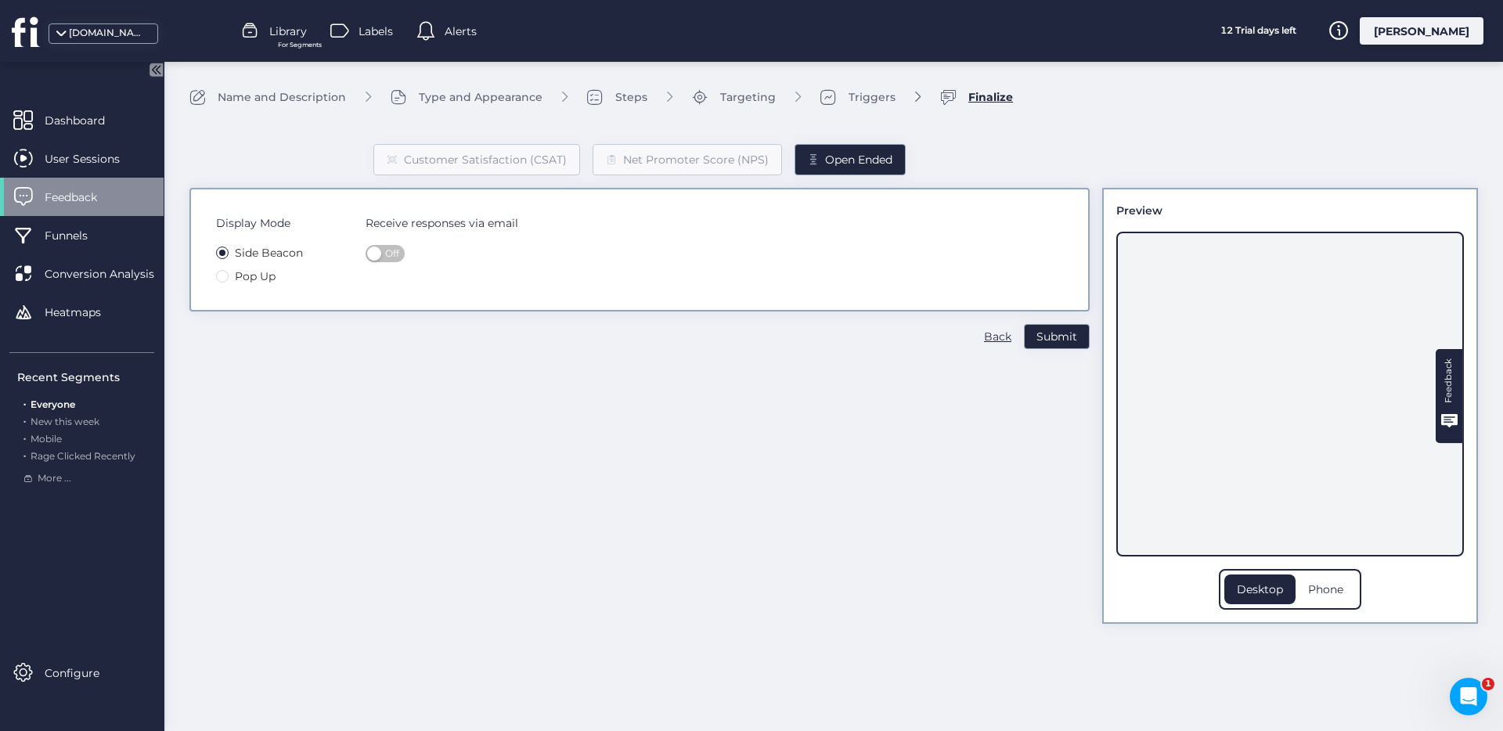
click at [276, 277] on span "Pop Up" at bounding box center [255, 276] width 53 height 17
click at [1083, 333] on button "Submit" at bounding box center [1057, 336] width 66 height 25
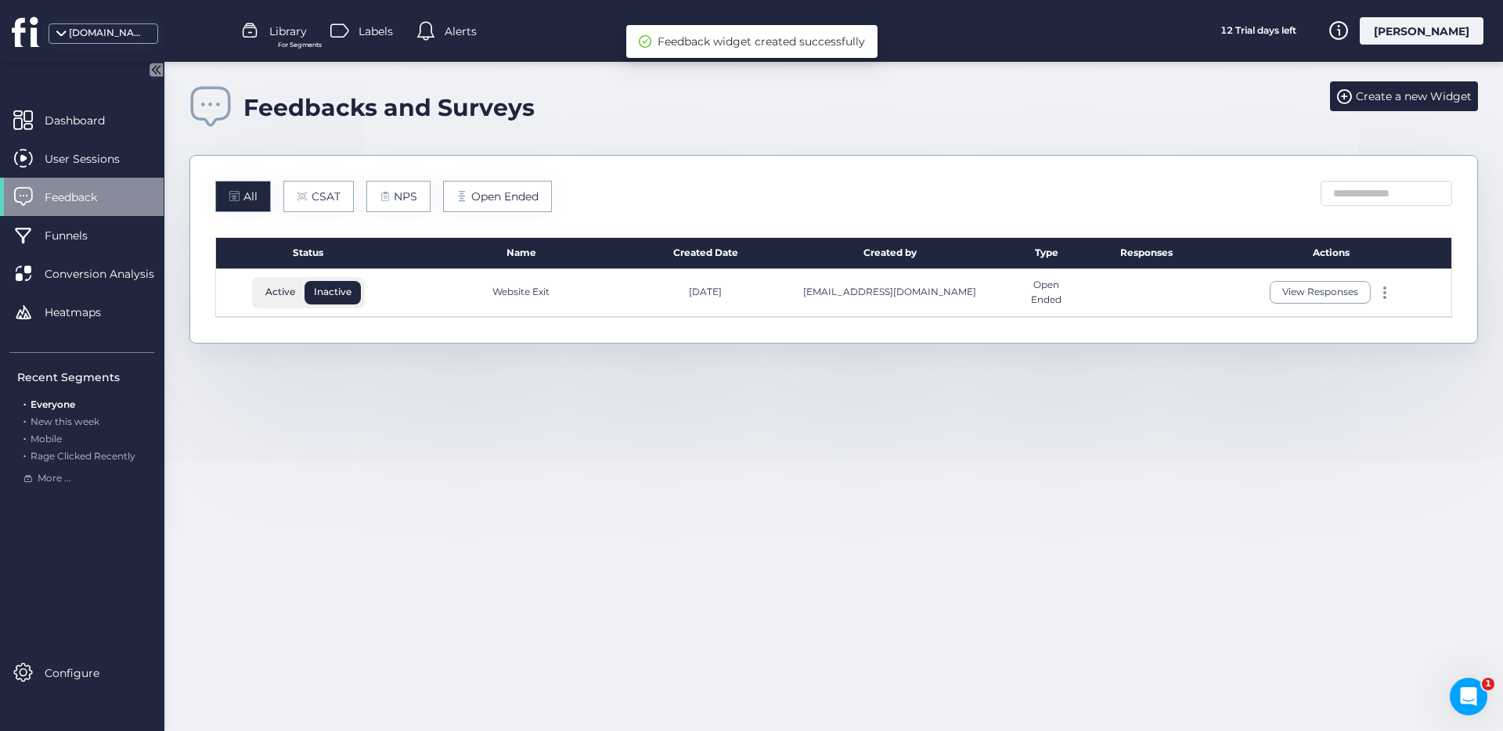
click at [1083, 290] on div at bounding box center [1147, 293] width 128 height 48
click at [274, 290] on span "Active" at bounding box center [280, 292] width 49 height 14
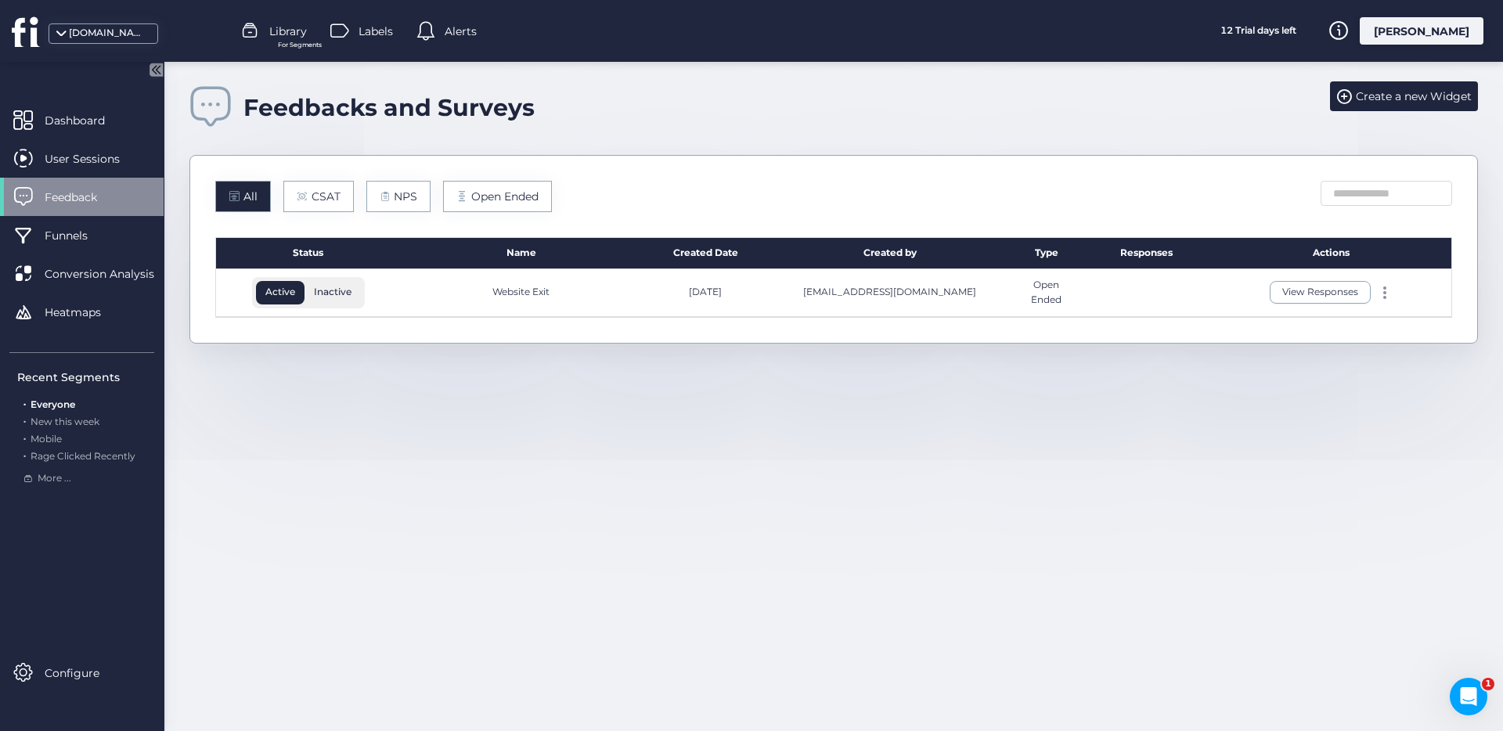
click at [355, 295] on span "Inactive" at bounding box center [333, 292] width 56 height 14
click at [1384, 293] on span at bounding box center [1384, 292] width 3 height 3
click at [1291, 267] on div "Edit" at bounding box center [1311, 267] width 75 height 17
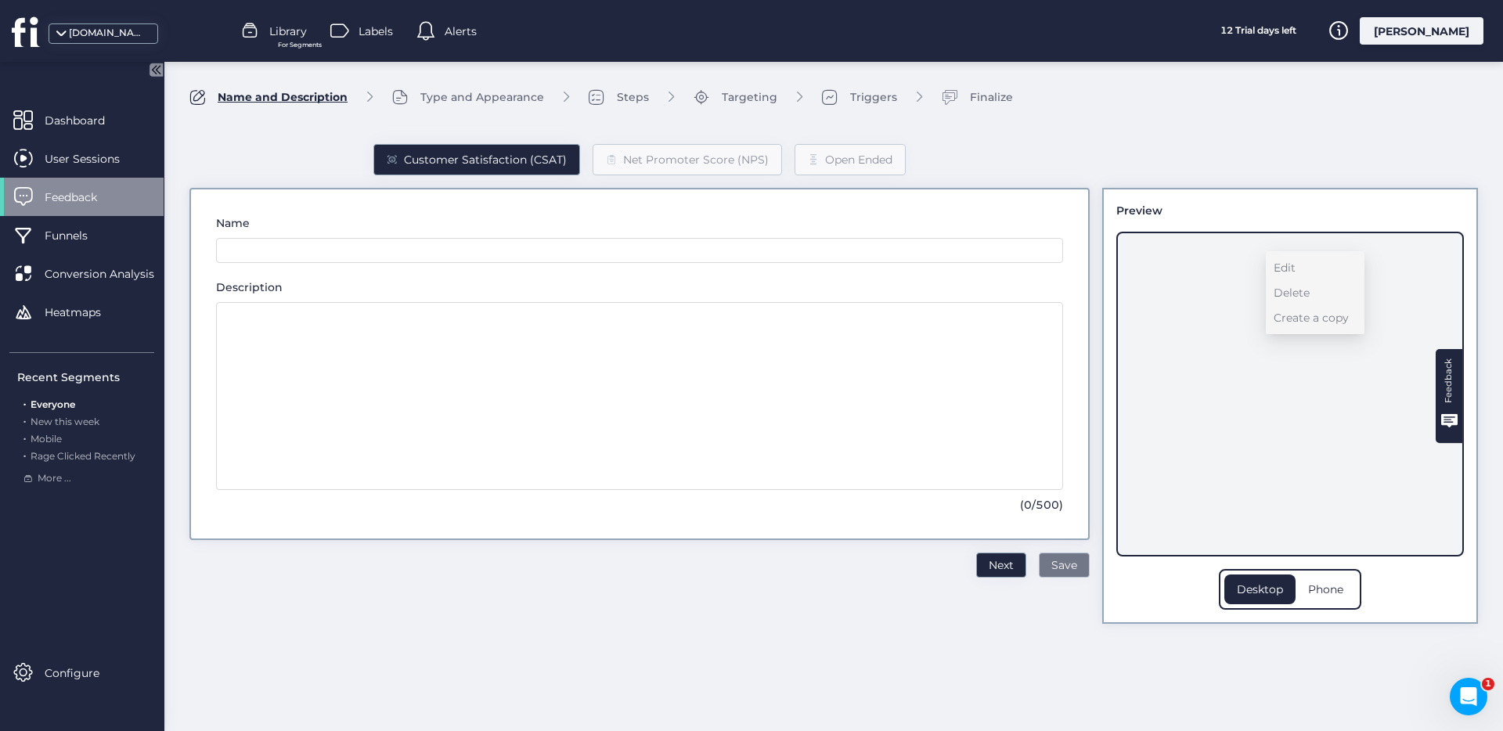
type input "**********"
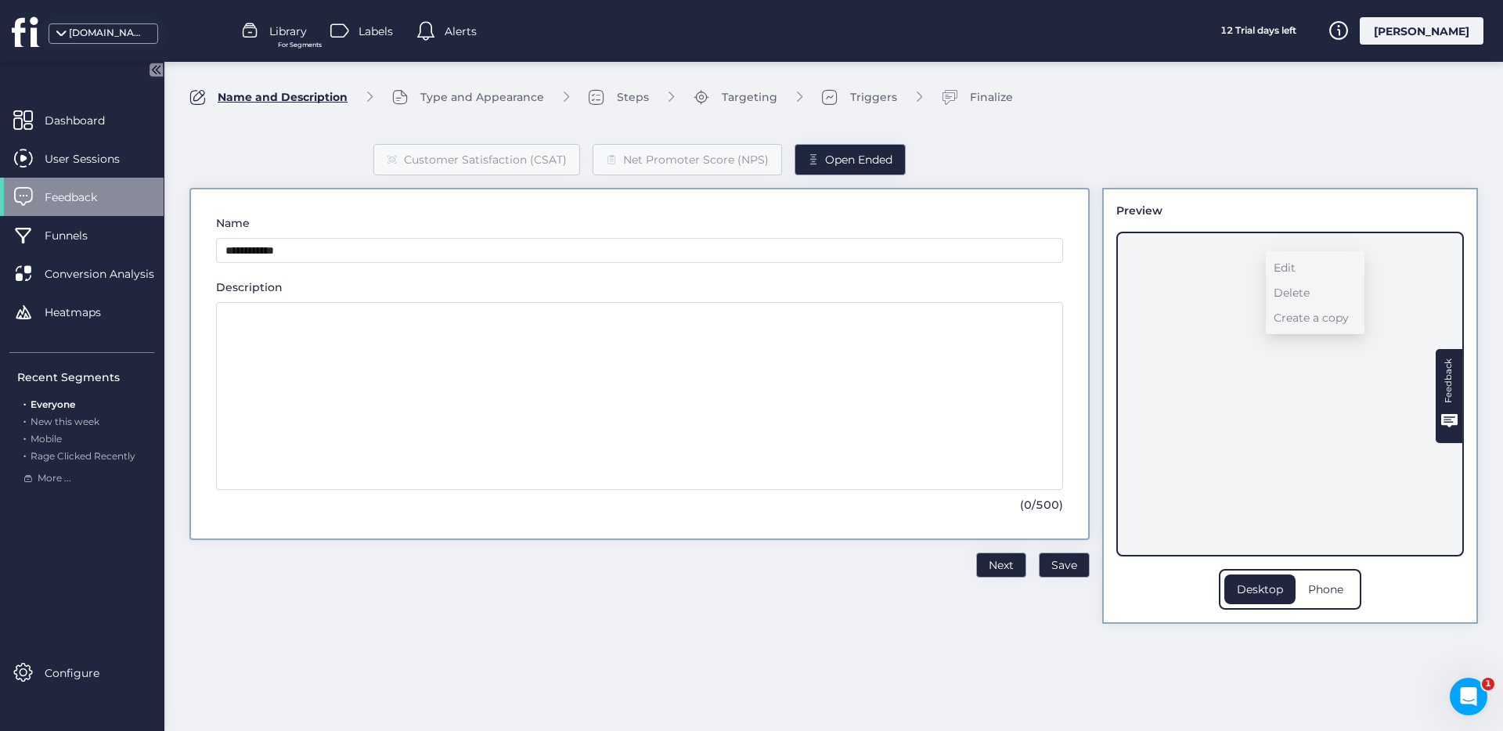
click at [1369, 460] on div "Feedback" at bounding box center [1290, 394] width 348 height 325
click at [1396, 427] on div "Feedback" at bounding box center [1290, 394] width 348 height 325
click at [1448, 406] on div "Feedback" at bounding box center [1448, 396] width 27 height 94
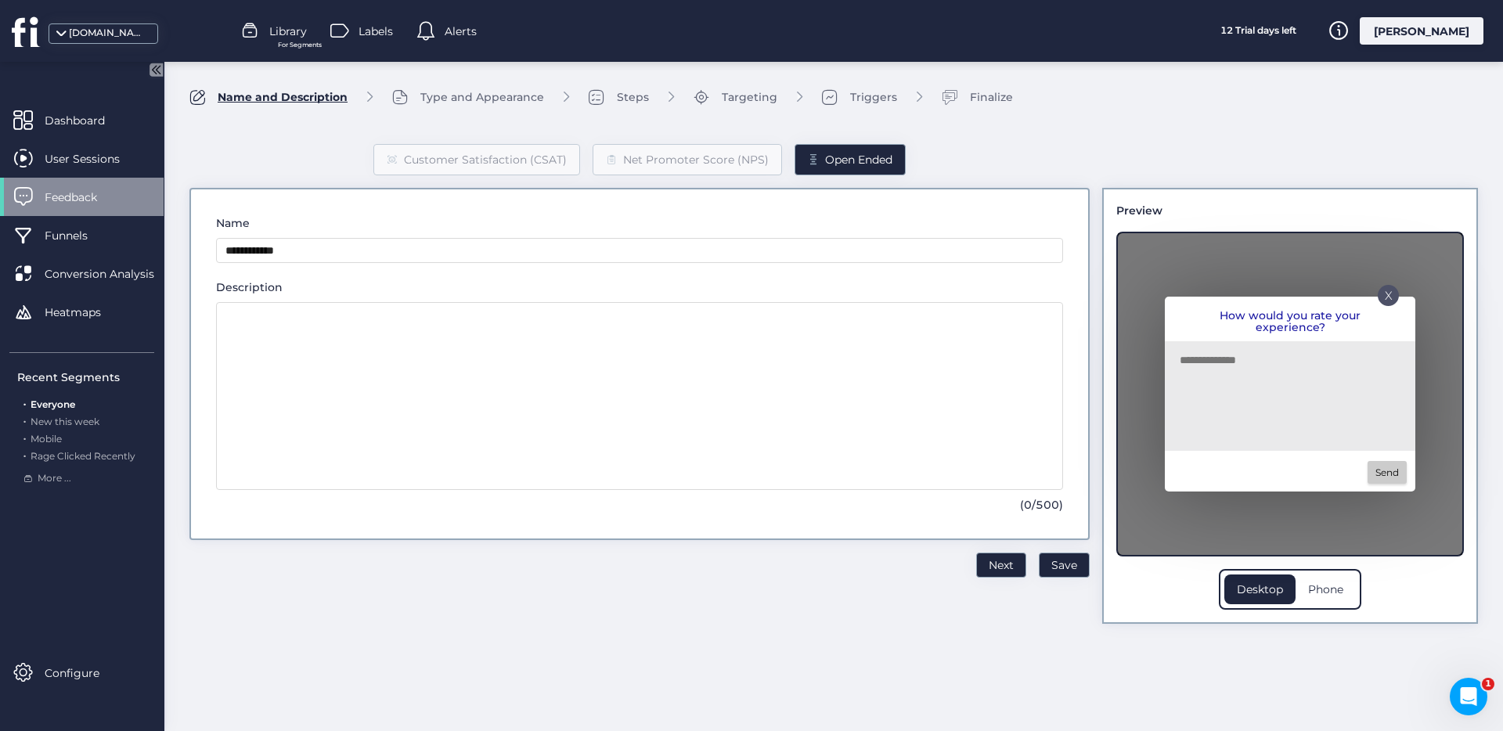
click at [1389, 294] on p "X" at bounding box center [1389, 291] width 8 height 8
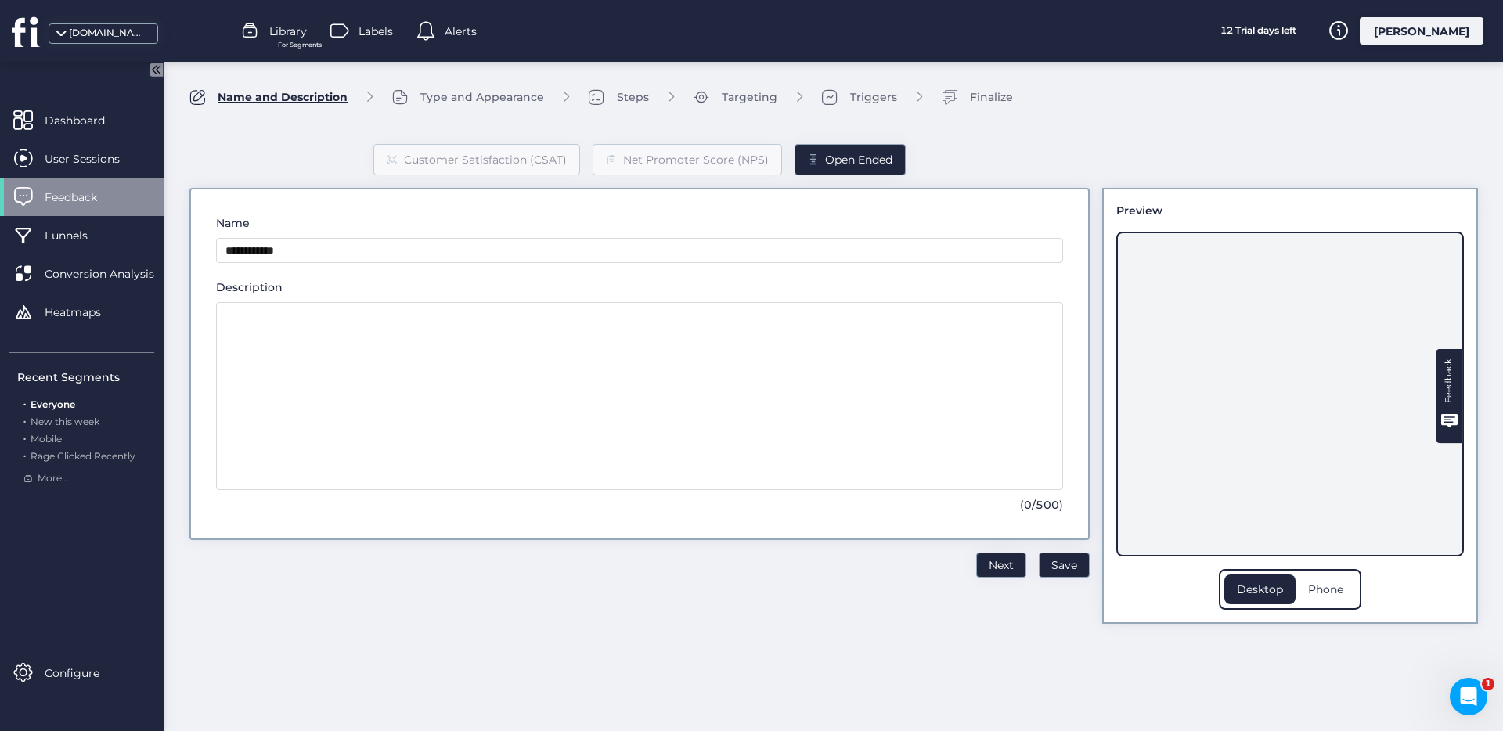
click at [242, 92] on div "Name and Description" at bounding box center [283, 96] width 130 height 17
click at [78, 185] on div "Feedback" at bounding box center [82, 197] width 164 height 38
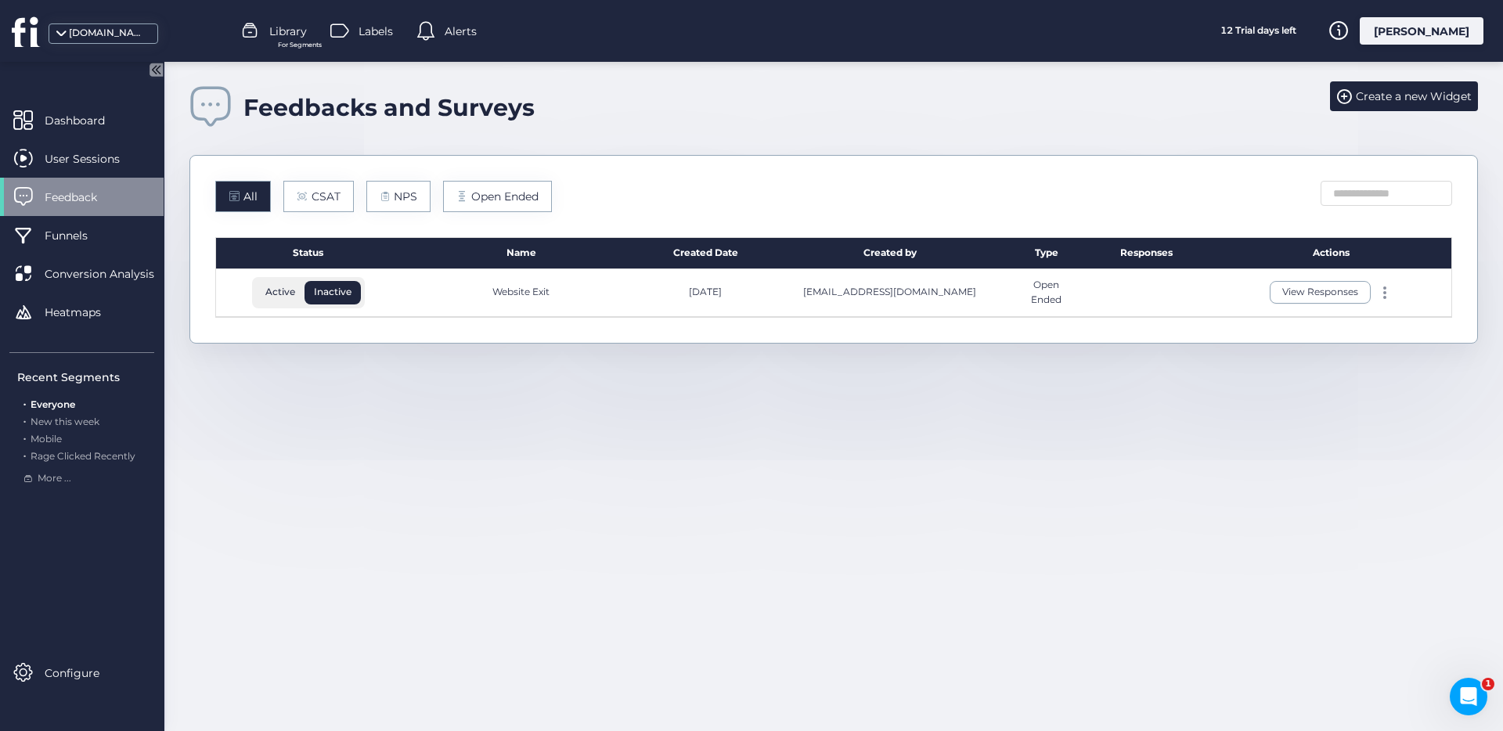
click at [339, 289] on span "Inactive" at bounding box center [333, 292] width 56 height 14
